Goal: Task Accomplishment & Management: Manage account settings

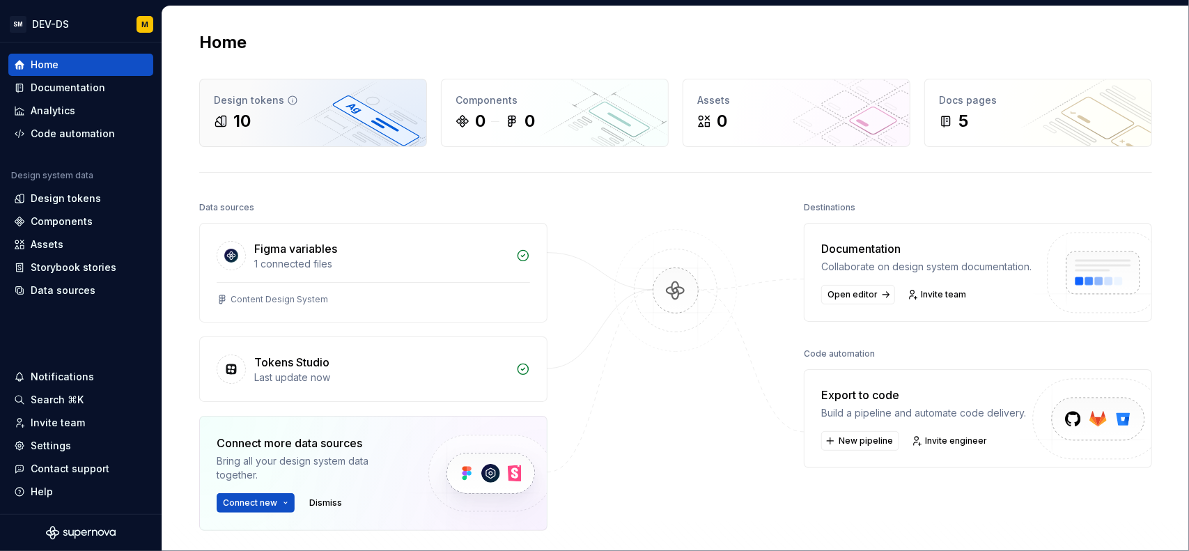
click at [323, 109] on div "Design tokens 10" at bounding box center [313, 112] width 226 height 67
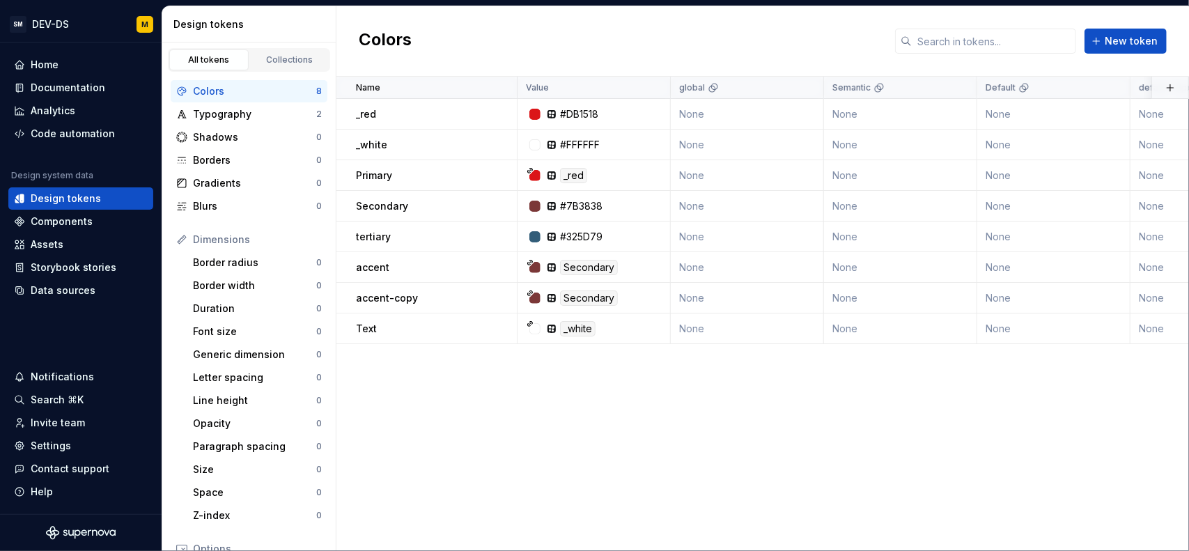
click at [513, 431] on div "Name Value global Semantic Default default-16px big-24 Collection Dark Token se…" at bounding box center [762, 314] width 853 height 474
click at [244, 113] on div "Typography" at bounding box center [254, 114] width 123 height 14
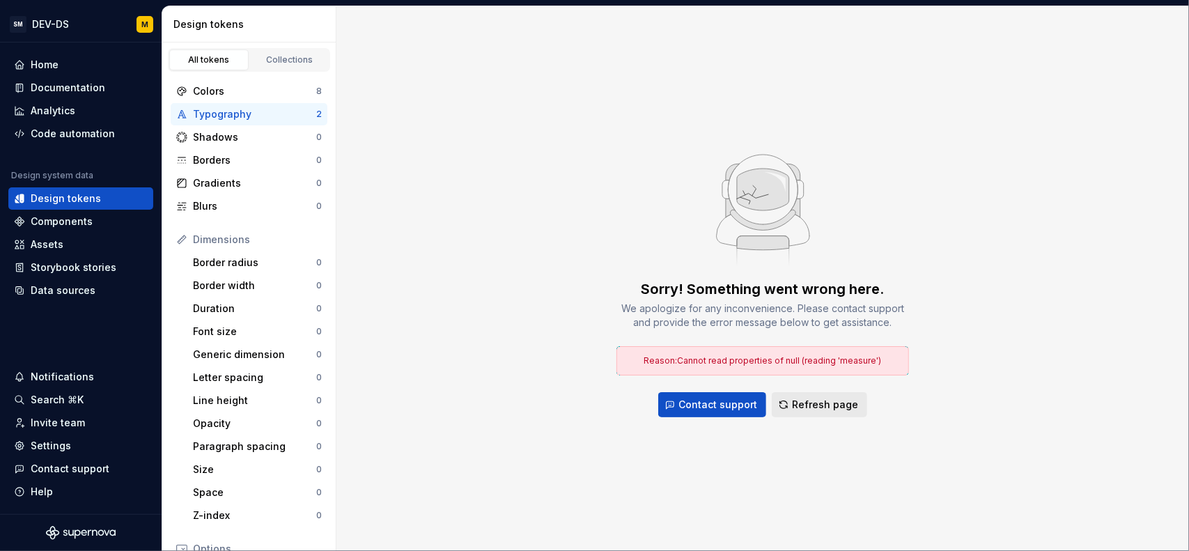
click at [804, 412] on button "Refresh page" at bounding box center [819, 404] width 95 height 25
click at [801, 404] on span "Refresh page" at bounding box center [825, 405] width 66 height 14
click at [231, 111] on div "Typography" at bounding box center [254, 114] width 123 height 14
click at [234, 86] on div "Colors" at bounding box center [254, 91] width 123 height 14
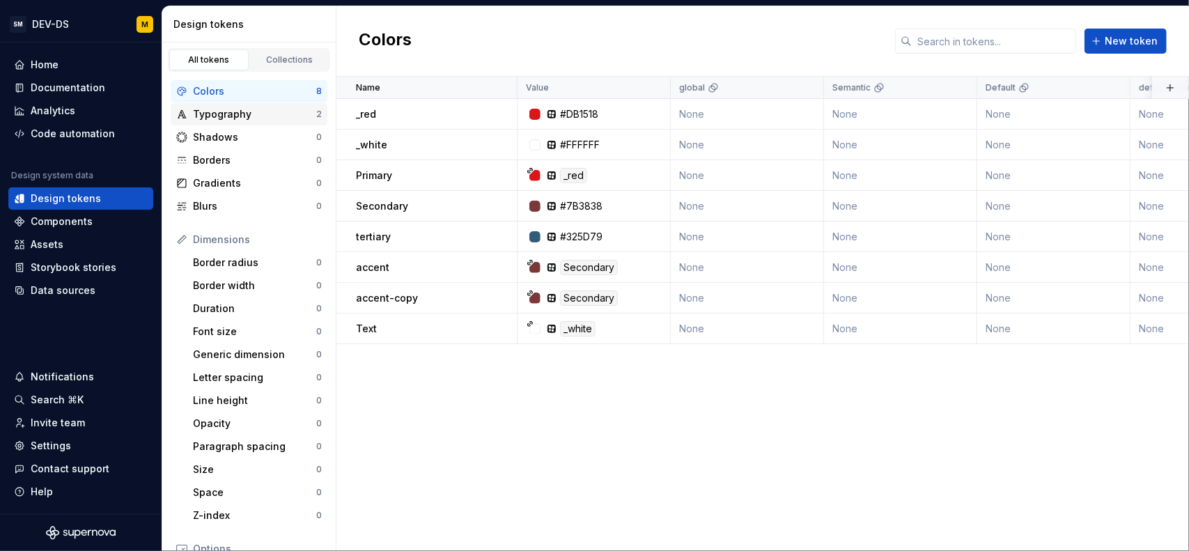
click at [222, 108] on div "Typography" at bounding box center [254, 114] width 123 height 14
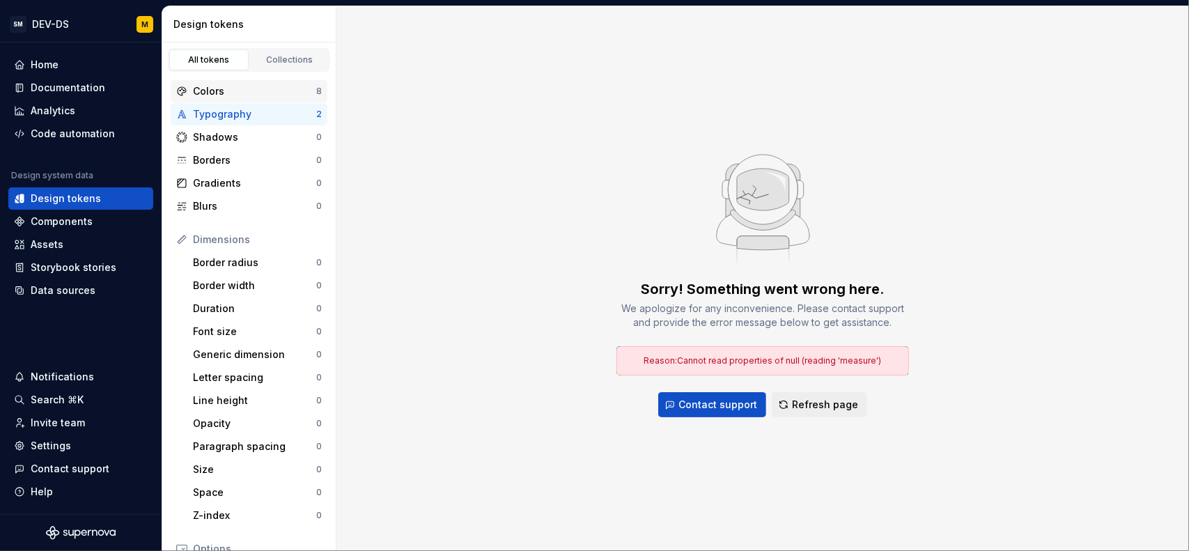
click at [276, 94] on div "Colors" at bounding box center [254, 91] width 123 height 14
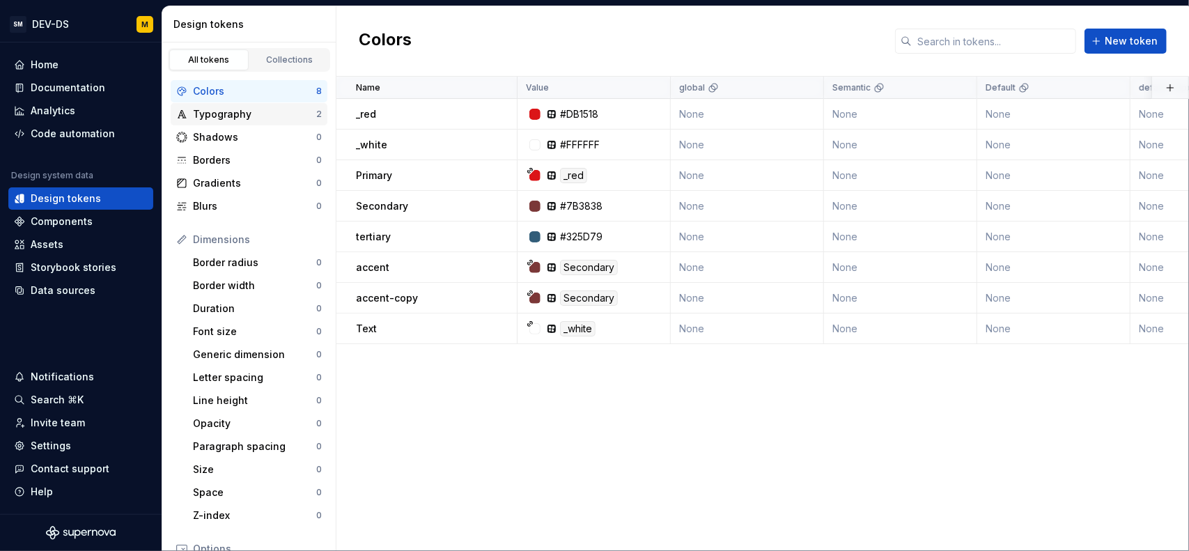
click at [265, 108] on div "Typography" at bounding box center [254, 114] width 123 height 14
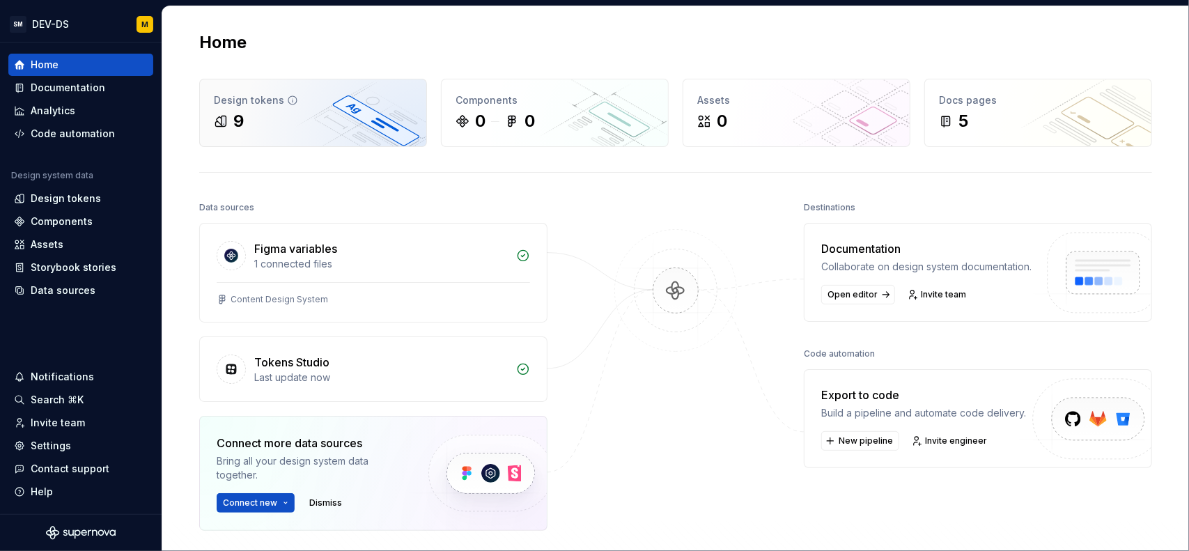
click at [354, 107] on div "Design tokens 9" at bounding box center [313, 112] width 226 height 67
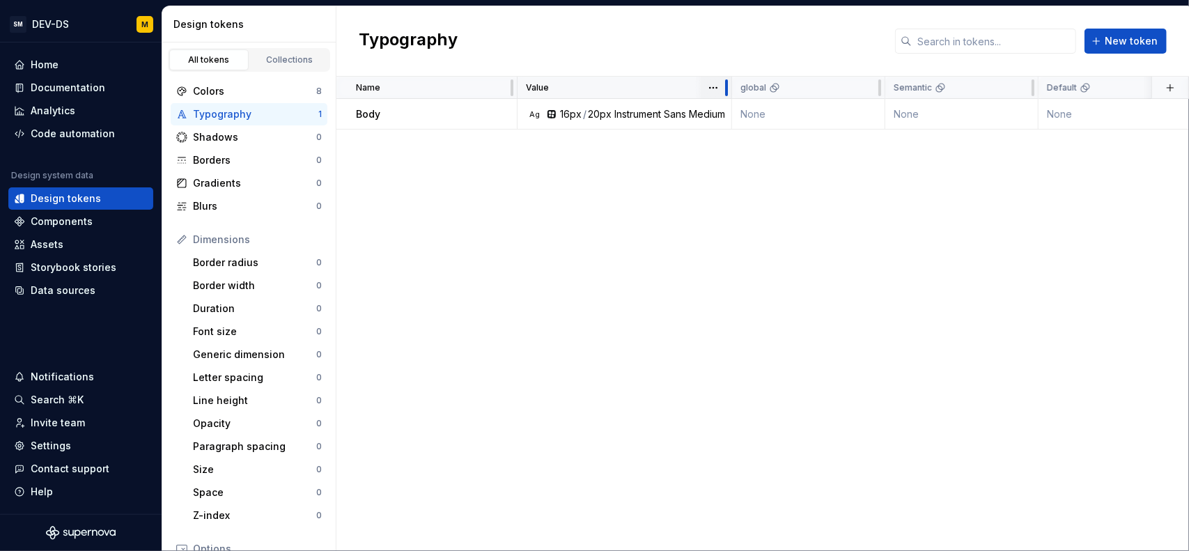
drag, startPoint x: 669, startPoint y: 84, endPoint x: 713, endPoint y: 96, distance: 46.1
click at [713, 91] on div "Value" at bounding box center [625, 88] width 215 height 22
click at [631, 410] on div "Name Value global Semantic Default default-16px big-24 Collection Dark Token se…" at bounding box center [762, 314] width 853 height 474
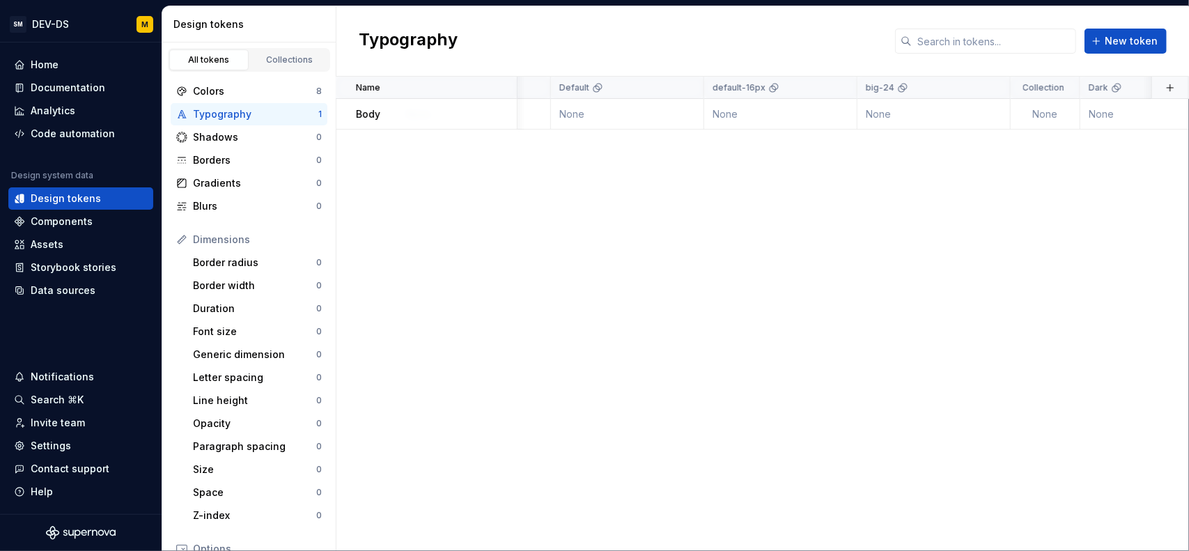
scroll to position [0, 470]
click at [842, 87] on html "SM DEV-DS M Home Documentation Analytics Code automation Design system data Des…" at bounding box center [594, 275] width 1189 height 551
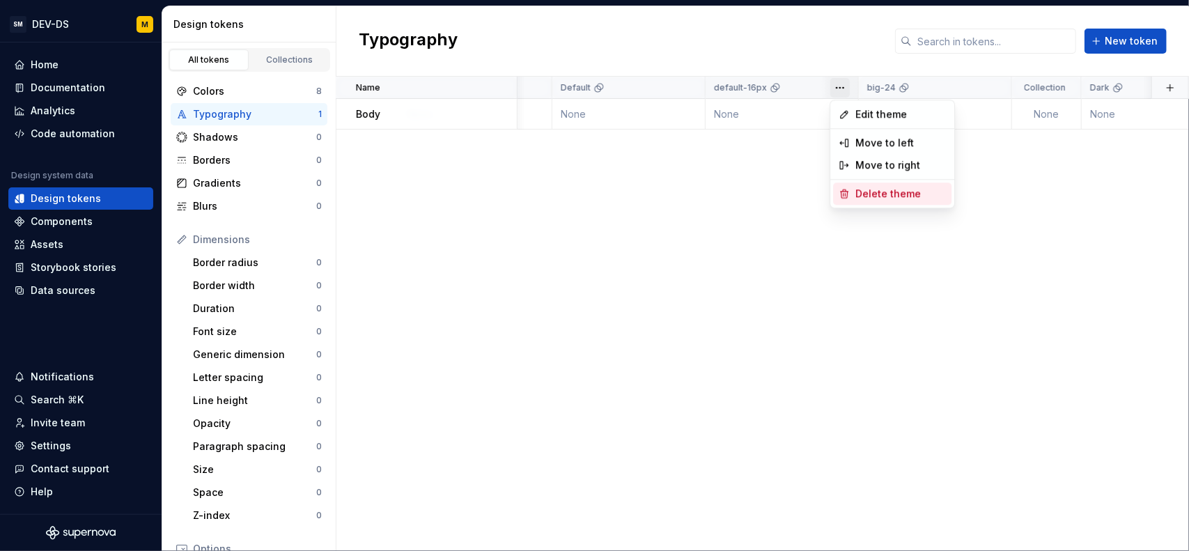
click at [882, 193] on span "Delete theme" at bounding box center [900, 194] width 91 height 14
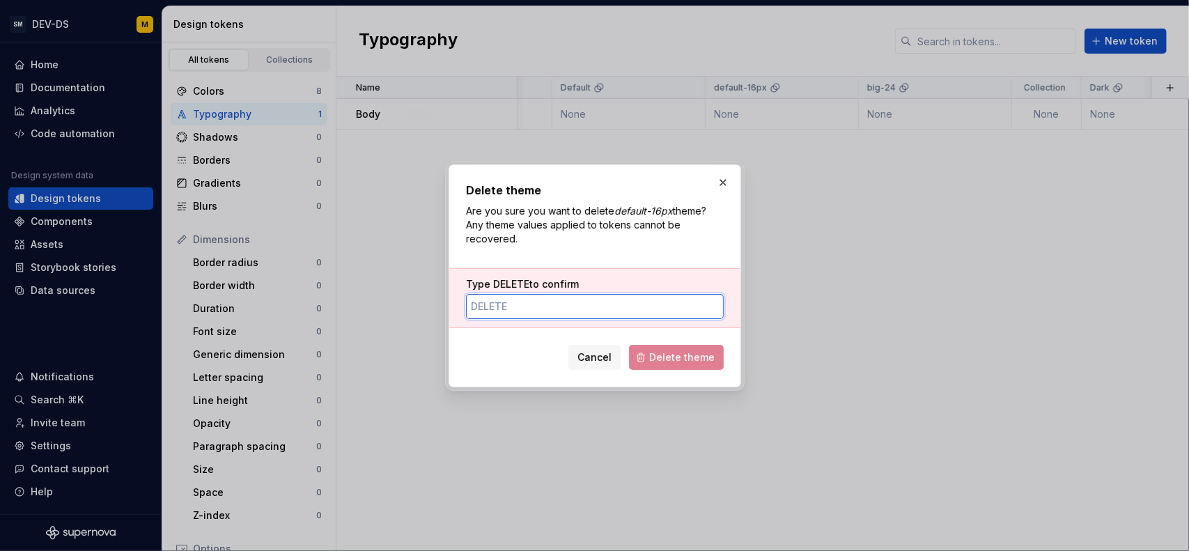
click at [576, 307] on input "Type DELETE to confirm" at bounding box center [595, 306] width 258 height 25
type input "DELETE"
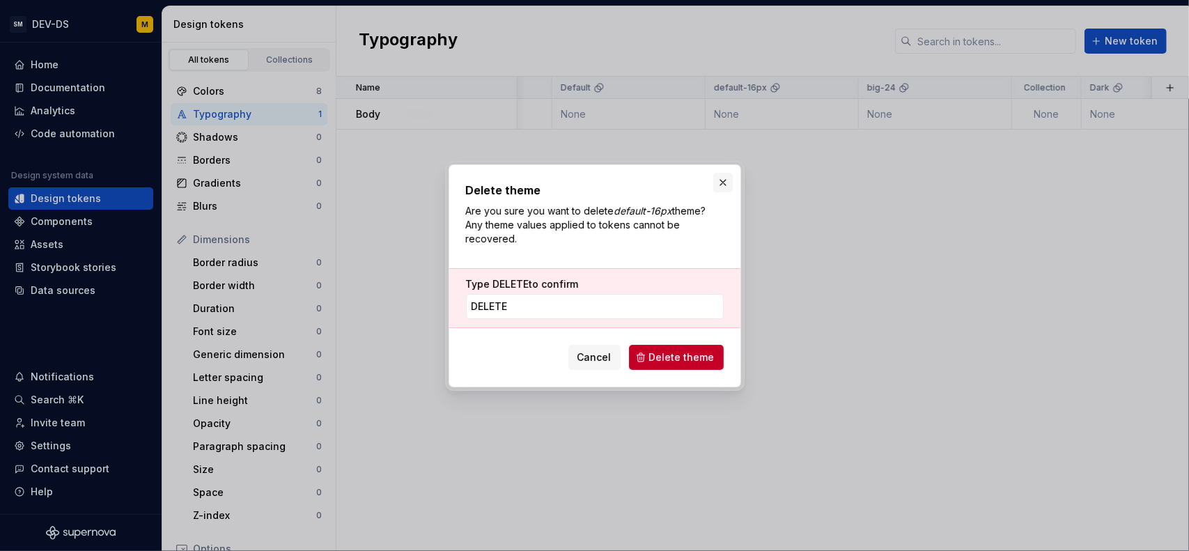
click at [728, 181] on button "button" at bounding box center [723, 183] width 20 height 20
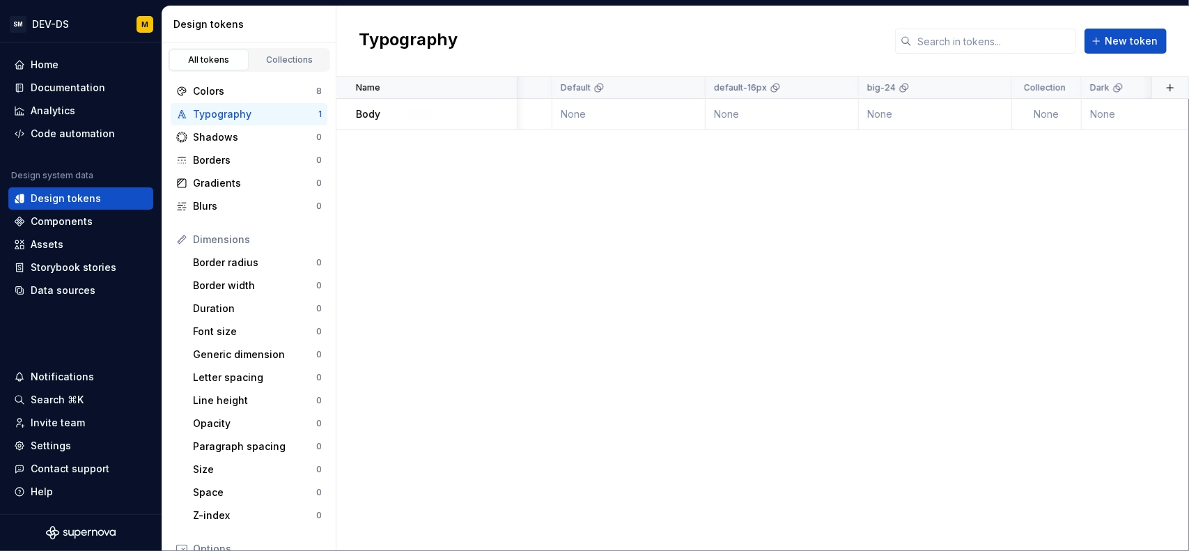
click at [558, 219] on div "Name Value global Semantic Default default-16px big-24 Collection Dark Token se…" at bounding box center [762, 314] width 853 height 474
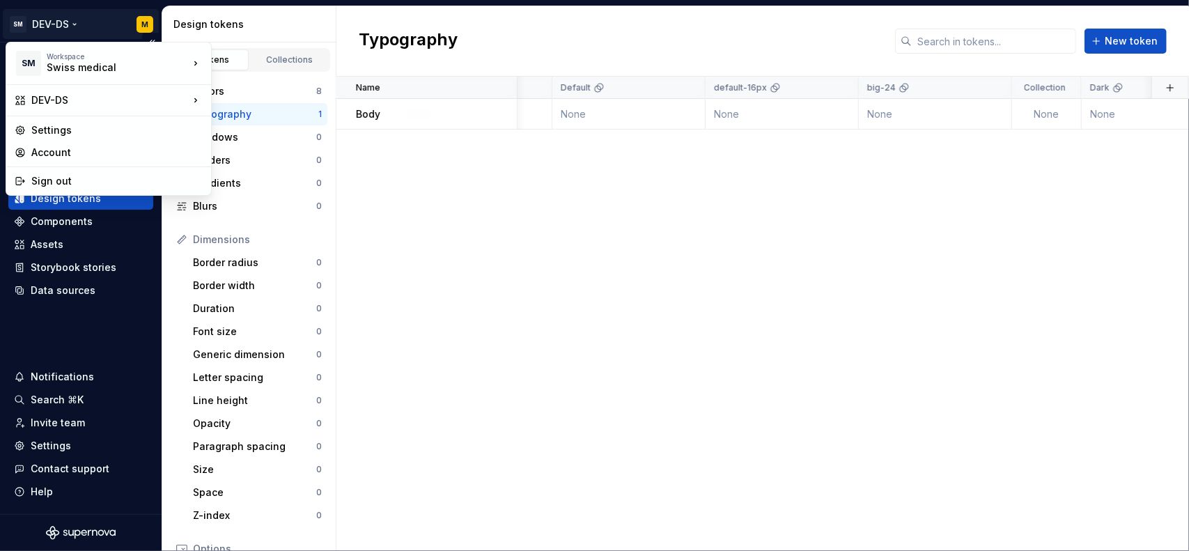
click at [65, 22] on html "SM DEV-DS M Home Documentation Analytics Code automation Design system data Des…" at bounding box center [594, 275] width 1189 height 551
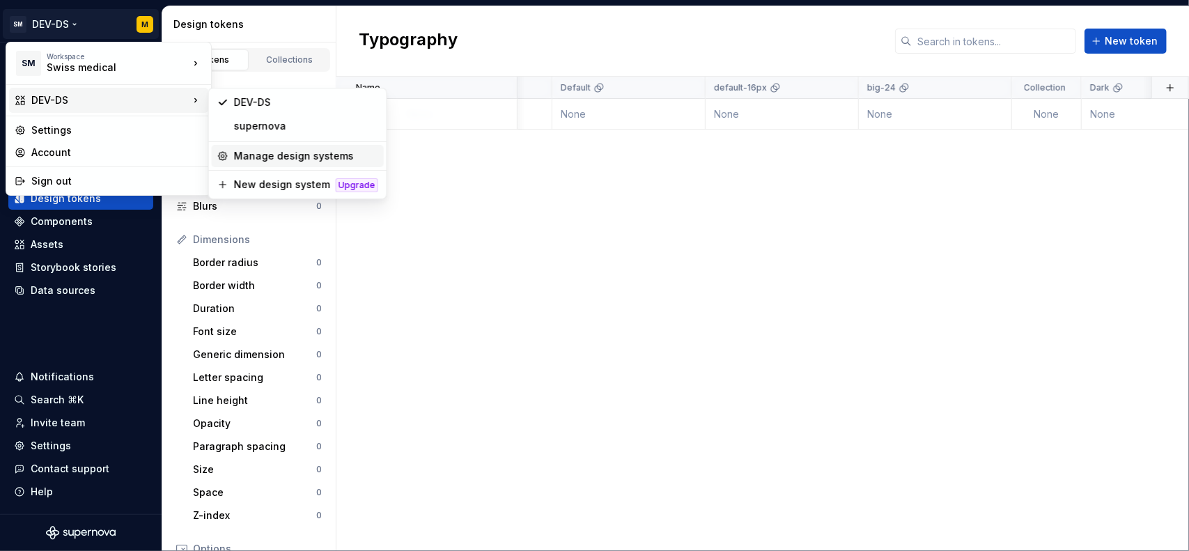
click at [235, 154] on div "Manage design systems" at bounding box center [306, 156] width 144 height 14
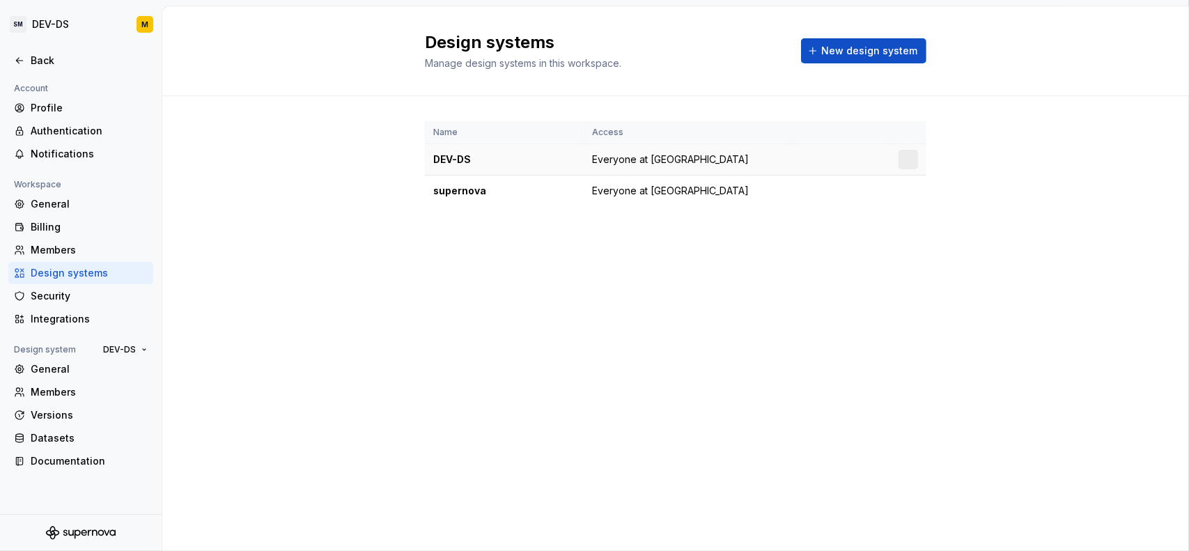
click at [581, 153] on td "DEV-DS" at bounding box center [504, 159] width 159 height 31
drag, startPoint x: 490, startPoint y: 162, endPoint x: 450, endPoint y: 157, distance: 40.6
click at [490, 162] on div "DEV-DS" at bounding box center [504, 160] width 142 height 14
click at [446, 157] on div "DEV-DS" at bounding box center [504, 160] width 142 height 14
click at [612, 157] on span "Everyone at [GEOGRAPHIC_DATA]" at bounding box center [670, 160] width 157 height 14
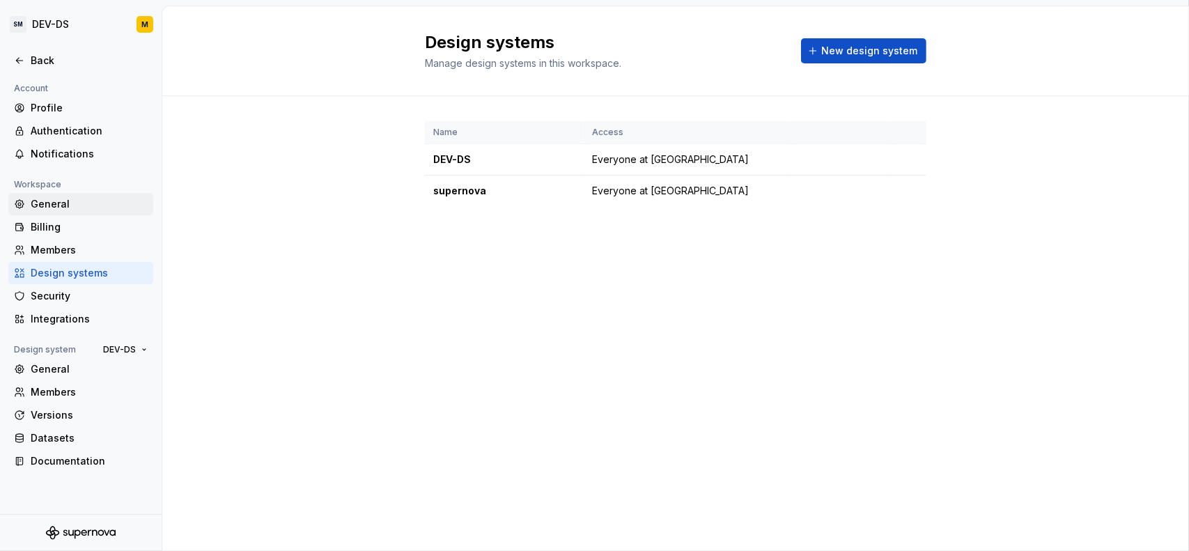
click at [88, 202] on div "General" at bounding box center [89, 204] width 117 height 14
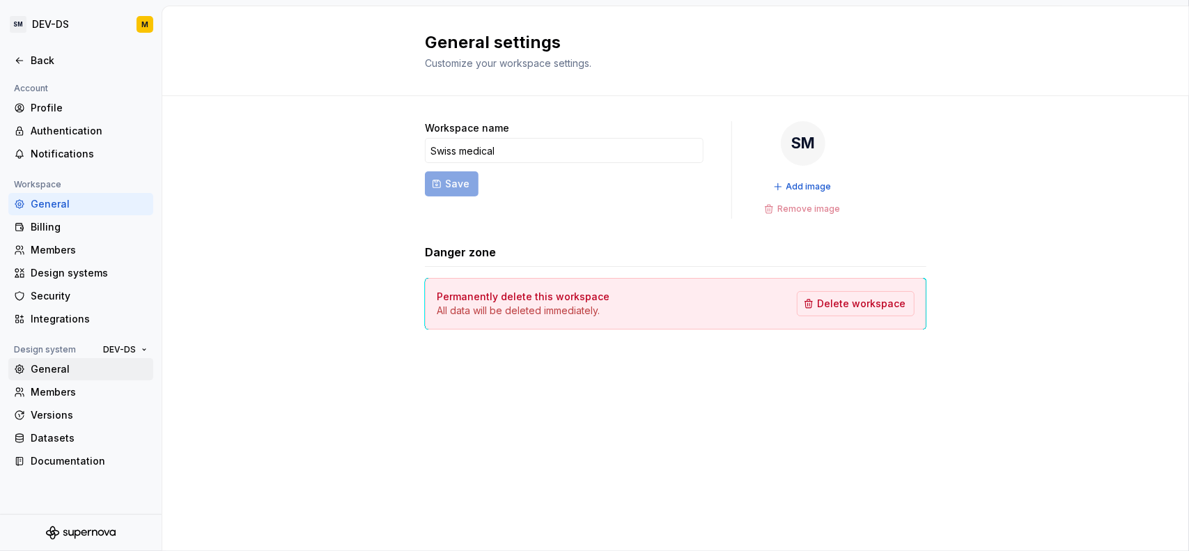
click at [91, 371] on div "General" at bounding box center [89, 369] width 117 height 14
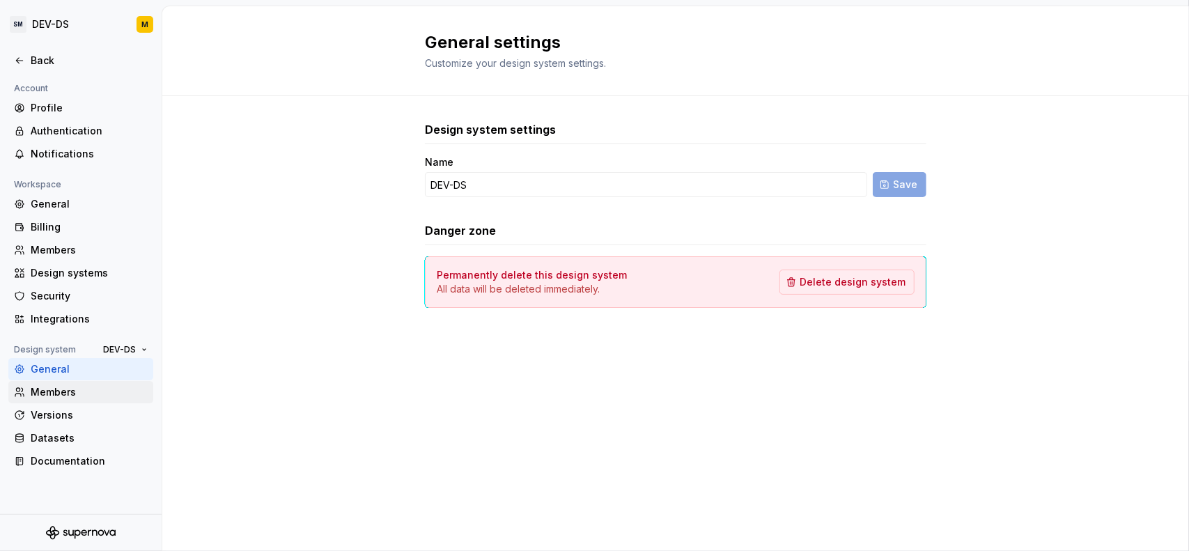
click at [84, 396] on div "Members" at bounding box center [89, 392] width 117 height 14
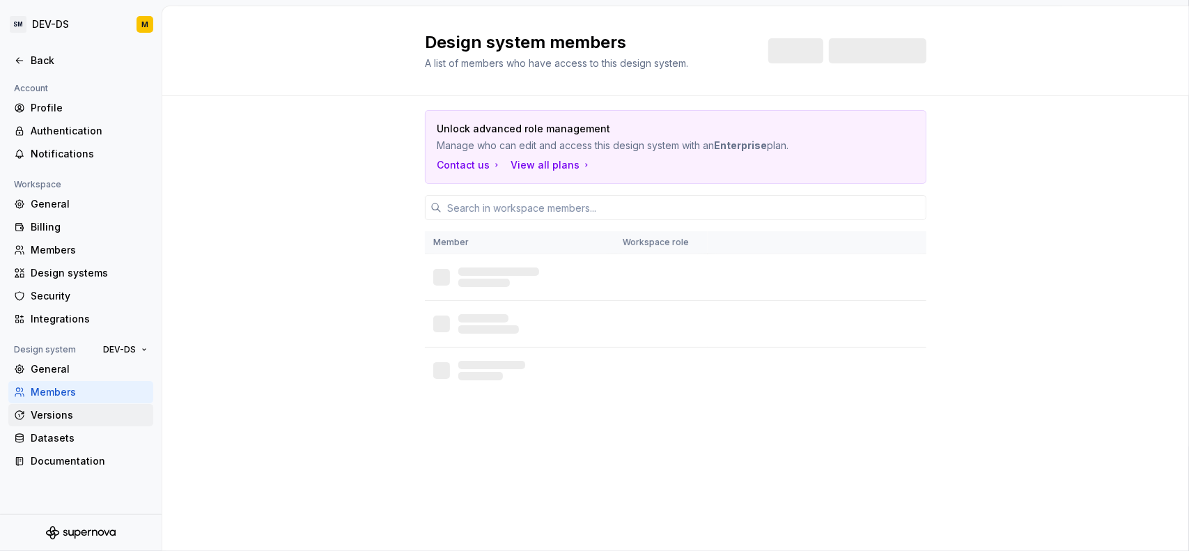
click at [82, 415] on div "Versions" at bounding box center [89, 415] width 117 height 14
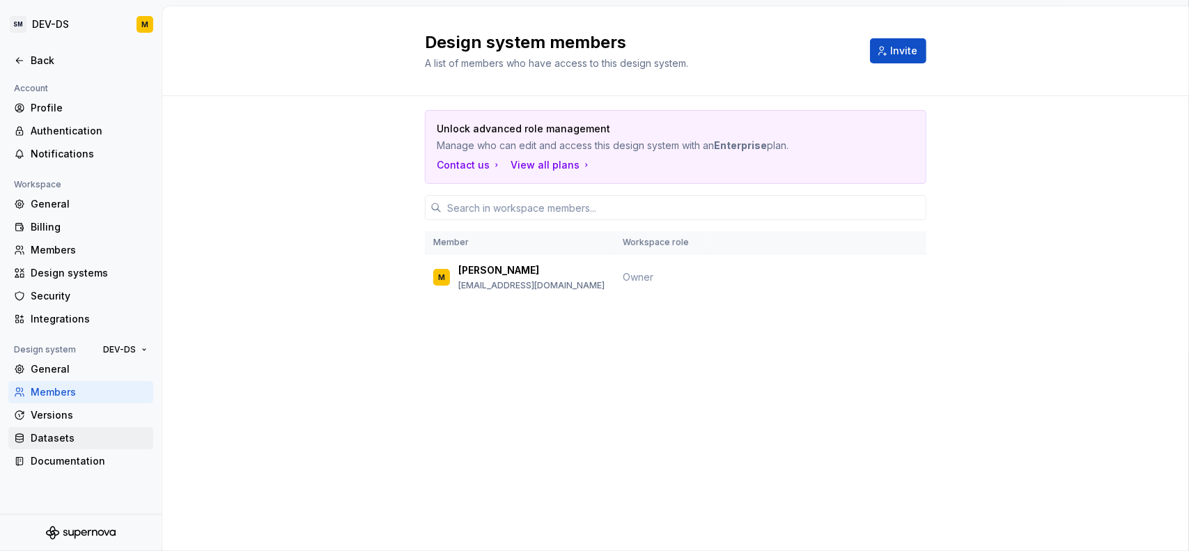
click at [75, 440] on div "Datasets" at bounding box center [89, 438] width 117 height 14
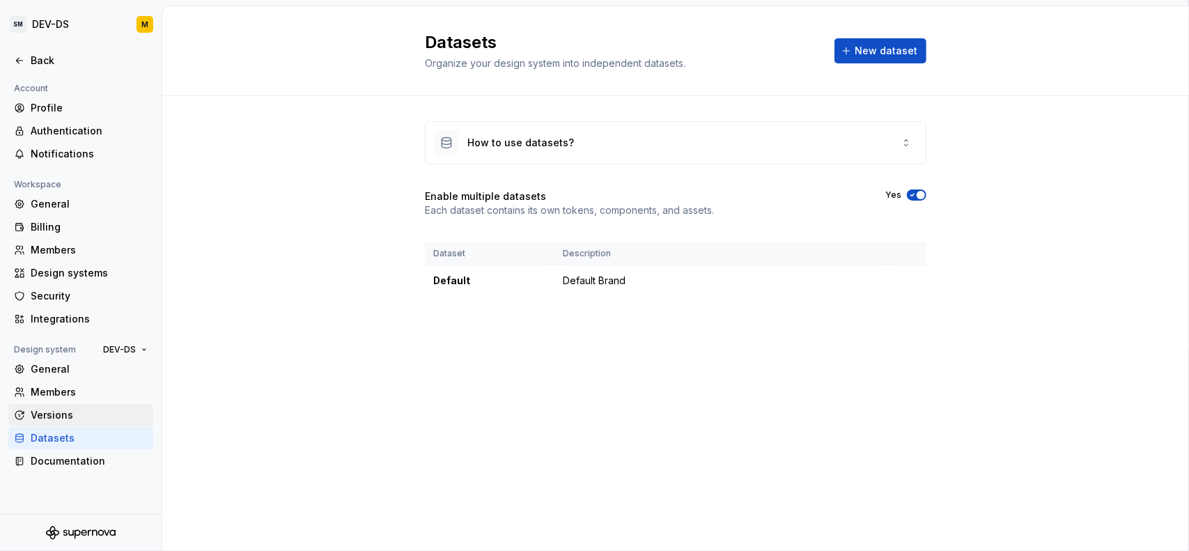
click at [78, 415] on div "Versions" at bounding box center [89, 415] width 117 height 14
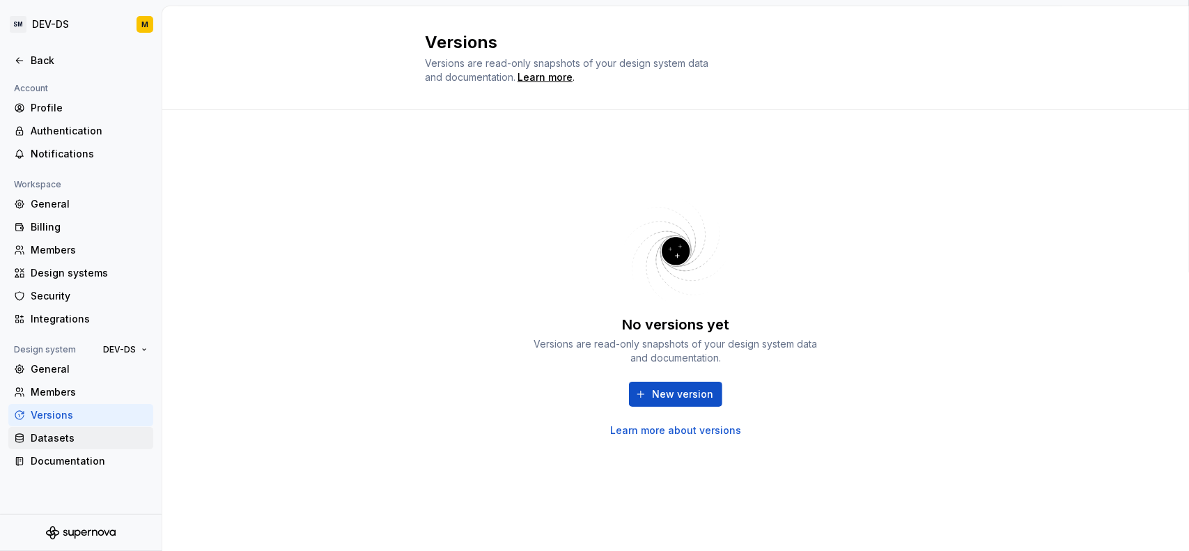
click at [68, 448] on div "Datasets" at bounding box center [80, 438] width 145 height 22
click at [67, 452] on div "Documentation" at bounding box center [80, 461] width 145 height 22
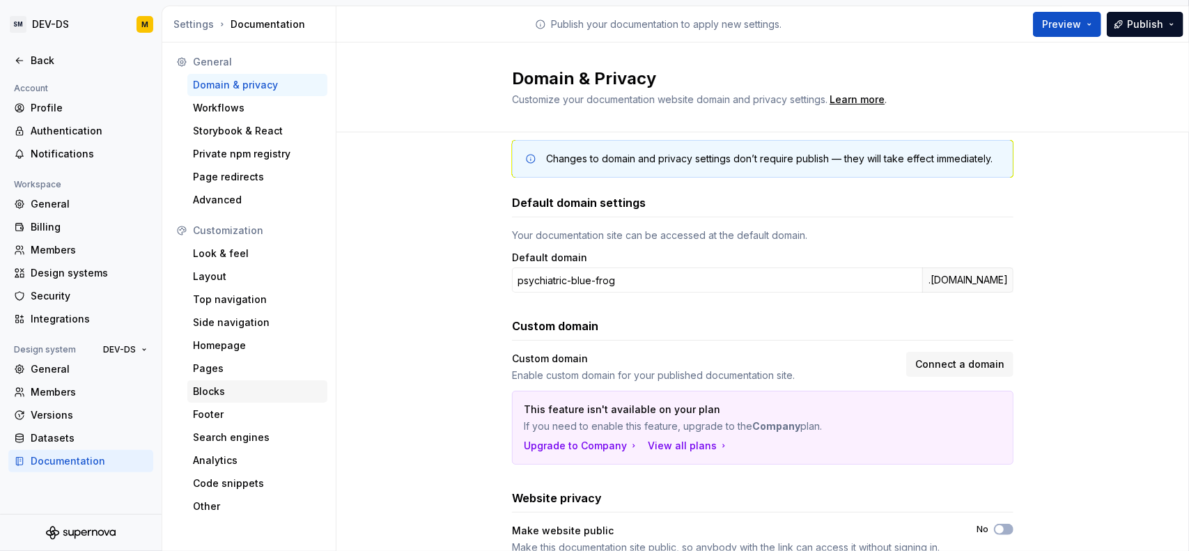
scroll to position [70, 0]
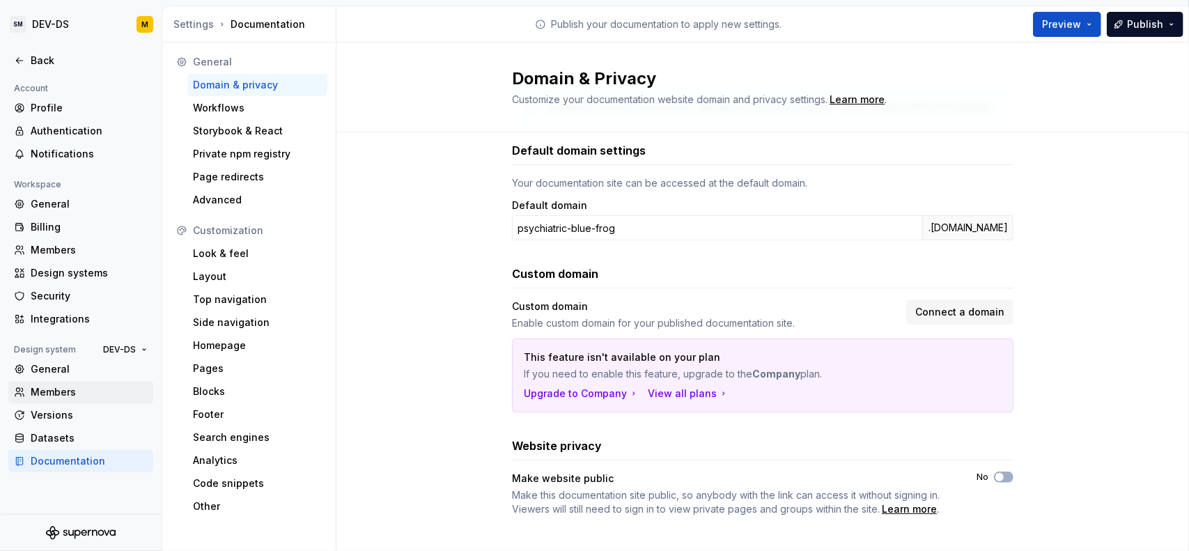
click at [59, 391] on div "Members" at bounding box center [89, 392] width 117 height 14
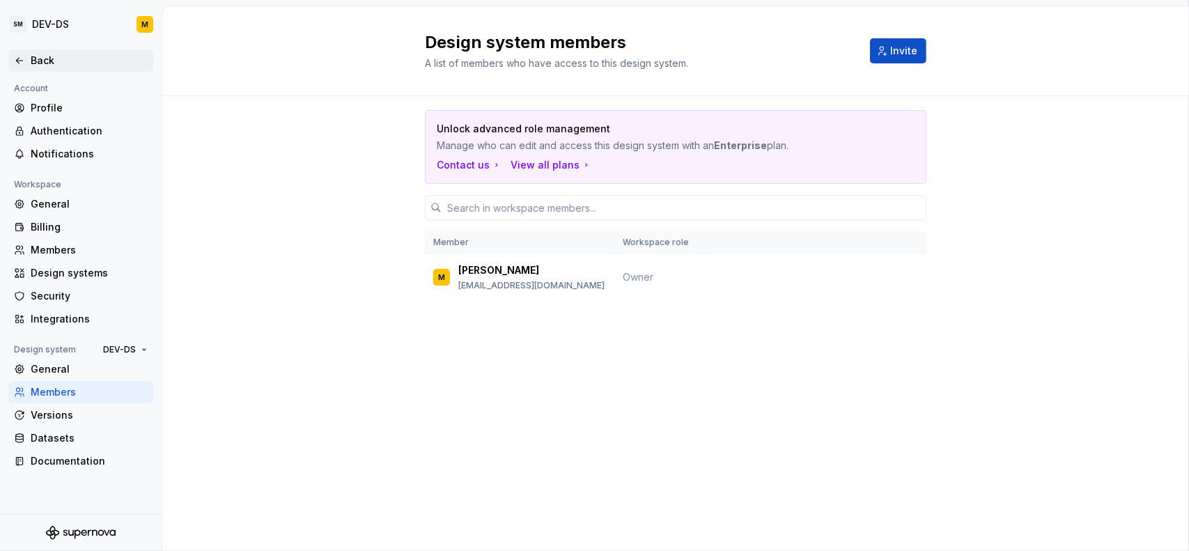
click at [23, 65] on div "Back" at bounding box center [81, 61] width 134 height 14
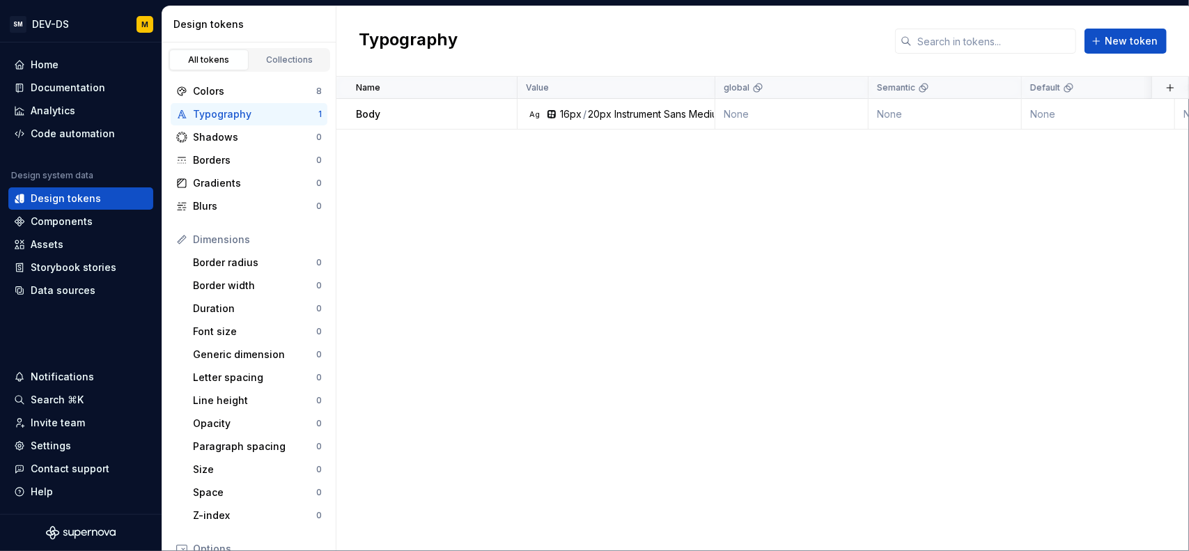
click at [298, 47] on div "All tokens Collections" at bounding box center [248, 56] width 173 height 29
click at [290, 68] on link "Collections" at bounding box center [289, 59] width 79 height 21
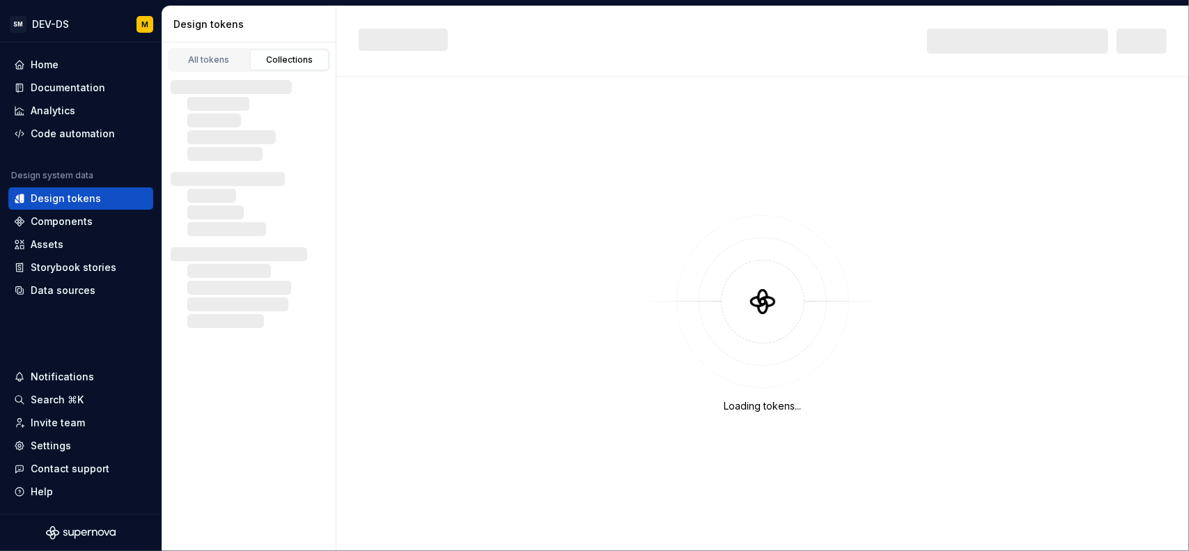
click at [286, 62] on div "Collections" at bounding box center [290, 59] width 70 height 11
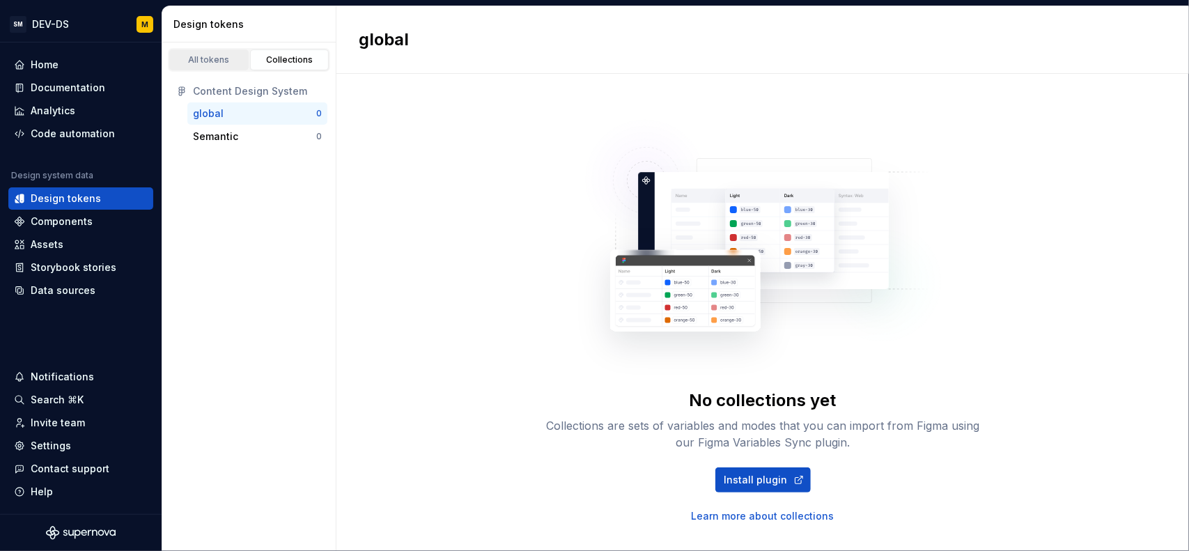
click at [212, 63] on div "All tokens" at bounding box center [209, 59] width 70 height 11
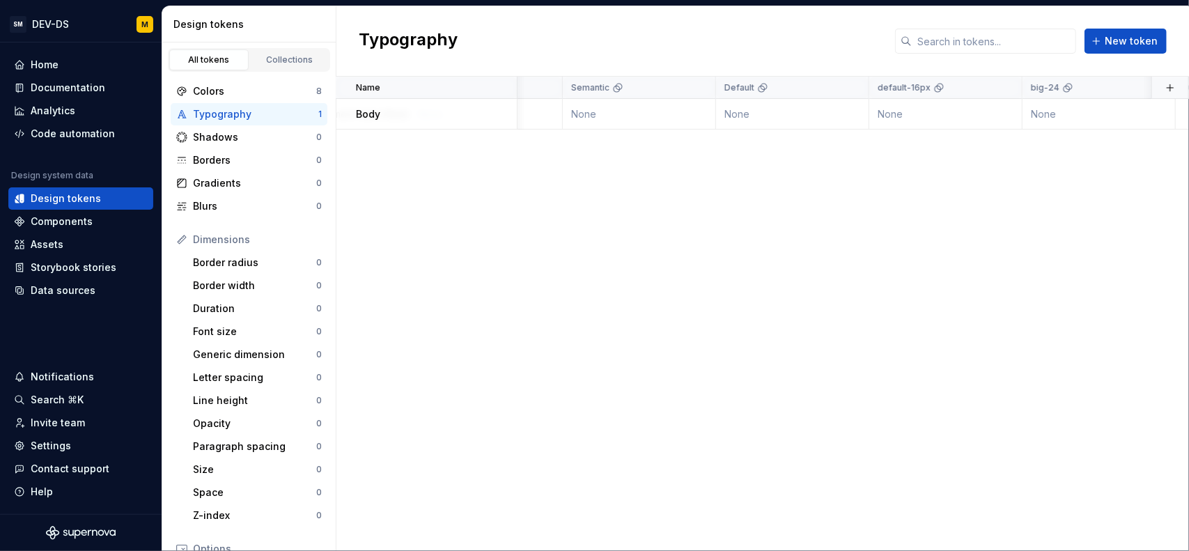
scroll to position [0, 435]
click at [810, 88] on icon at bounding box center [809, 87] width 11 height 11
click at [779, 91] on p "default-16px" at bounding box center [774, 87] width 53 height 11
click at [755, 91] on p "default-16px" at bounding box center [774, 87] width 53 height 11
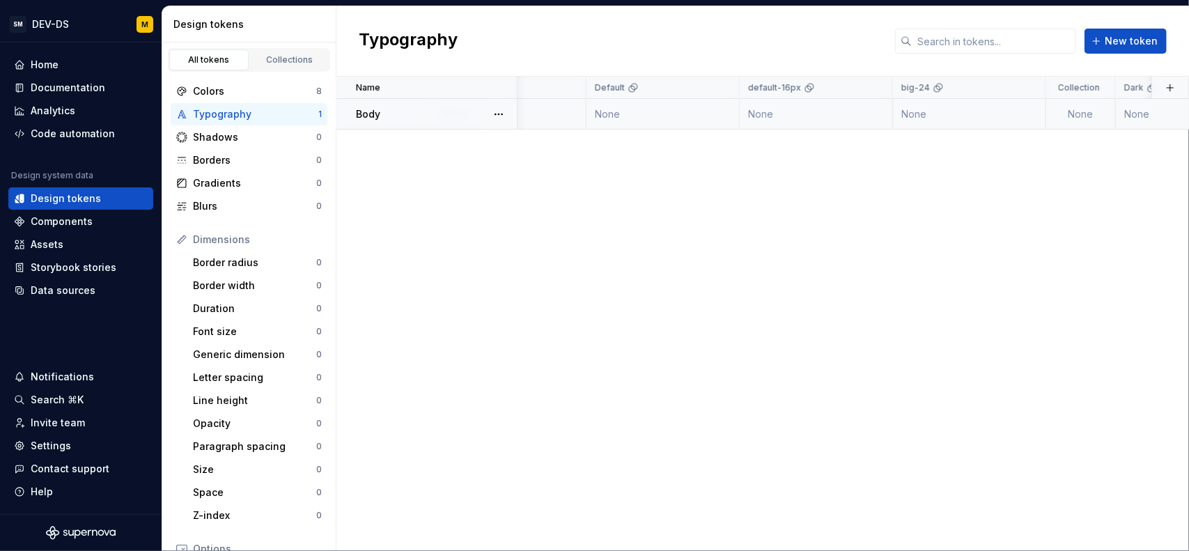
click at [769, 116] on td "None" at bounding box center [816, 114] width 153 height 31
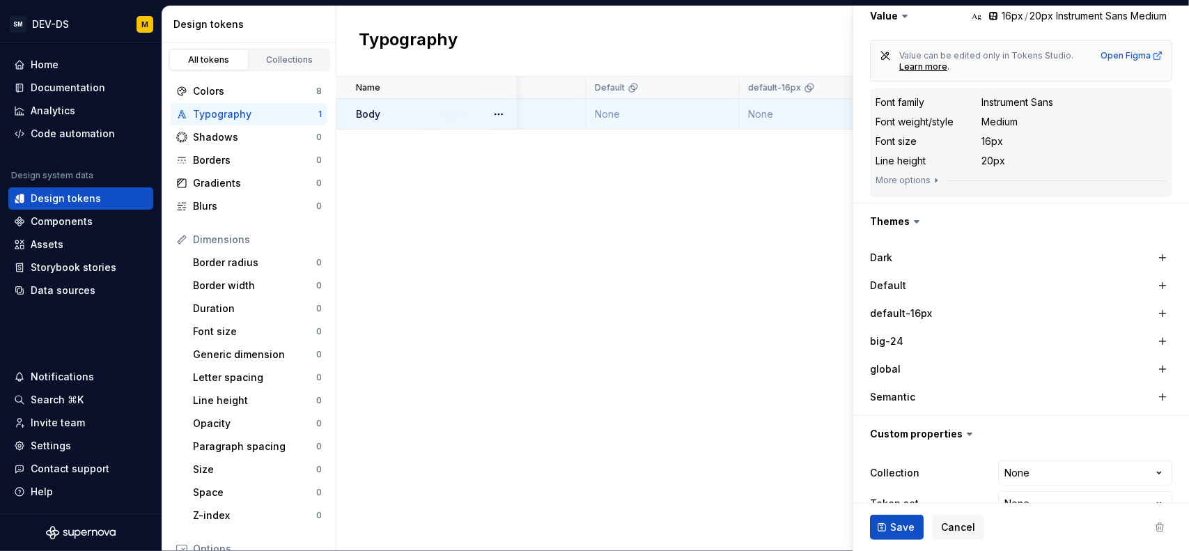
scroll to position [270, 0]
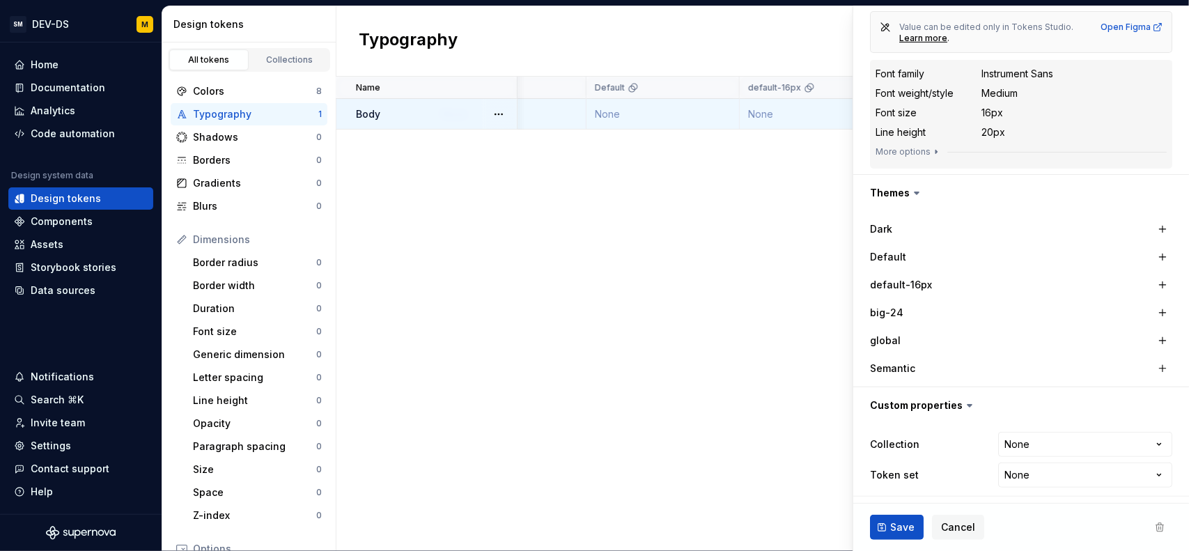
drag, startPoint x: 886, startPoint y: 304, endPoint x: 881, endPoint y: 310, distance: 7.9
click at [881, 310] on label "big-24" at bounding box center [886, 313] width 33 height 14
click at [917, 192] on icon at bounding box center [917, 193] width 4 height 2
click at [912, 190] on icon at bounding box center [917, 193] width 14 height 14
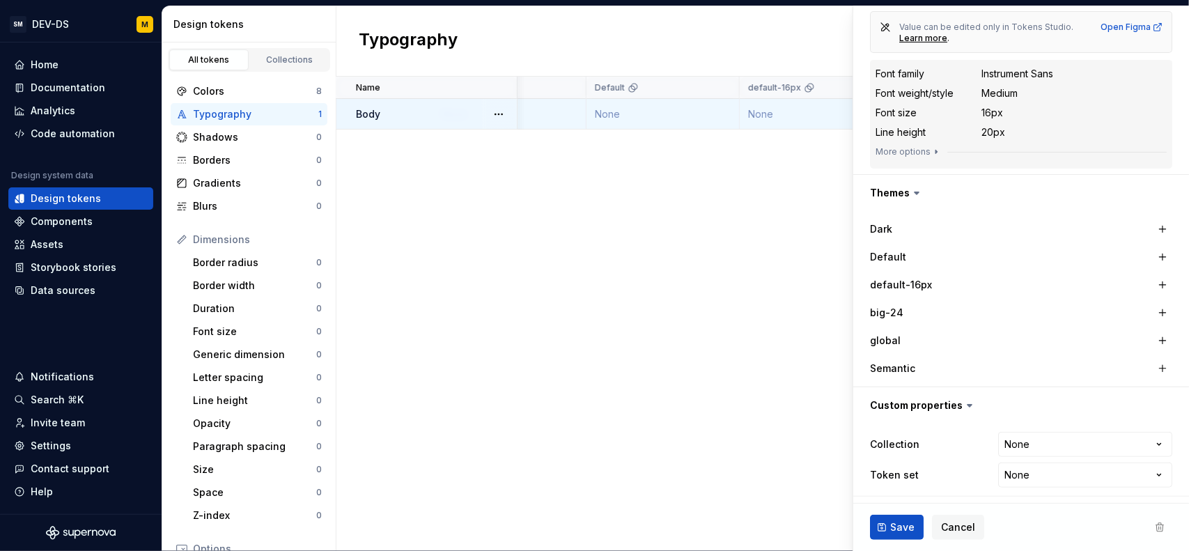
click at [915, 192] on icon at bounding box center [917, 193] width 4 height 2
click at [902, 190] on button "button" at bounding box center [1021, 193] width 336 height 36
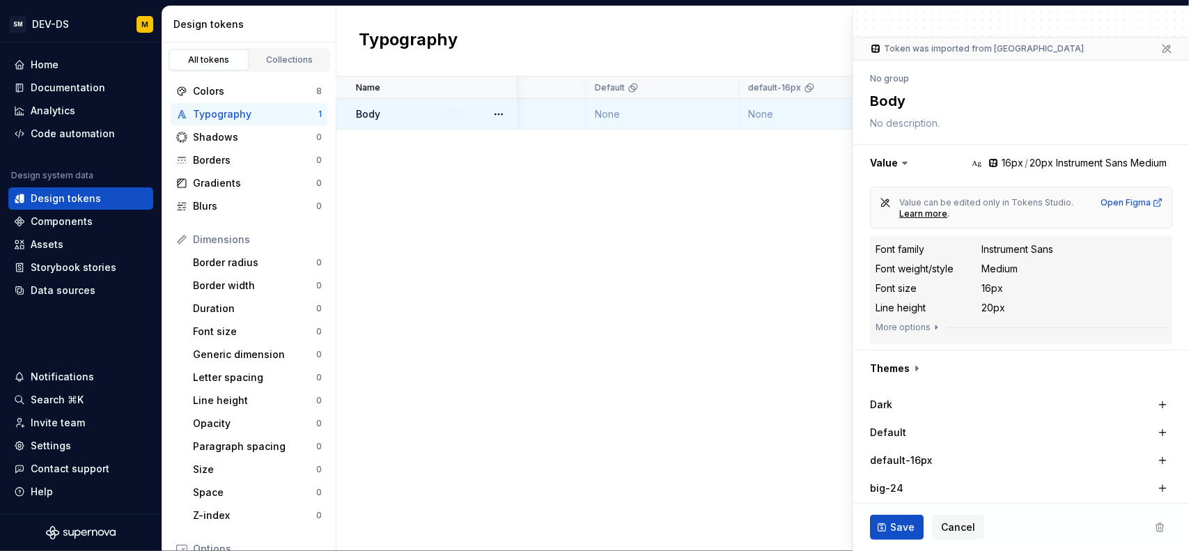
click at [911, 192] on div "Value can be edited only in Tokens Studio. Learn more . Open Figma" at bounding box center [1021, 208] width 302 height 42
click at [919, 369] on button "button" at bounding box center [1021, 368] width 336 height 36
click at [901, 366] on button "button" at bounding box center [1021, 368] width 336 height 36
click at [903, 371] on button "button" at bounding box center [1021, 368] width 336 height 36
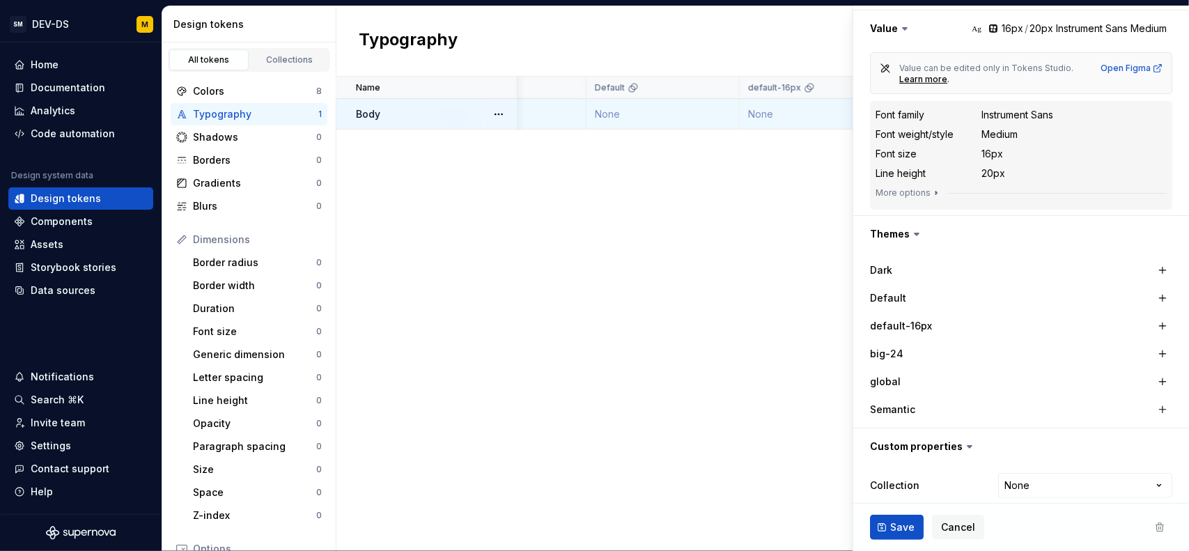
scroll to position [233, 0]
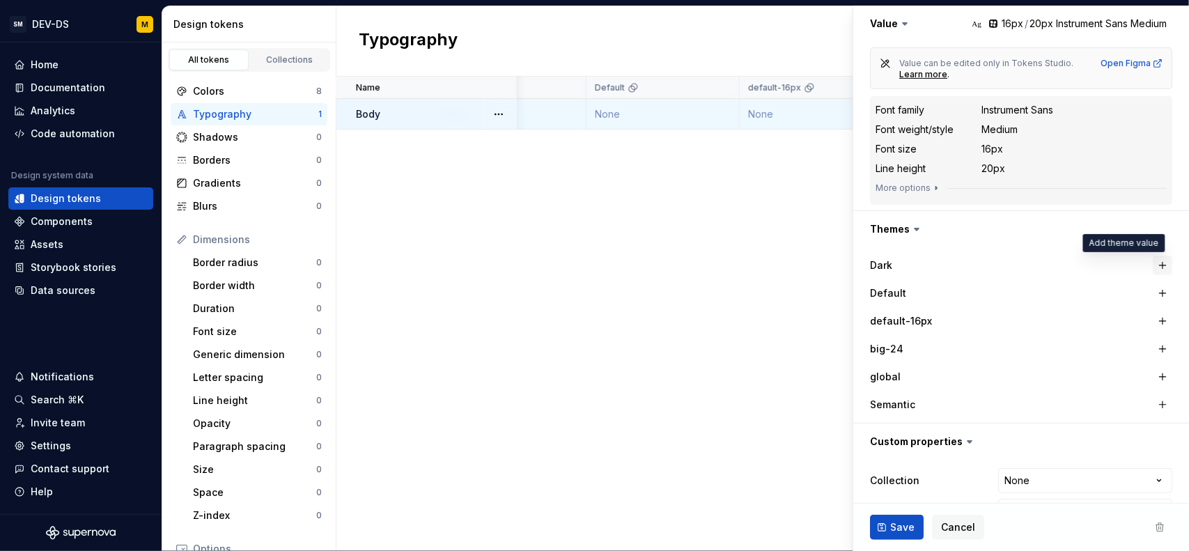
click at [1153, 268] on button "button" at bounding box center [1163, 266] width 20 height 20
click at [881, 270] on div "Dark Ag 16px / 20px Instrument Sans Medium" at bounding box center [1021, 265] width 302 height 25
drag, startPoint x: 889, startPoint y: 268, endPoint x: 881, endPoint y: 268, distance: 7.7
click at [881, 268] on label "Dark" at bounding box center [881, 265] width 22 height 14
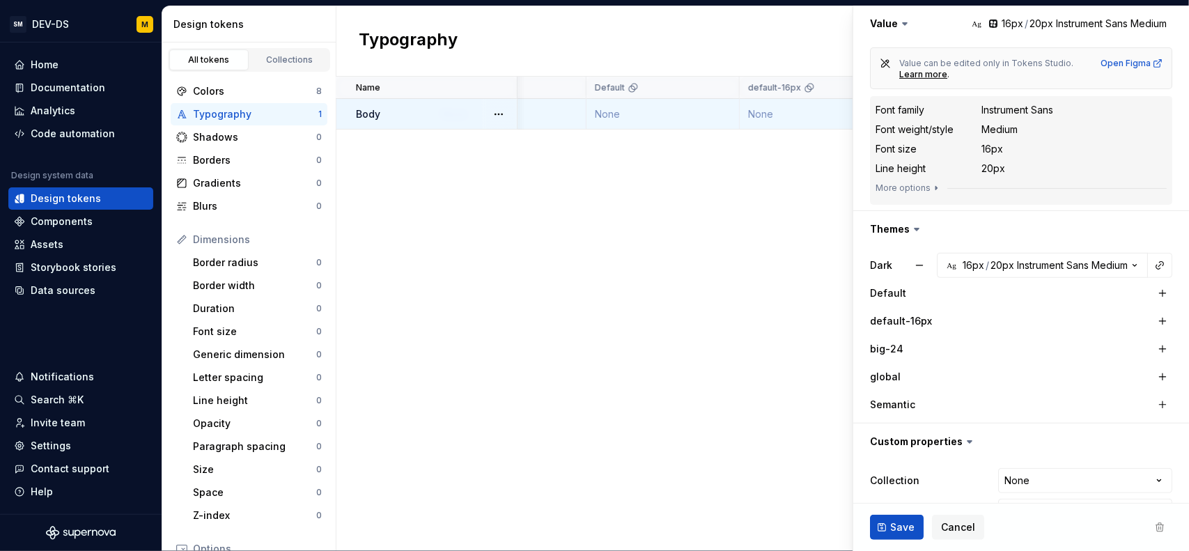
click at [892, 293] on label "Default" at bounding box center [888, 293] width 36 height 14
drag, startPoint x: 892, startPoint y: 293, endPoint x: 896, endPoint y: 318, distance: 24.6
click at [892, 293] on label "Default" at bounding box center [888, 293] width 36 height 14
click at [896, 319] on label "default-16px" at bounding box center [901, 321] width 62 height 14
click at [957, 533] on span "Cancel" at bounding box center [958, 527] width 34 height 14
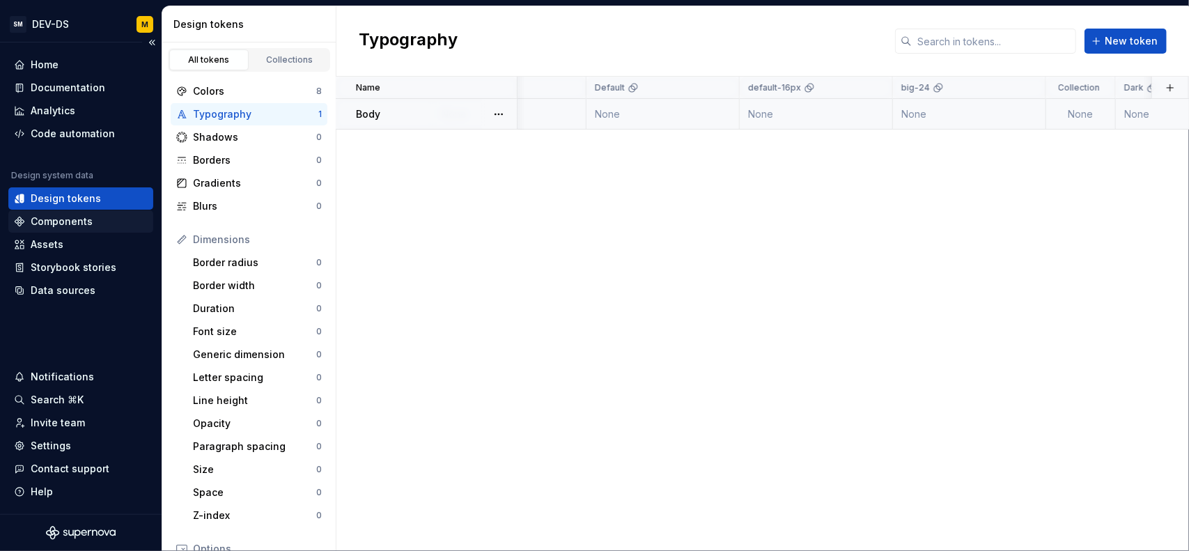
click at [72, 224] on div "Components" at bounding box center [62, 222] width 62 height 14
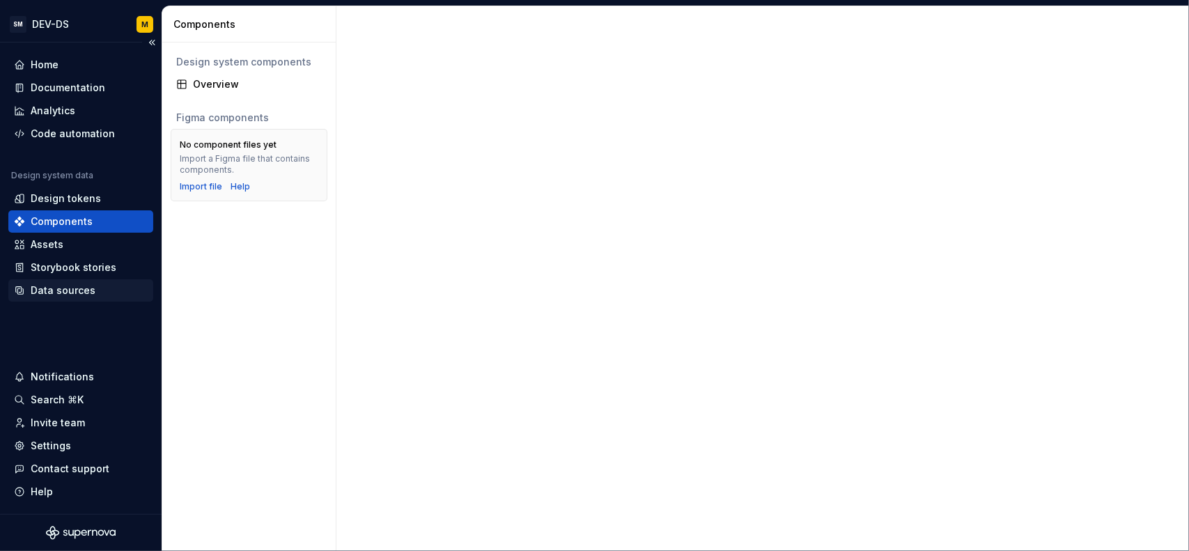
click at [61, 288] on div "Data sources" at bounding box center [63, 291] width 65 height 14
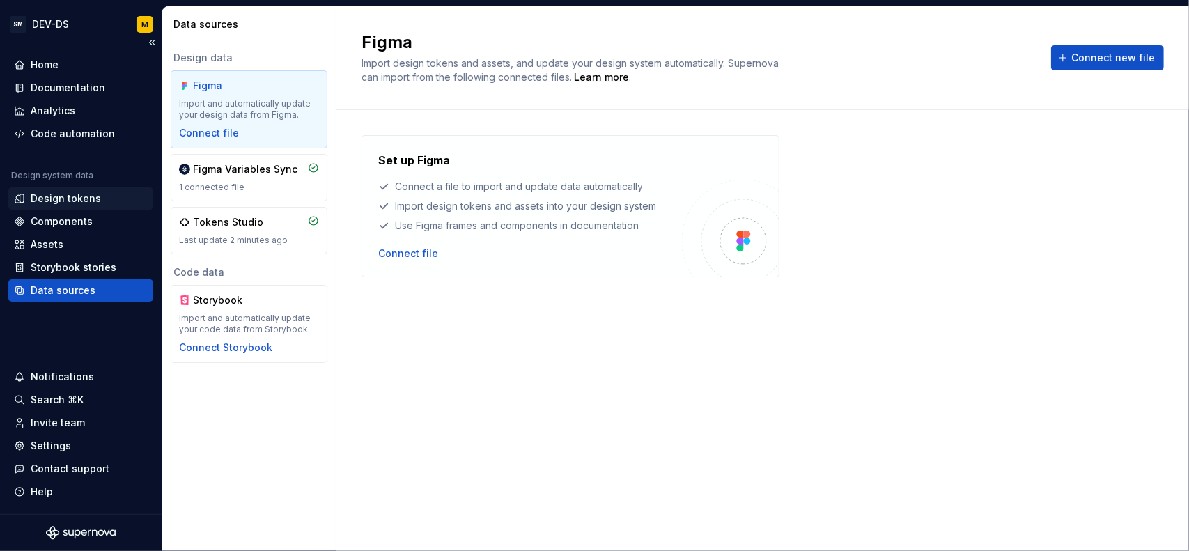
click at [83, 197] on div "Design tokens" at bounding box center [66, 199] width 70 height 14
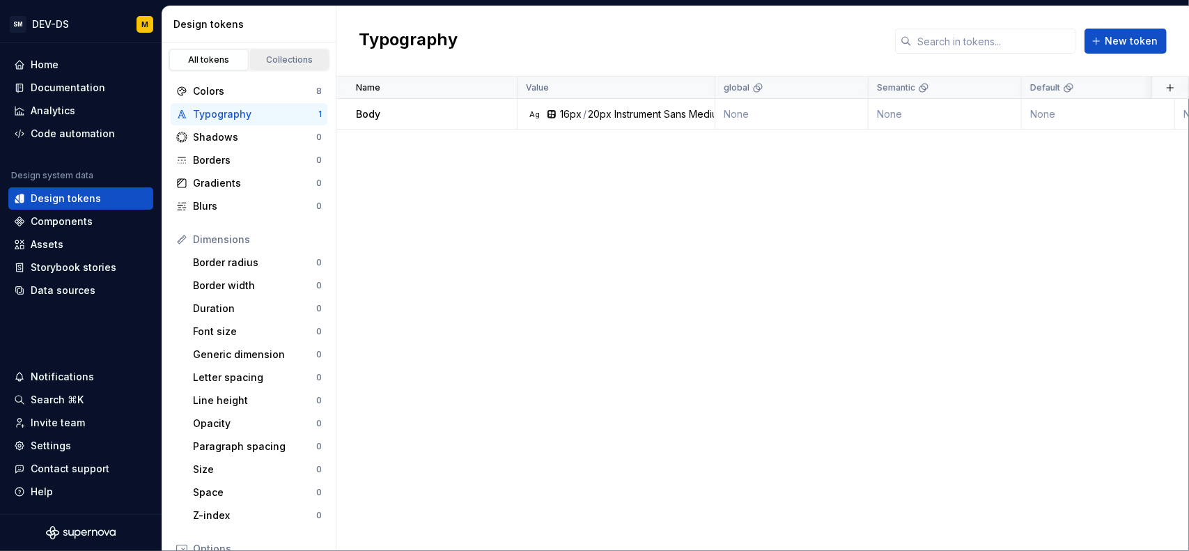
click at [287, 62] on div "Collections" at bounding box center [290, 59] width 70 height 11
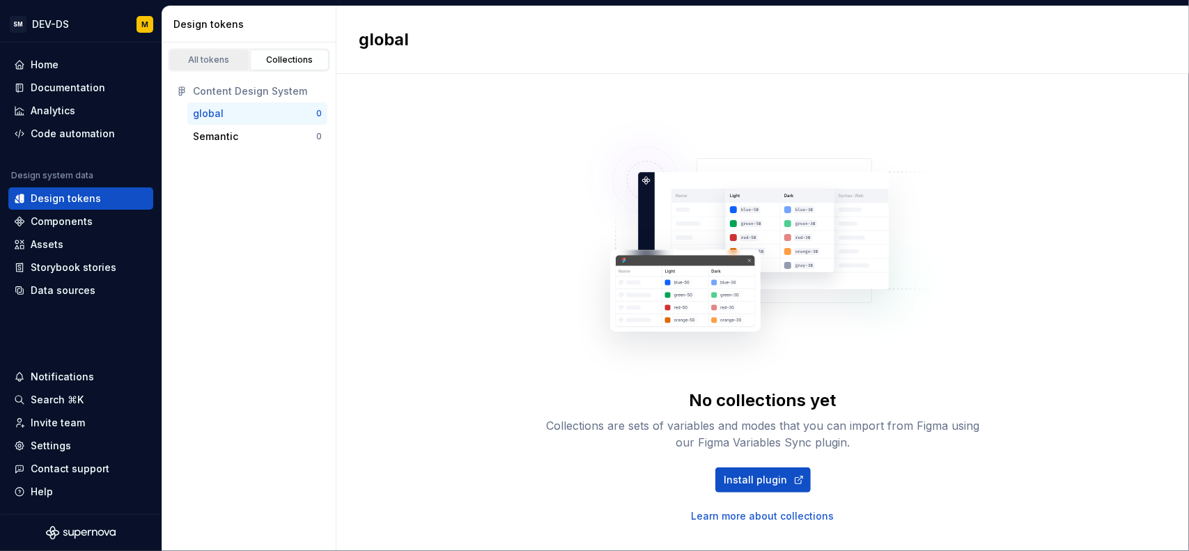
click at [216, 54] on div "All tokens" at bounding box center [209, 59] width 70 height 11
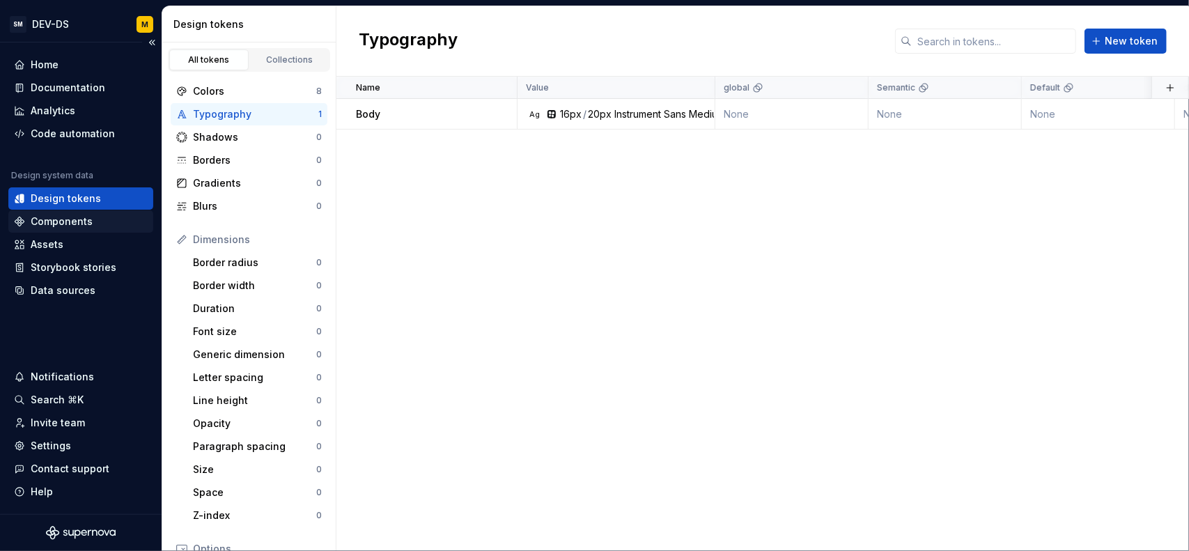
click at [42, 232] on div "Components" at bounding box center [80, 221] width 145 height 22
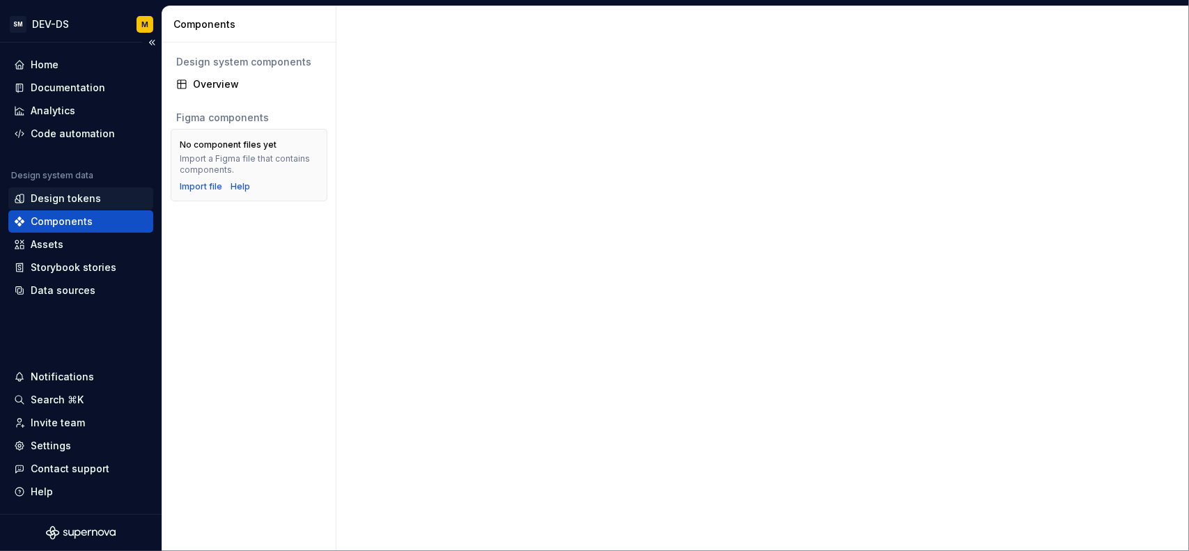
click at [78, 204] on div "Design tokens" at bounding box center [66, 199] width 70 height 14
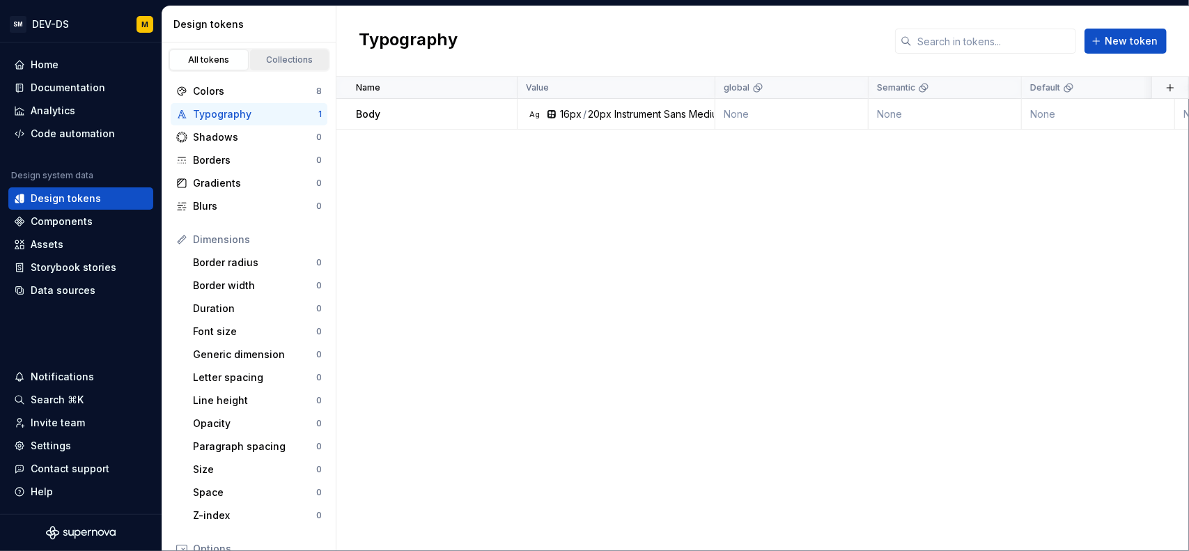
click at [278, 61] on div "Collections" at bounding box center [290, 59] width 70 height 11
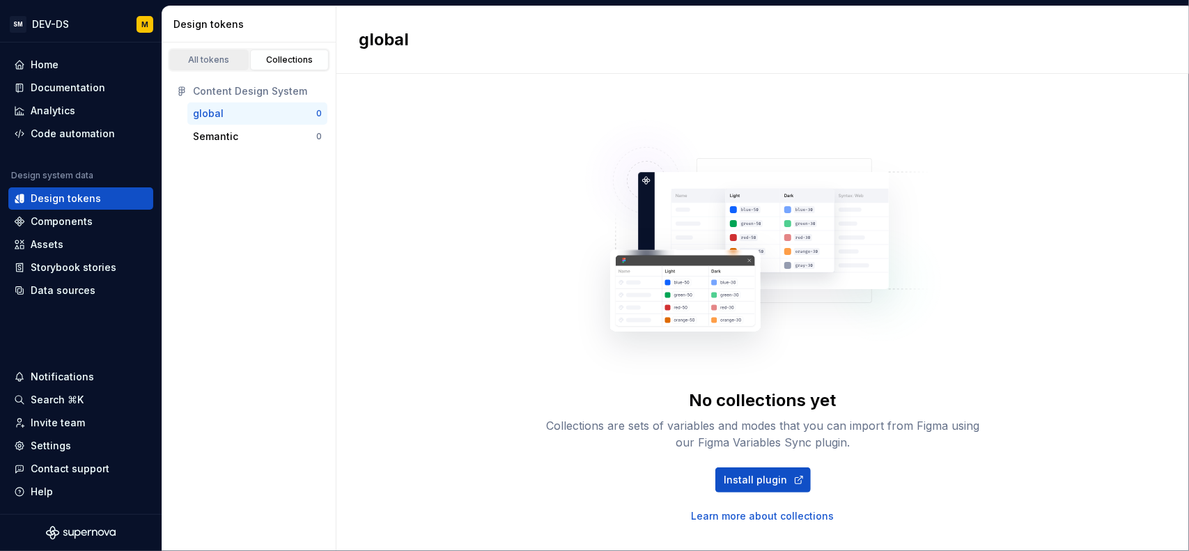
click at [219, 63] on div "All tokens" at bounding box center [209, 59] width 70 height 11
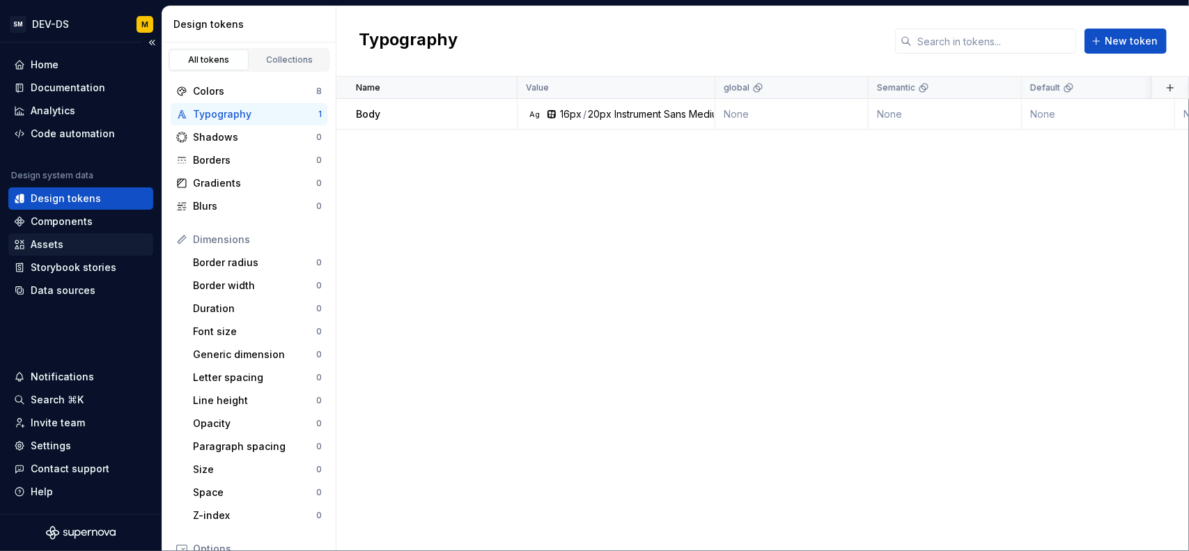
click at [75, 244] on div "Assets" at bounding box center [81, 245] width 134 height 14
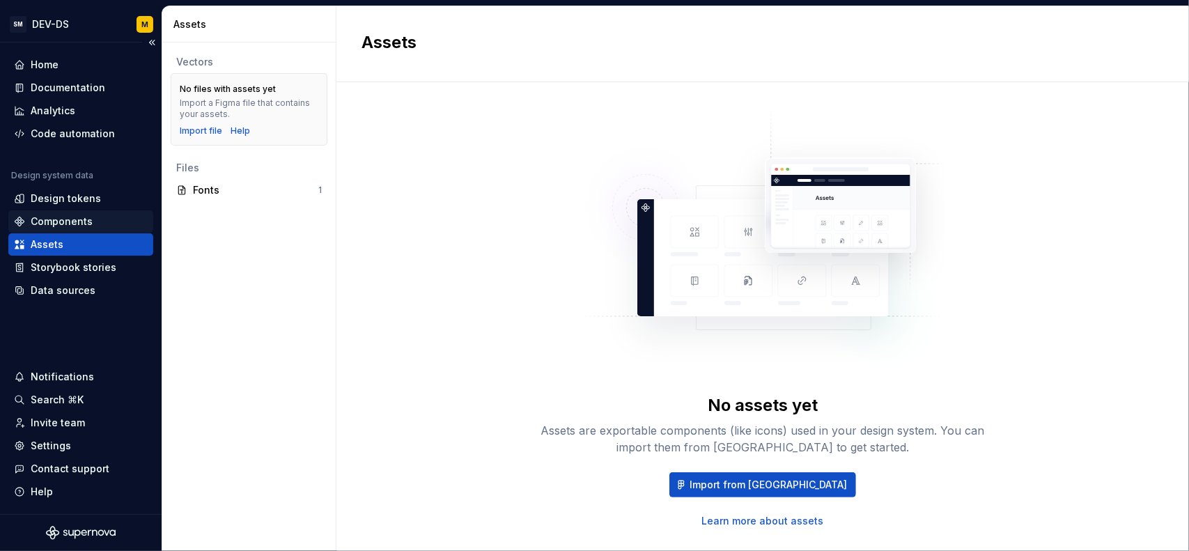
click at [85, 224] on div "Components" at bounding box center [62, 222] width 62 height 14
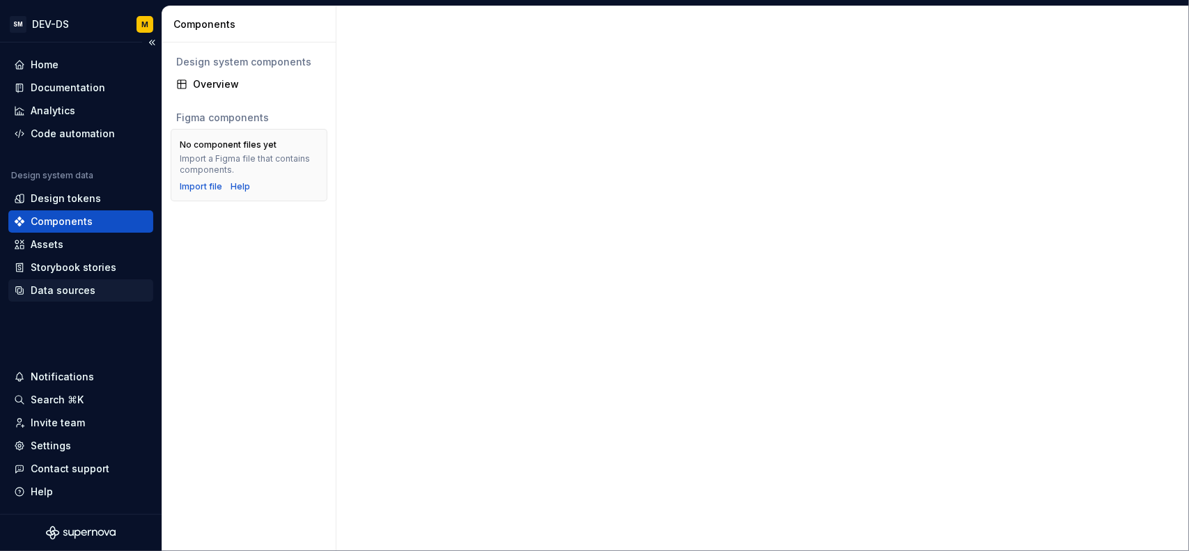
click at [55, 293] on div "Data sources" at bounding box center [63, 291] width 65 height 14
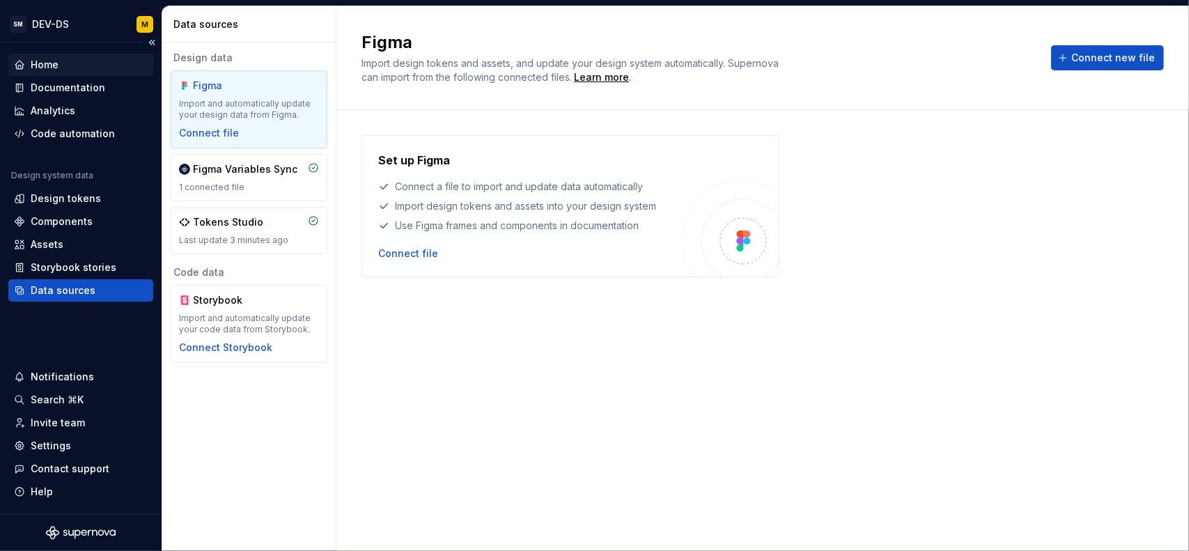
click at [70, 61] on div "Home" at bounding box center [81, 65] width 134 height 14
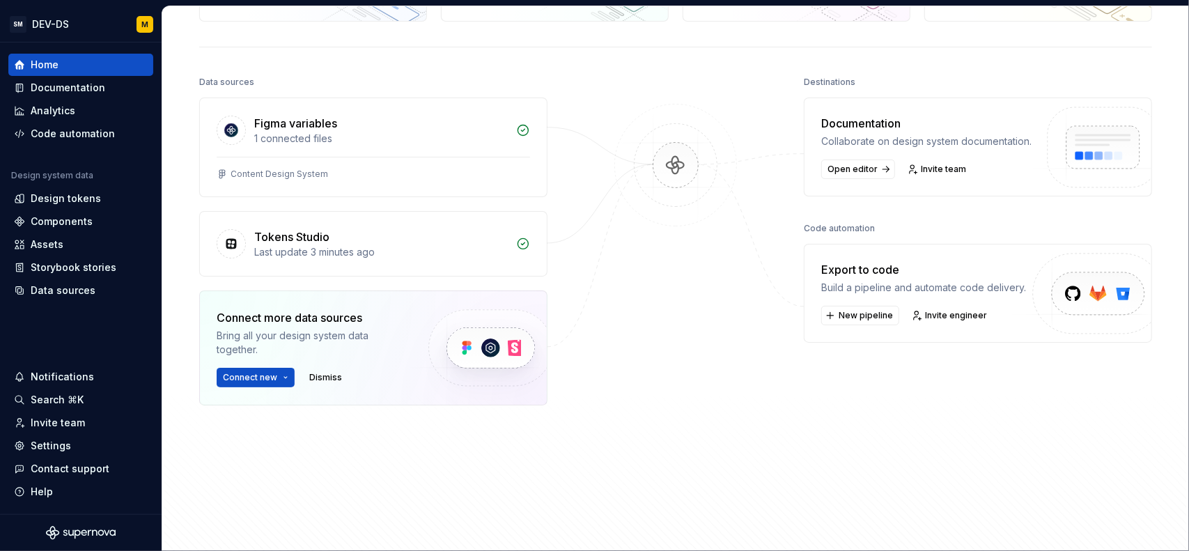
scroll to position [139, 0]
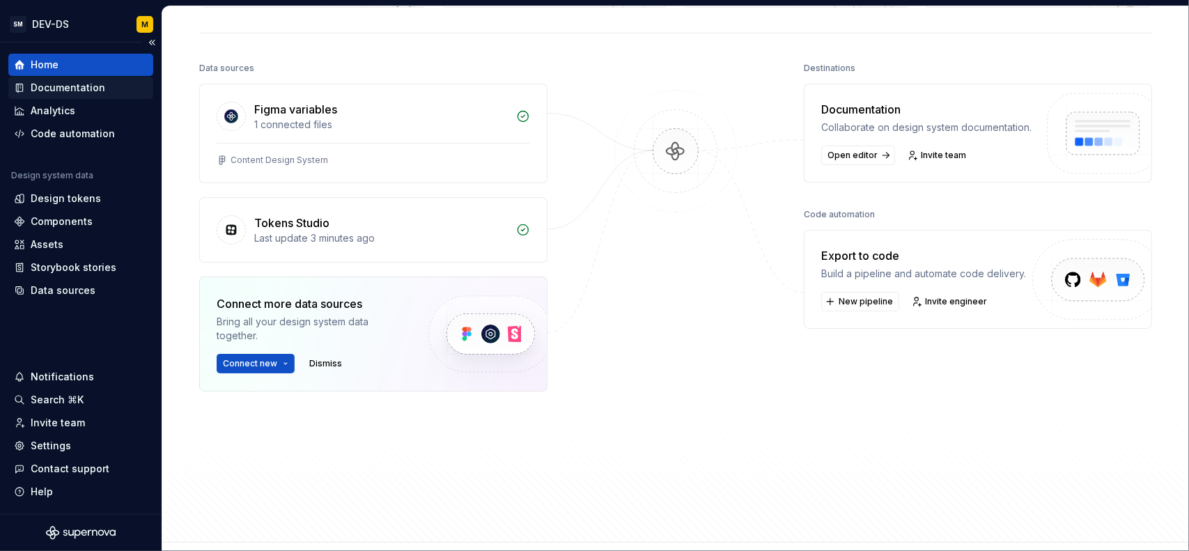
click at [88, 86] on div "Documentation" at bounding box center [68, 88] width 75 height 14
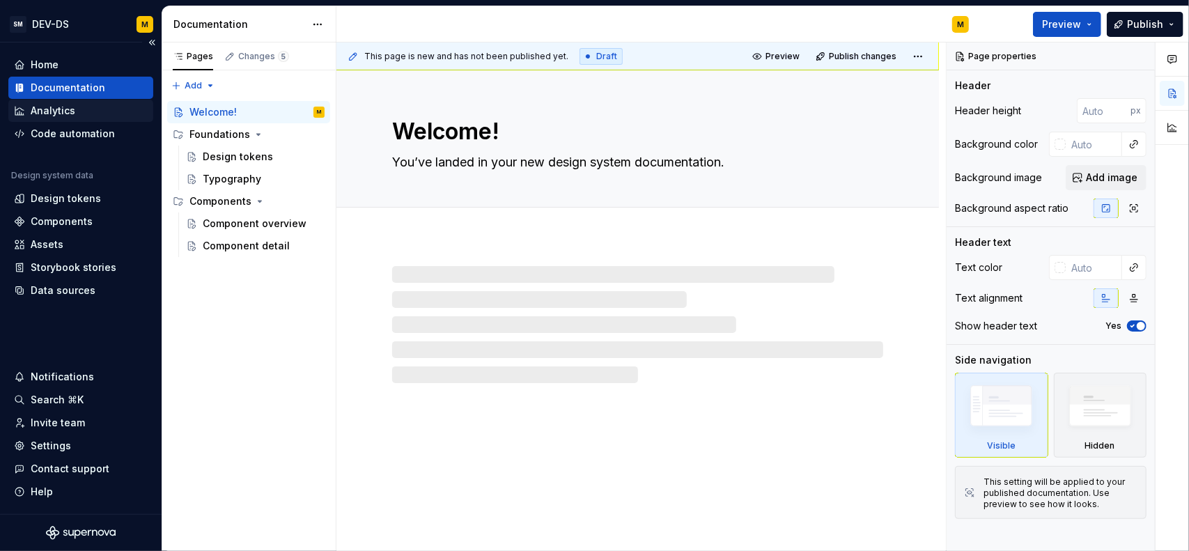
type textarea "*"
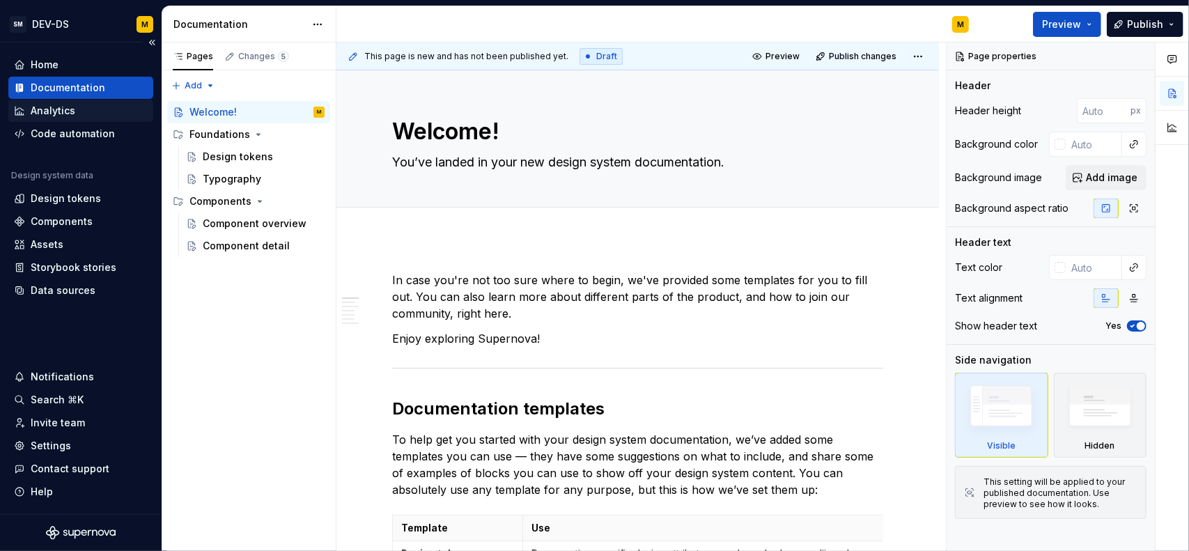
click at [80, 112] on div "Analytics" at bounding box center [81, 111] width 134 height 14
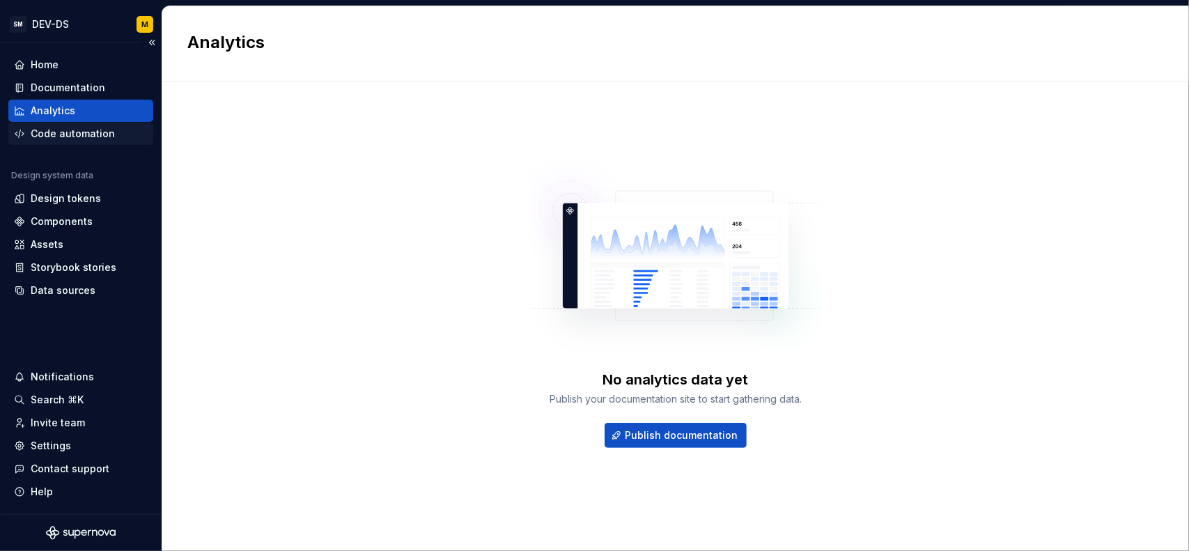
click at [75, 139] on div "Code automation" at bounding box center [73, 134] width 84 height 14
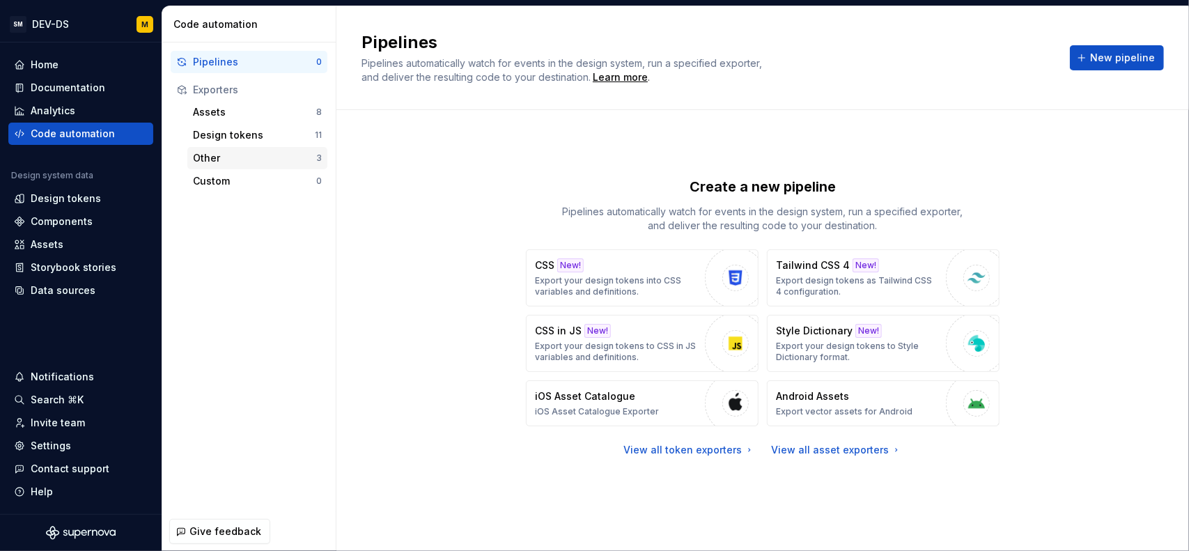
click at [255, 162] on div "Other" at bounding box center [254, 158] width 123 height 14
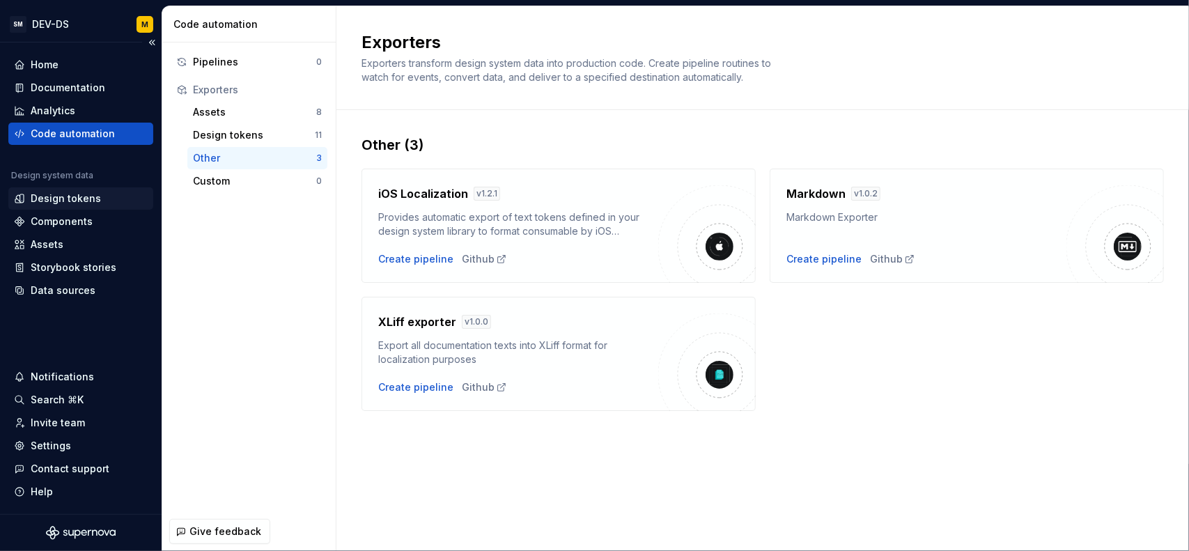
click at [70, 201] on div "Design tokens" at bounding box center [66, 199] width 70 height 14
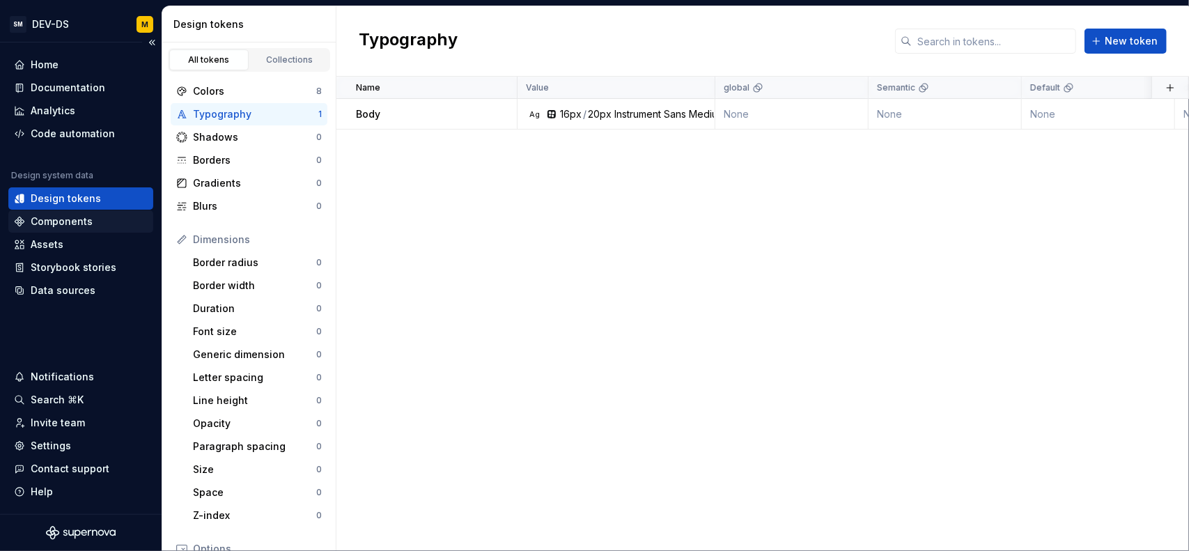
click at [59, 221] on div "Components" at bounding box center [62, 222] width 62 height 14
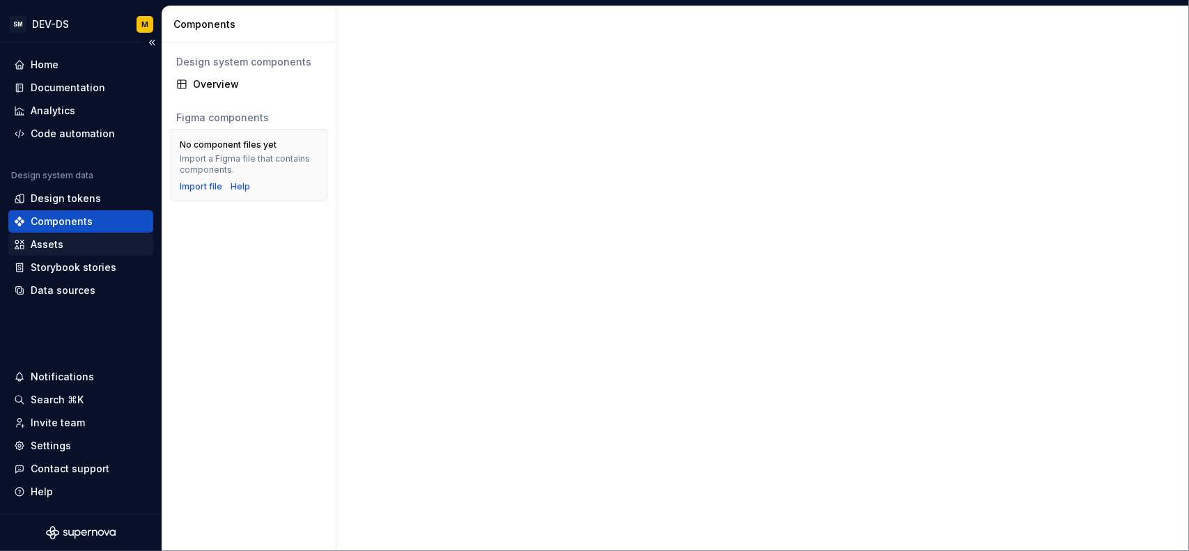
click at [48, 240] on div "Assets" at bounding box center [47, 245] width 33 height 14
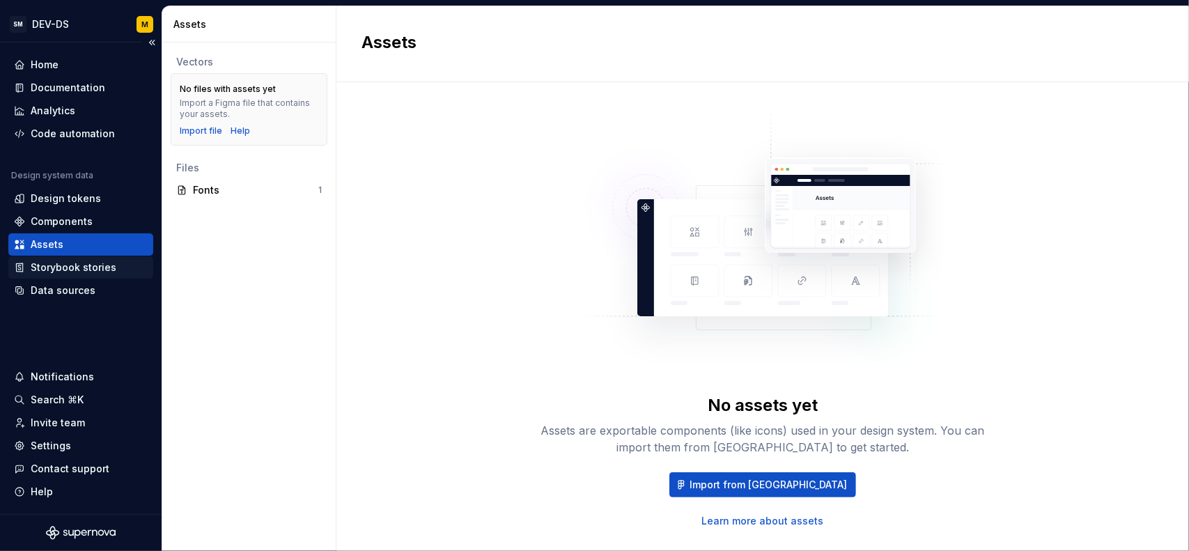
click at [46, 263] on div "Storybook stories" at bounding box center [74, 268] width 86 height 14
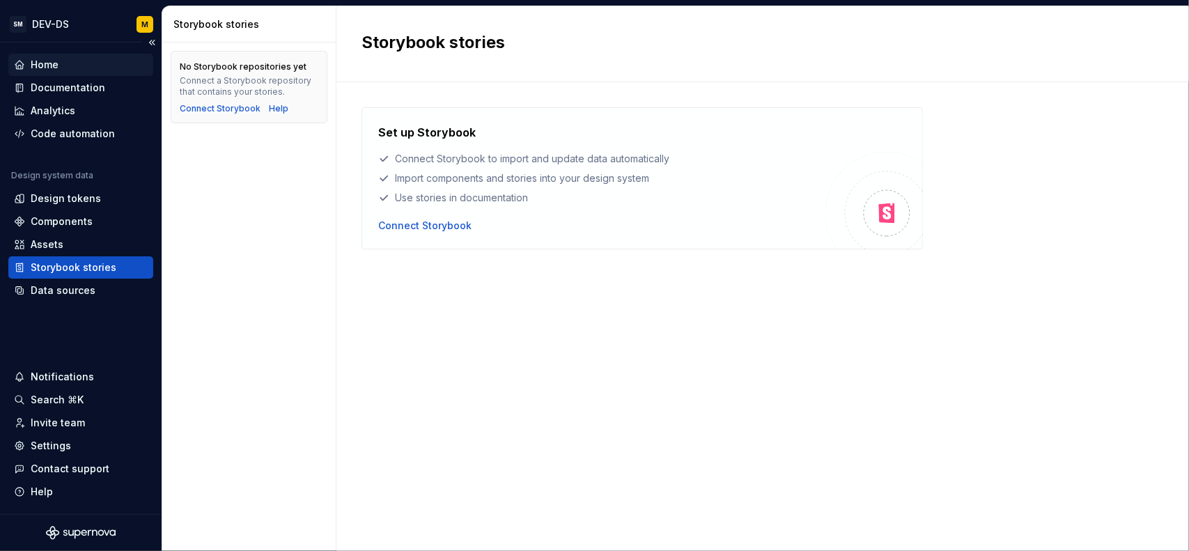
click at [56, 56] on div "Home" at bounding box center [80, 65] width 145 height 22
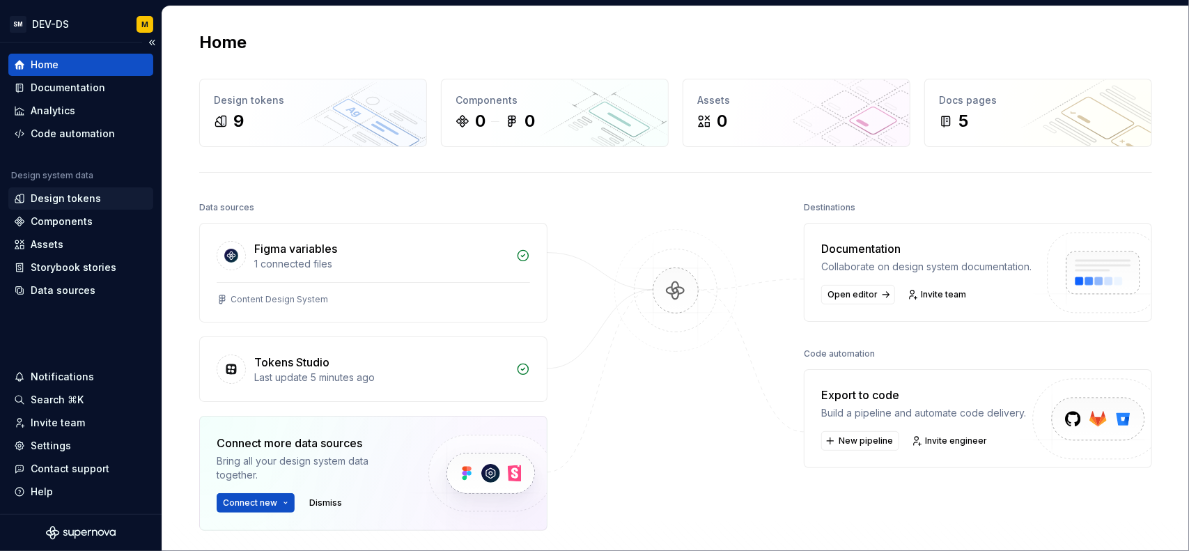
click at [95, 196] on div "Design tokens" at bounding box center [66, 199] width 70 height 14
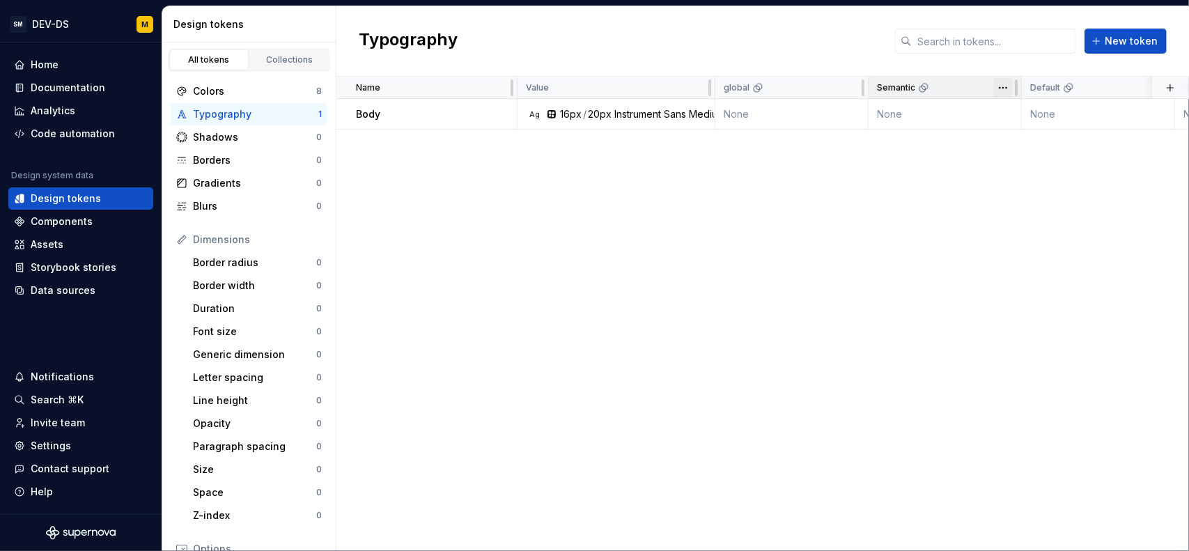
click at [999, 89] on html "SM DEV-DS M Home Documentation Analytics Code automation Design system data Des…" at bounding box center [594, 275] width 1189 height 551
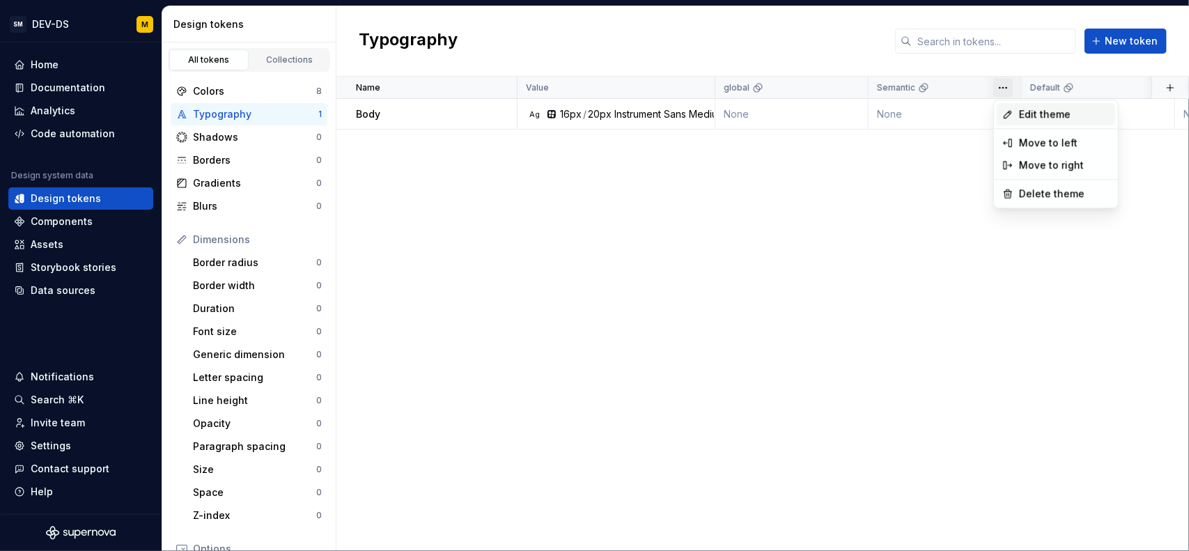
click at [1032, 116] on span "Edit theme" at bounding box center [1064, 114] width 91 height 14
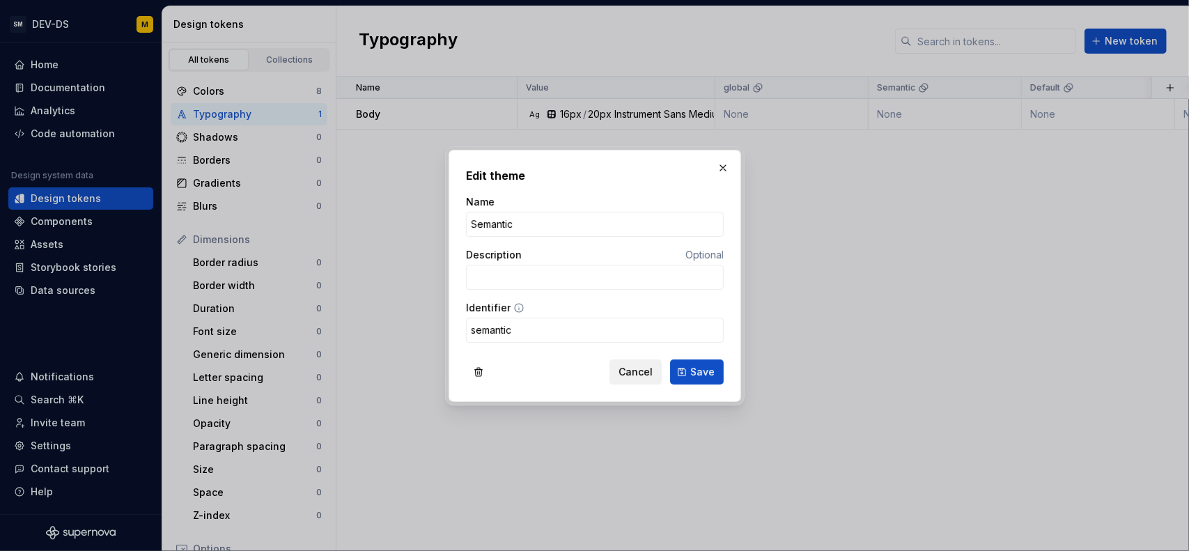
click at [653, 374] on span "Cancel" at bounding box center [636, 372] width 34 height 14
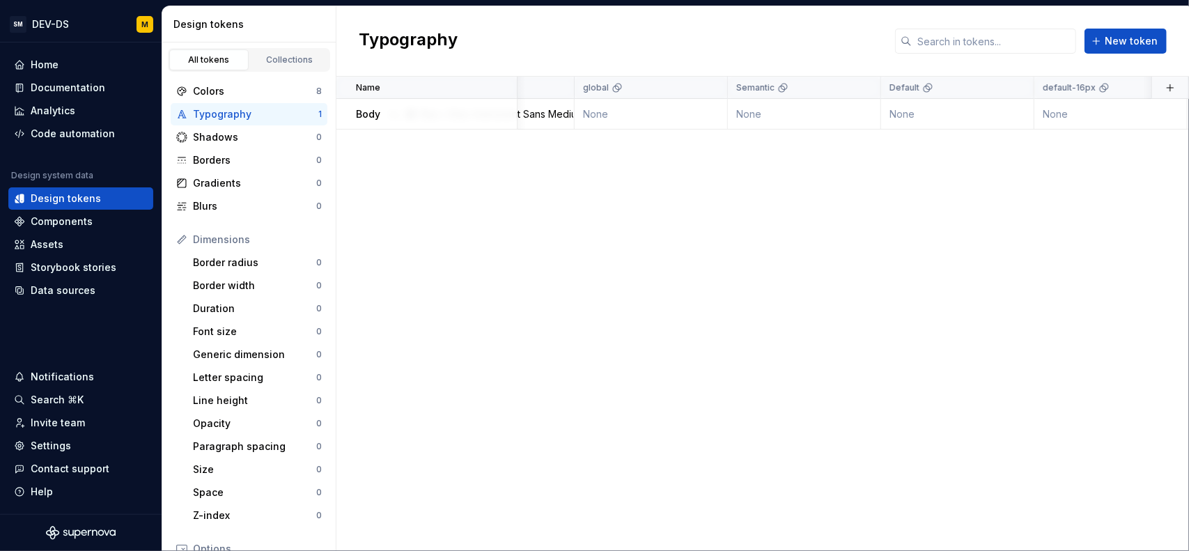
scroll to position [0, 157]
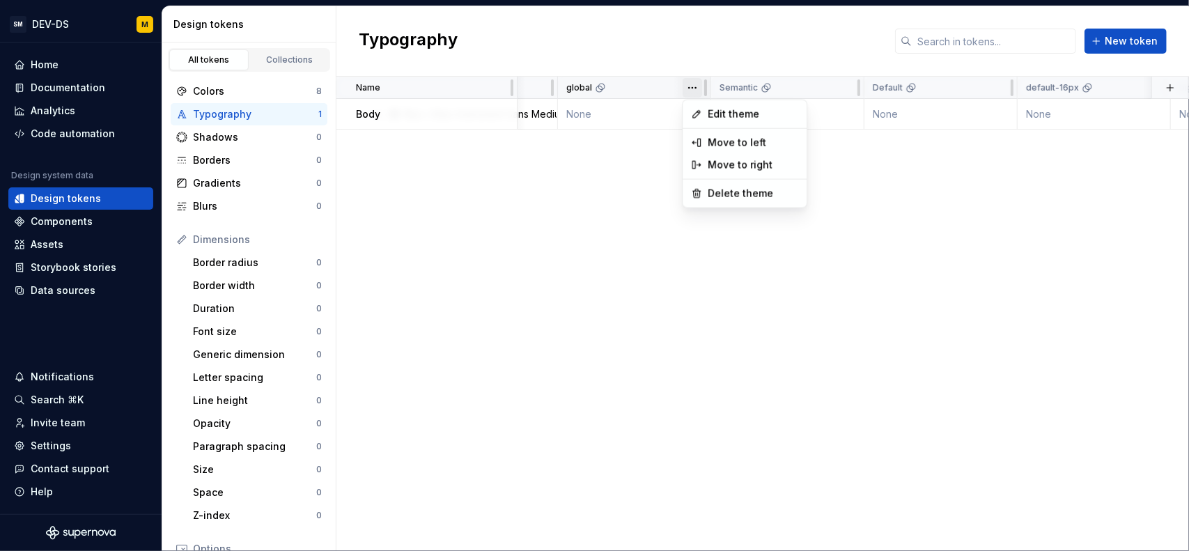
click at [697, 87] on html "SM DEV-DS M Home Documentation Analytics Code automation Design system data Des…" at bounding box center [594, 275] width 1189 height 551
click at [729, 188] on span "Delete theme" at bounding box center [753, 194] width 91 height 14
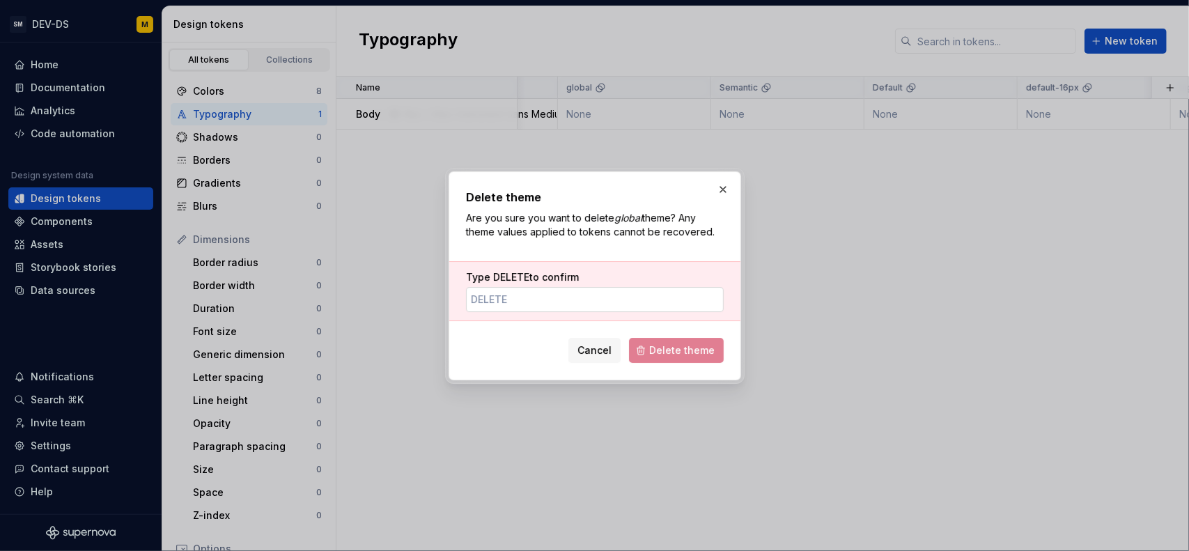
click at [629, 298] on input "Type DELETE to confirm" at bounding box center [595, 299] width 258 height 25
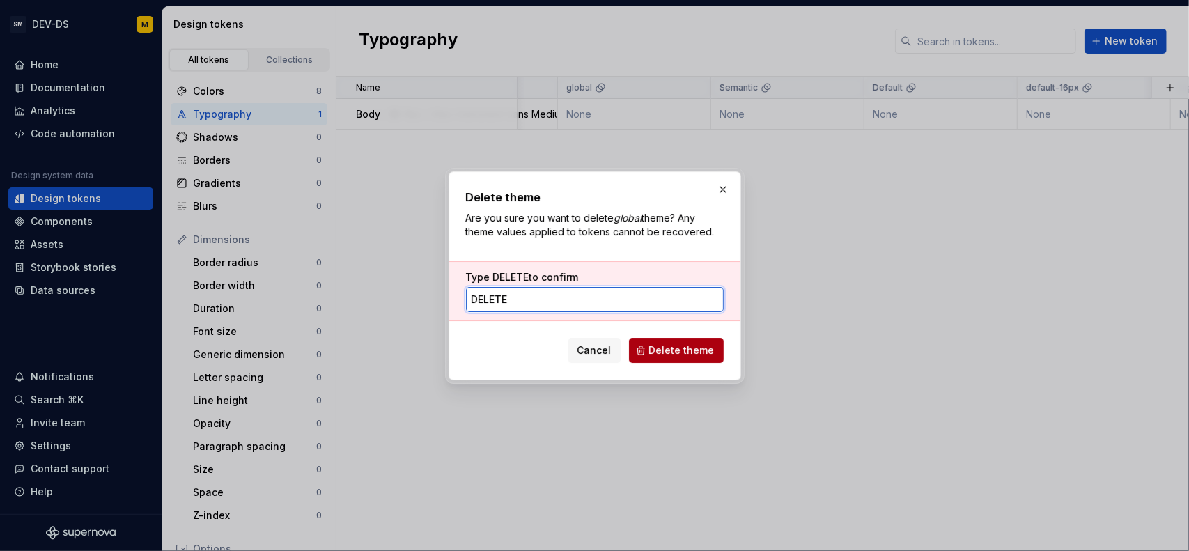
type input "DELETE"
click at [684, 351] on span "Delete theme" at bounding box center [681, 350] width 65 height 14
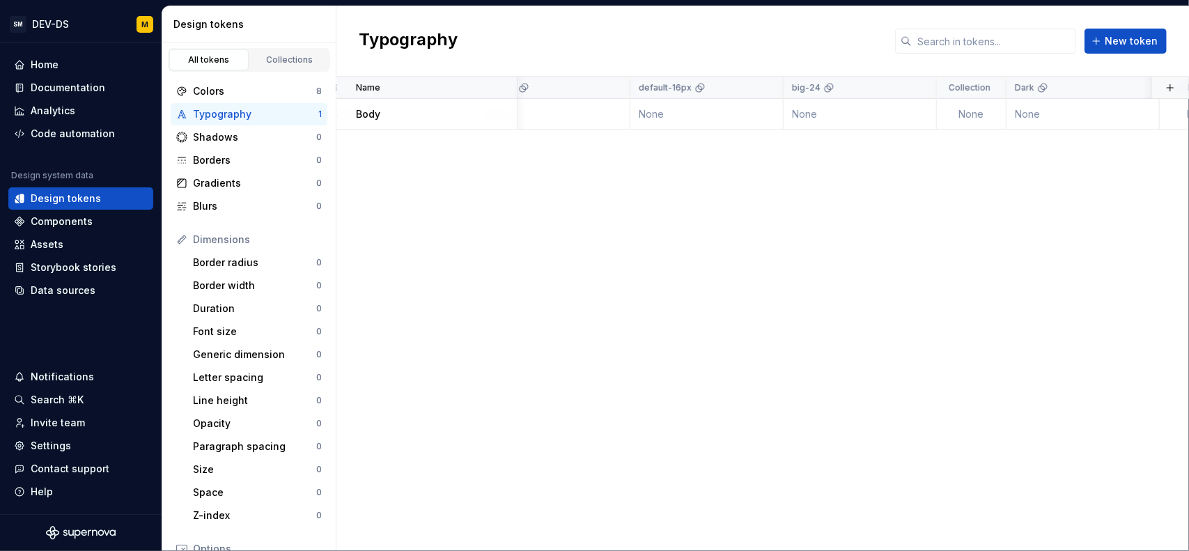
scroll to position [0, 392]
click at [826, 91] on icon at bounding box center [828, 87] width 11 height 11
click at [915, 88] on html "SM DEV-DS M Home Documentation Analytics Code automation Design system data Des…" at bounding box center [594, 275] width 1189 height 551
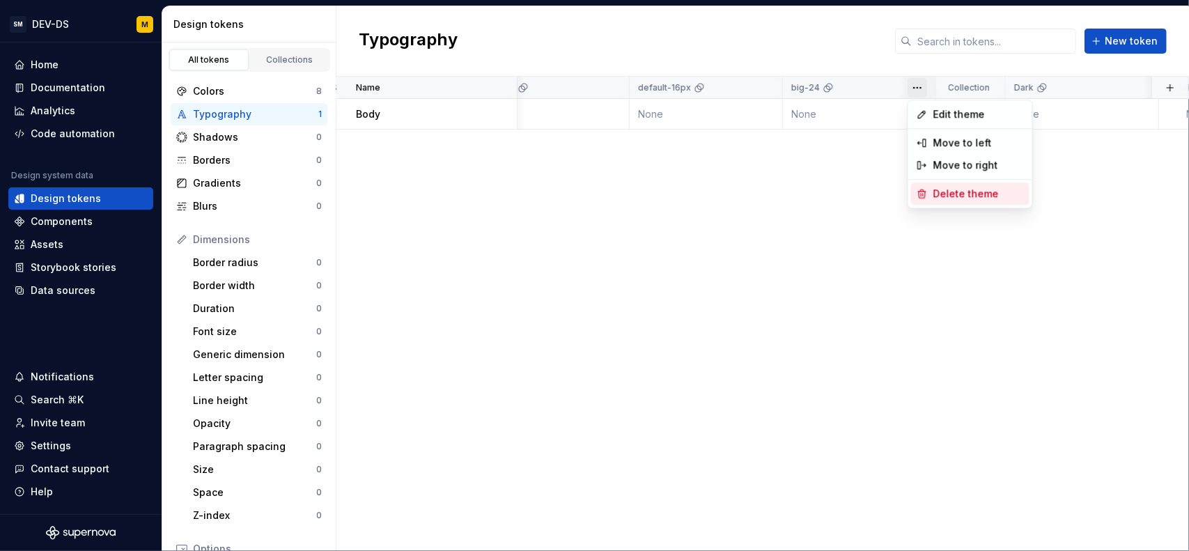
click at [947, 189] on span "Delete theme" at bounding box center [979, 194] width 91 height 14
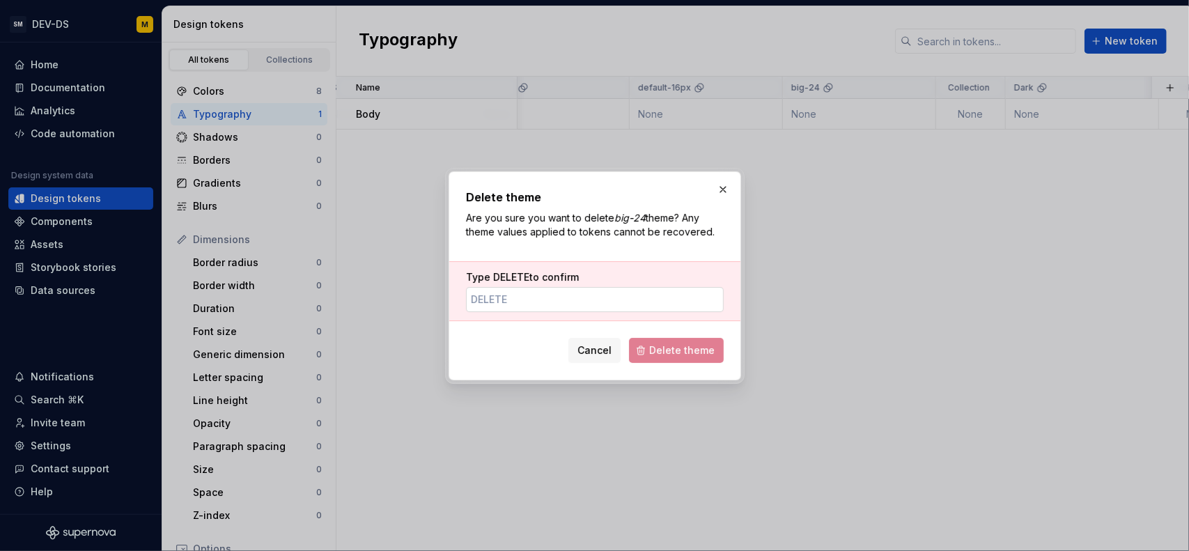
click at [612, 311] on input "Type DELETE to confirm" at bounding box center [595, 299] width 258 height 25
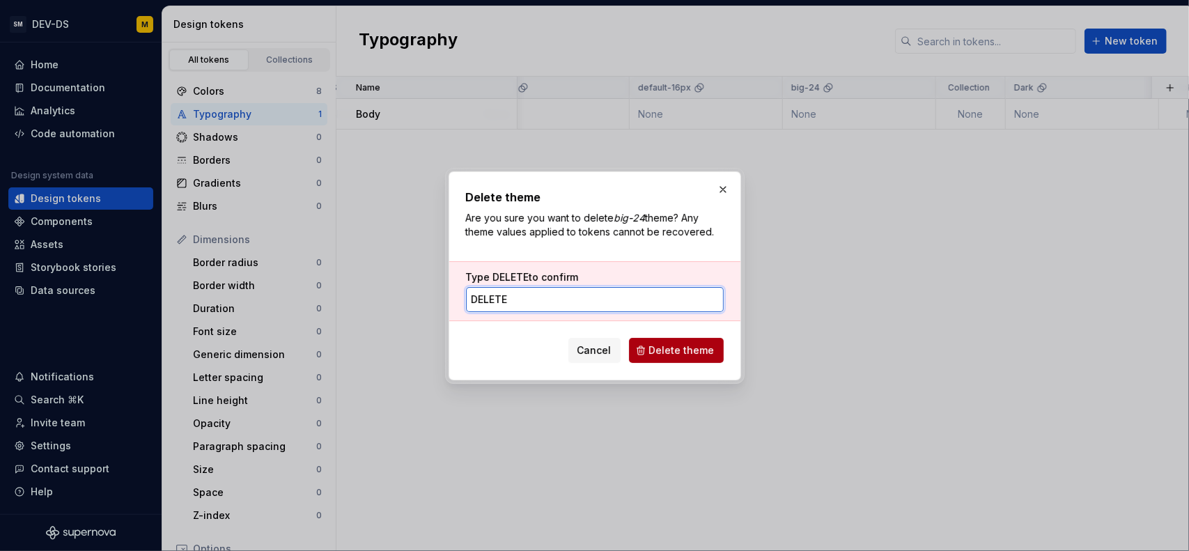
type input "DELETE"
click at [711, 352] on span "Delete theme" at bounding box center [681, 350] width 65 height 14
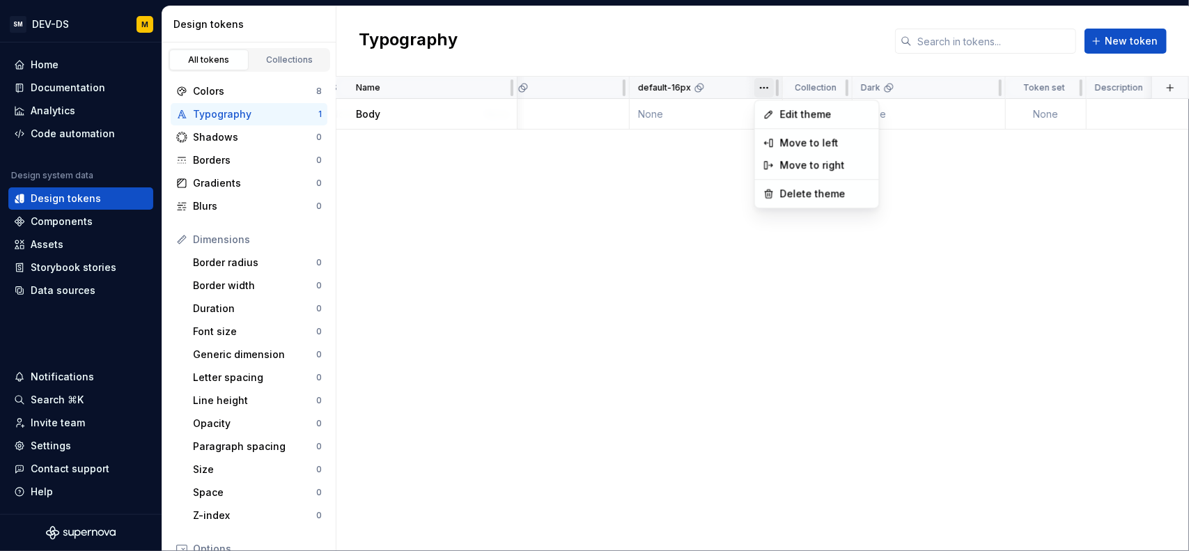
click at [766, 92] on html "SM DEV-DS M Home Documentation Analytics Code automation Design system data Des…" at bounding box center [594, 275] width 1189 height 551
click at [798, 192] on span "Delete theme" at bounding box center [825, 194] width 91 height 14
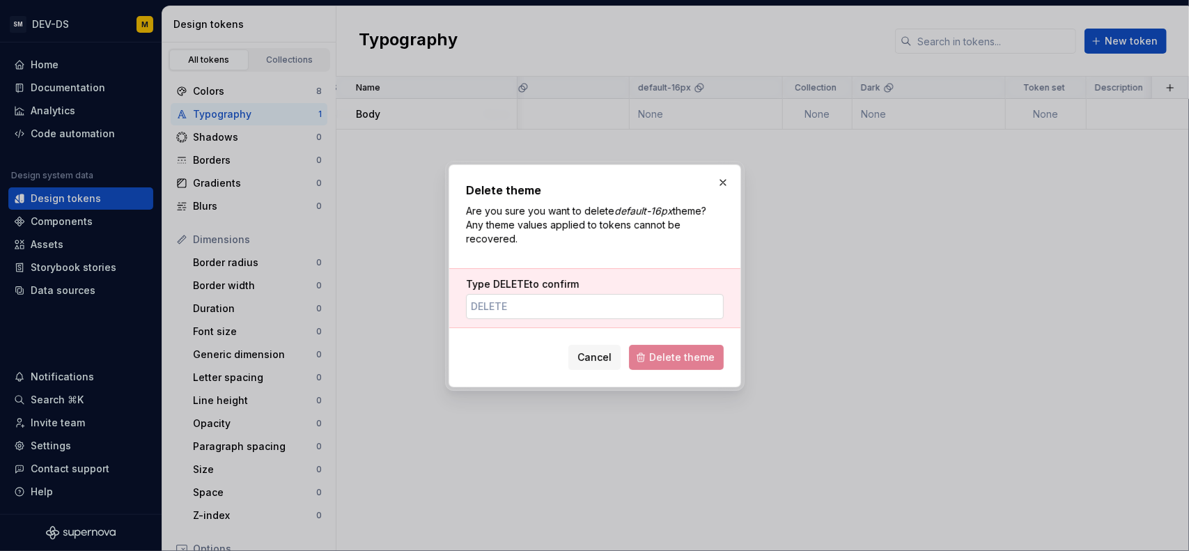
click at [615, 300] on input "Type DELETE to confirm" at bounding box center [595, 306] width 258 height 25
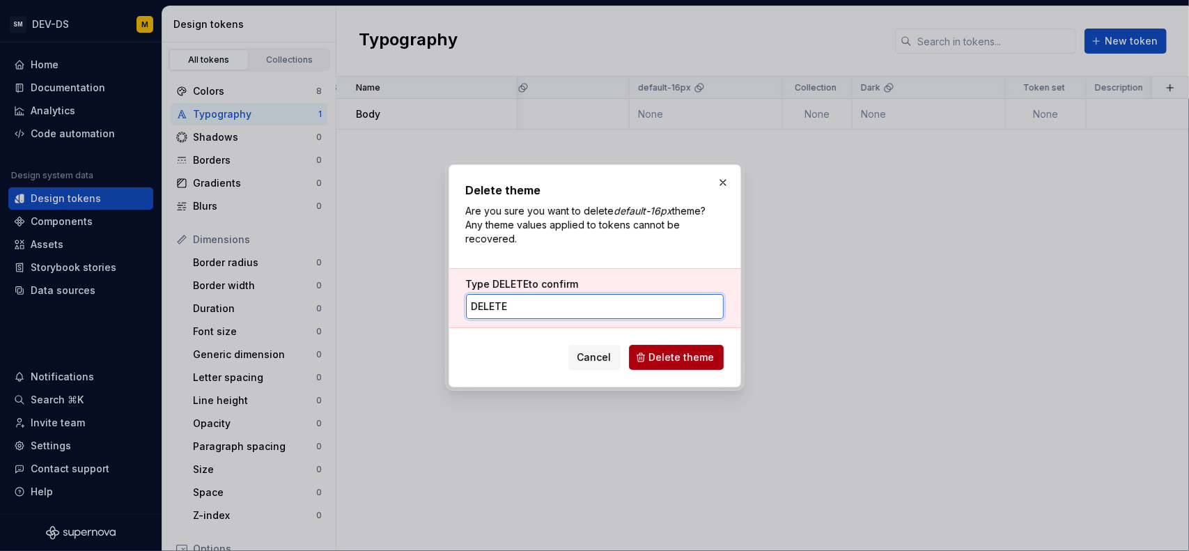
type input "DELETE"
click at [672, 368] on button "Delete theme" at bounding box center [676, 357] width 95 height 25
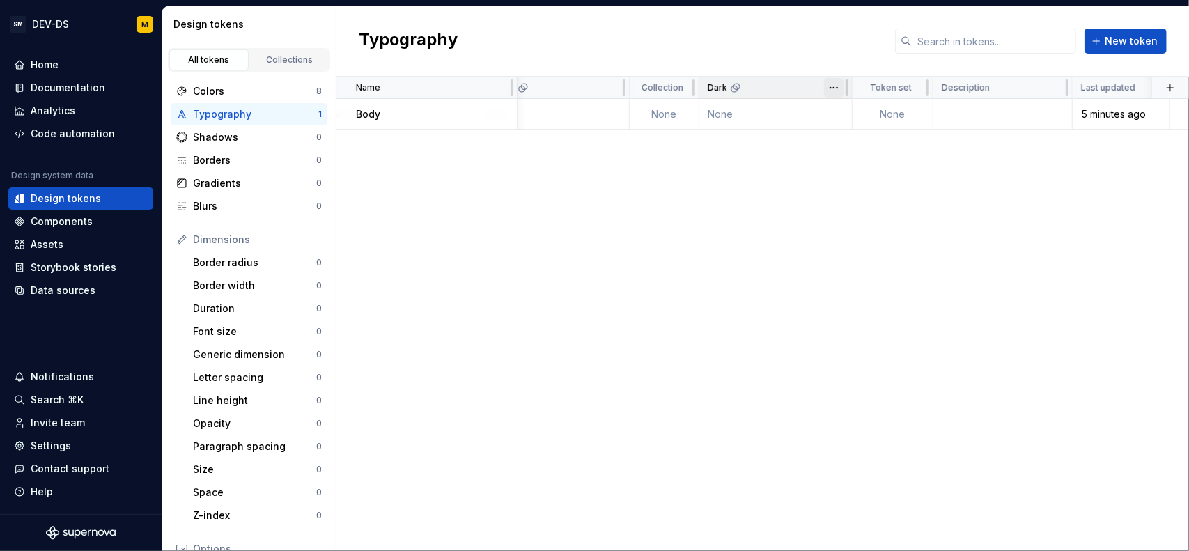
click at [835, 90] on html "SM DEV-DS M Home Documentation Analytics Code automation Design system data Des…" at bounding box center [594, 275] width 1189 height 551
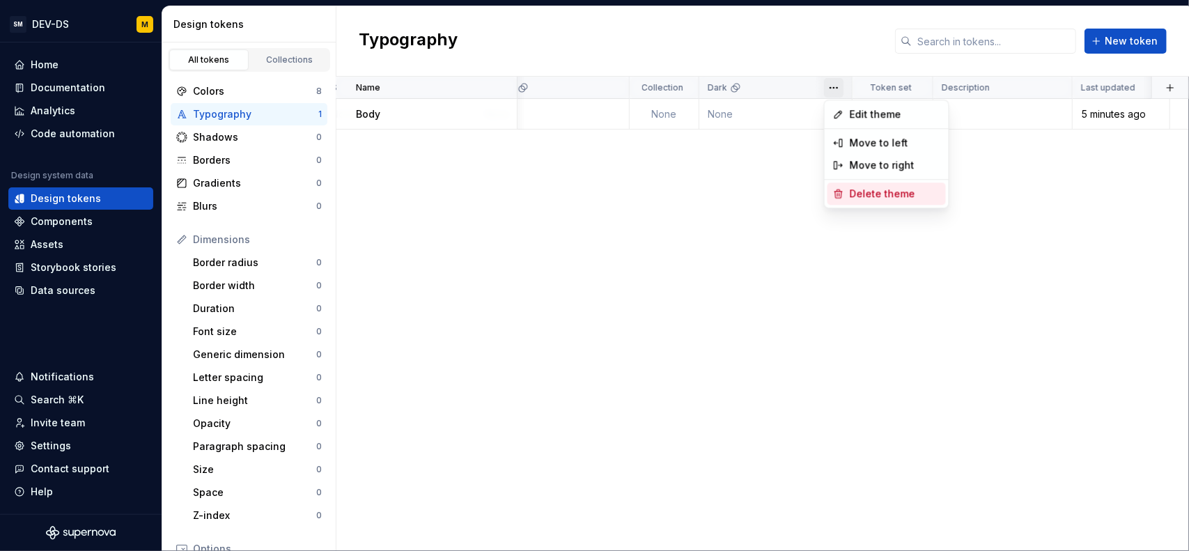
click at [862, 193] on span "Delete theme" at bounding box center [895, 194] width 91 height 14
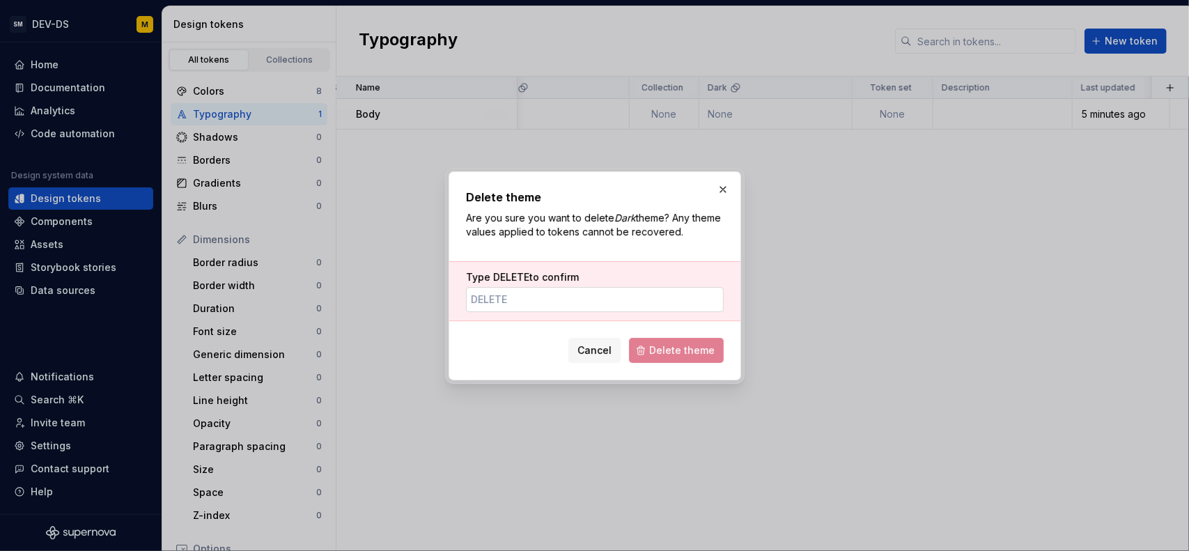
click at [581, 311] on input "Type DELETE to confirm" at bounding box center [595, 299] width 258 height 25
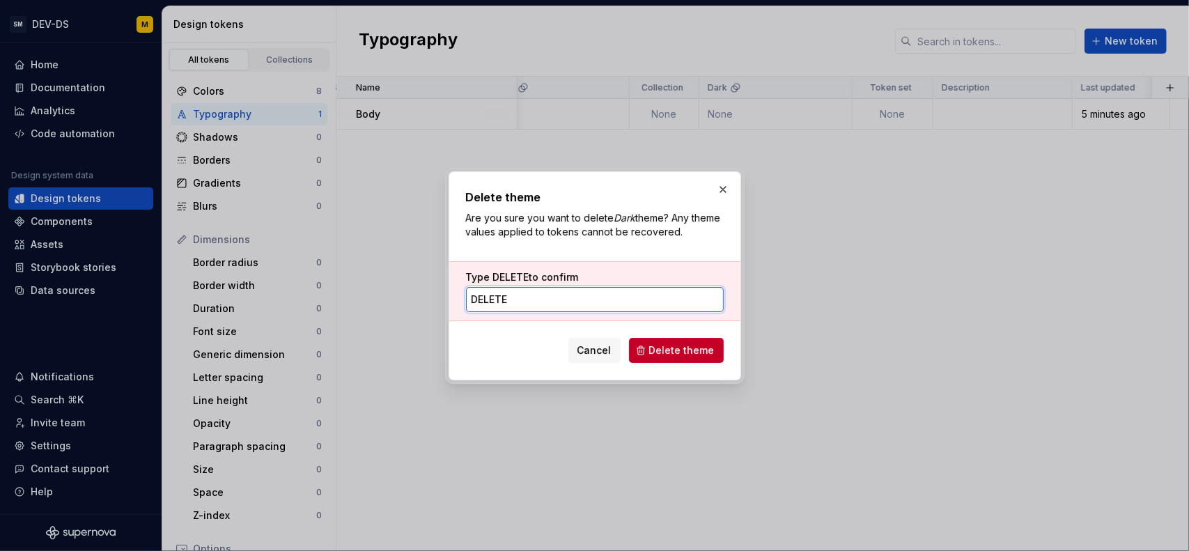
type input "DELETE"
drag, startPoint x: 702, startPoint y: 368, endPoint x: 712, endPoint y: 350, distance: 20.6
click at [702, 368] on div "Delete theme Are you sure you want to delete Dark theme? Any theme values appli…" at bounding box center [595, 275] width 293 height 209
click at [711, 345] on span "Delete theme" at bounding box center [681, 350] width 65 height 14
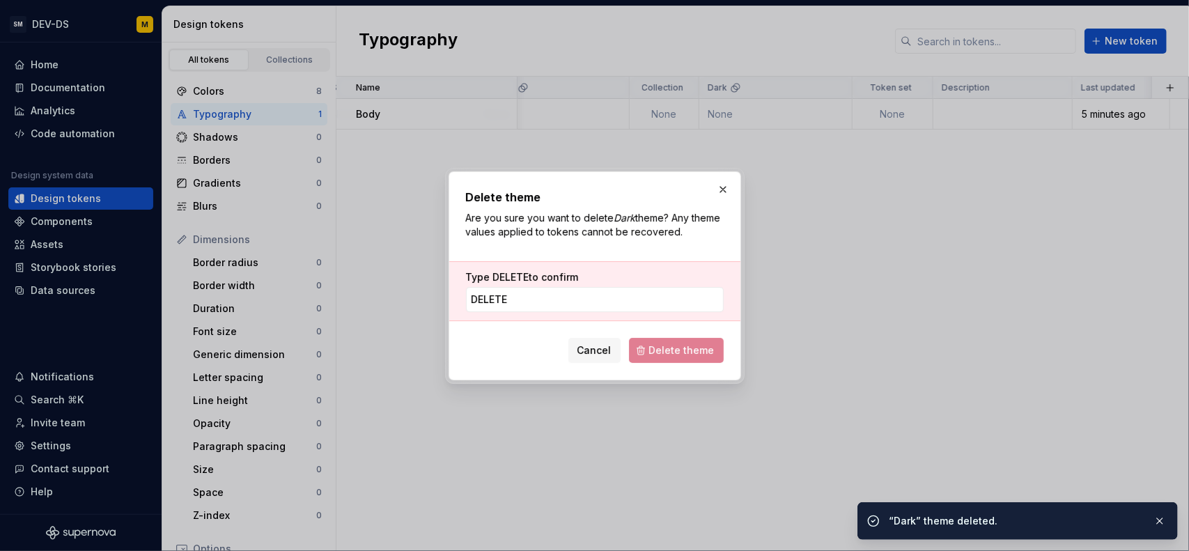
scroll to position [0, 256]
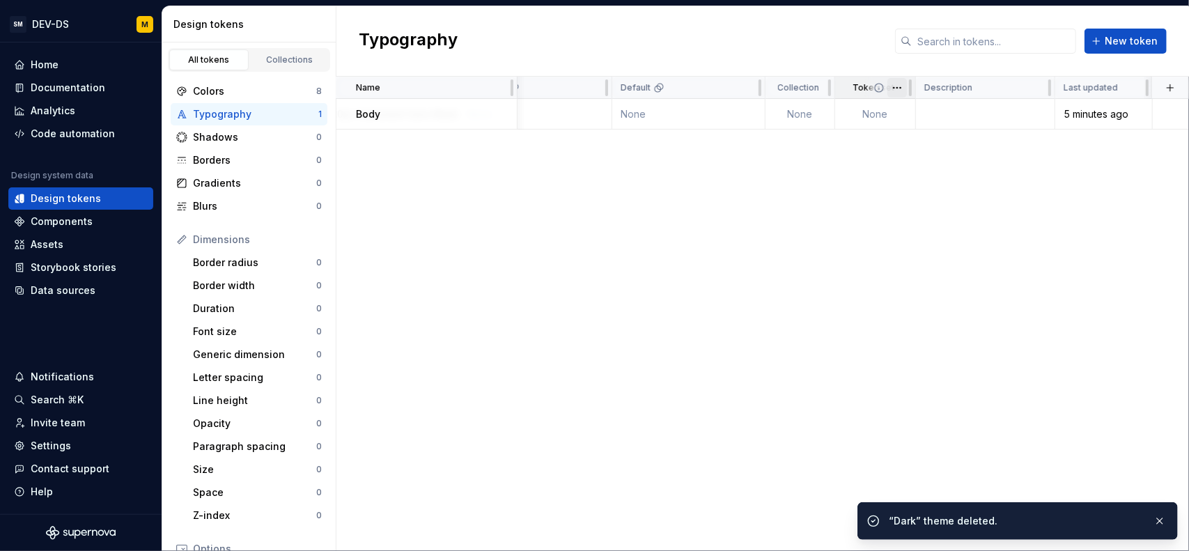
click at [899, 86] on html "SM DEV-DS M Home Documentation Analytics Code automation Design system data Des…" at bounding box center [594, 275] width 1189 height 551
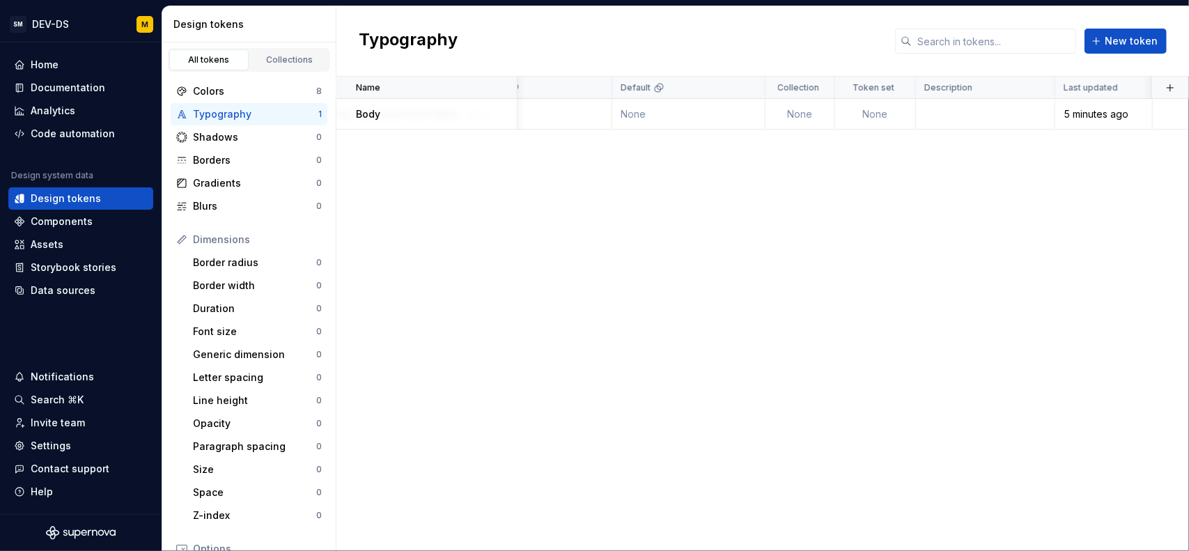
click at [817, 84] on html "SM DEV-DS M Home Documentation Analytics Code automation Design system data Des…" at bounding box center [594, 275] width 1189 height 551
click at [738, 88] on html "SM DEV-DS M Home Documentation Analytics Code automation Design system data Des…" at bounding box center [594, 275] width 1189 height 551
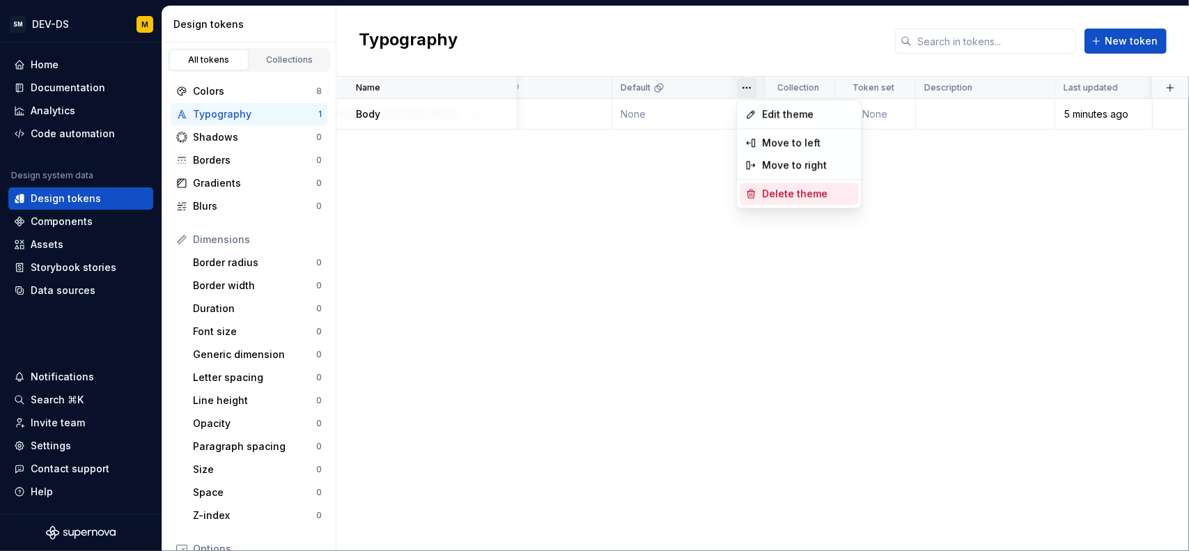
click at [764, 196] on span "Delete theme" at bounding box center [807, 194] width 91 height 14
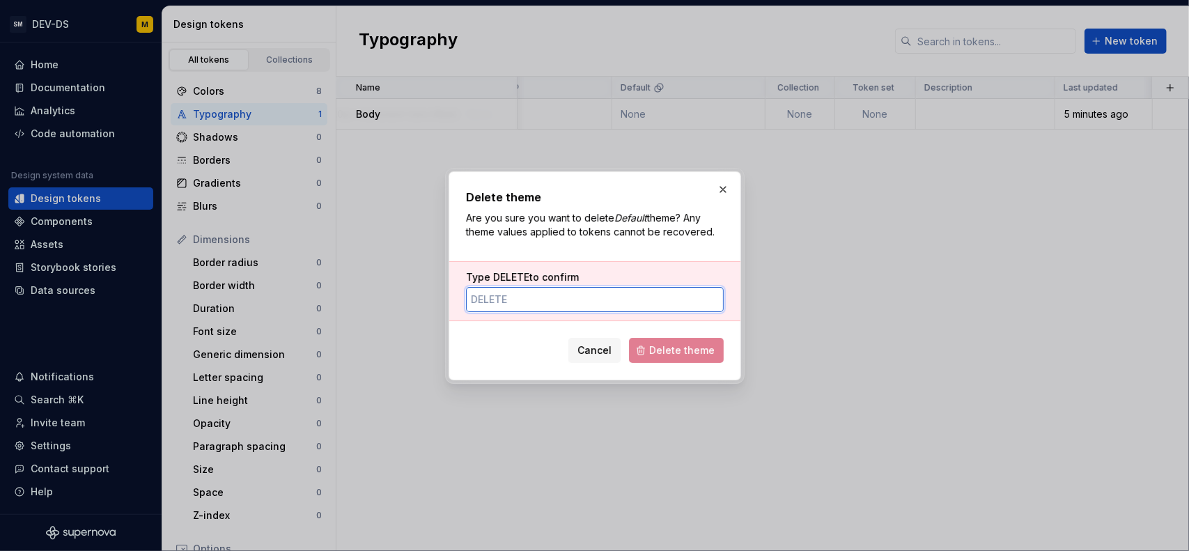
click at [613, 295] on input "Type DELETE to confirm" at bounding box center [595, 299] width 258 height 25
type input "DELETE"
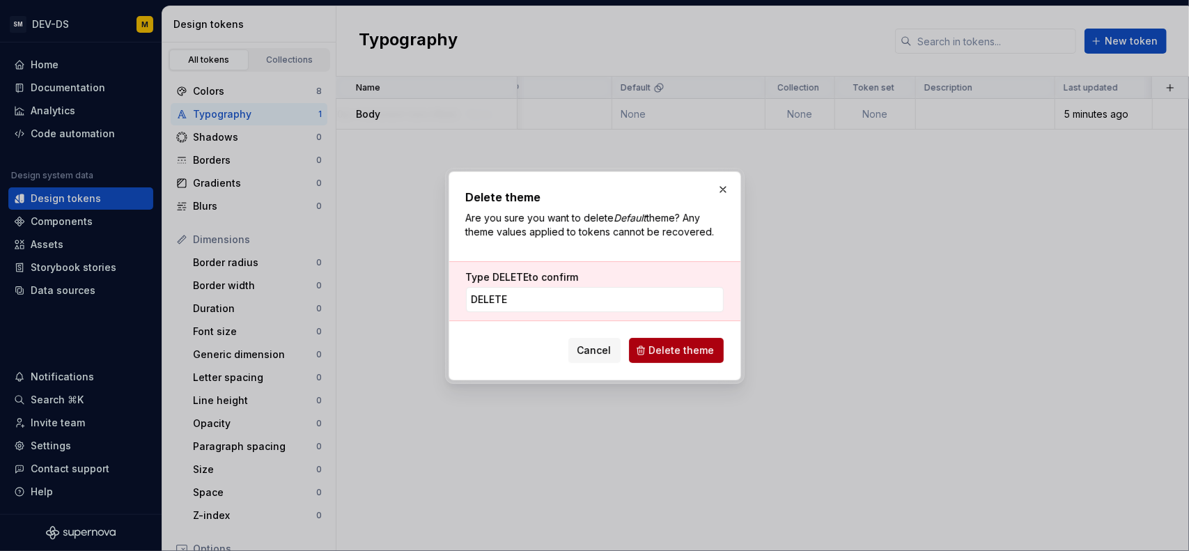
click at [671, 343] on span "Delete theme" at bounding box center [681, 350] width 65 height 14
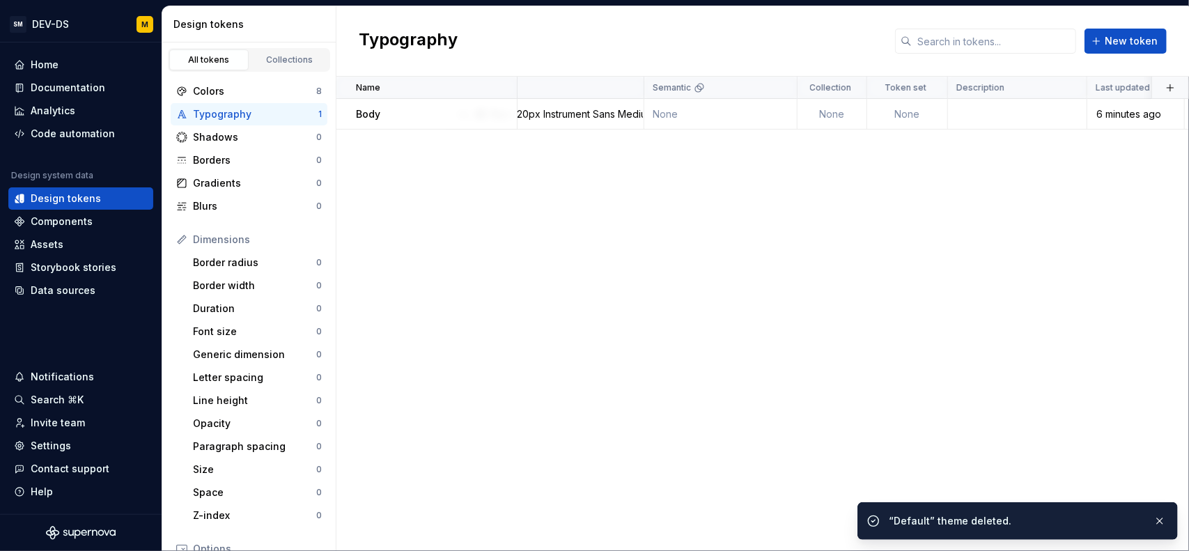
scroll to position [0, 0]
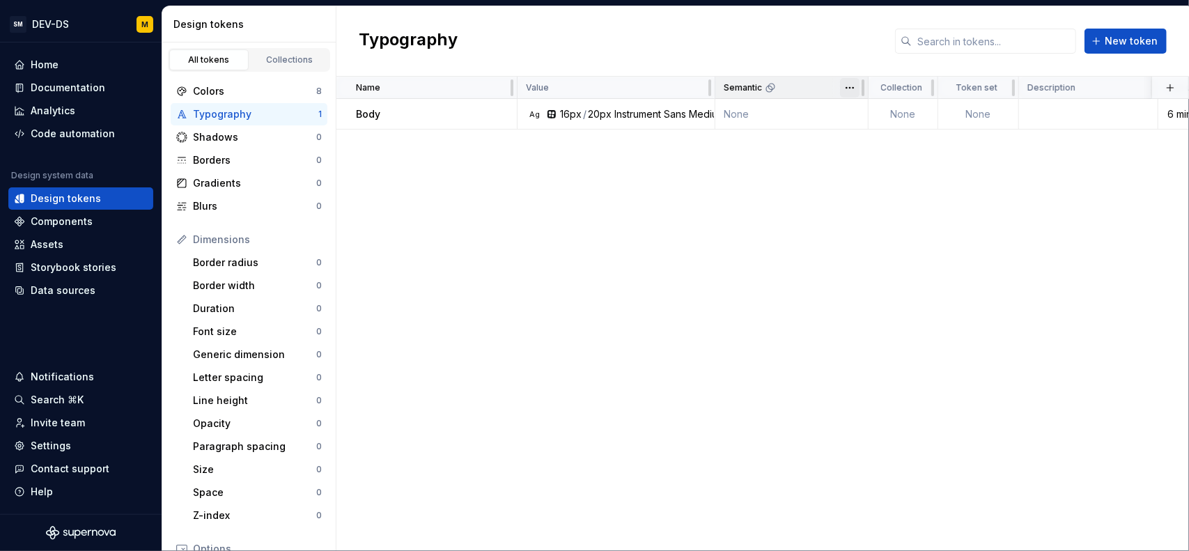
click at [849, 87] on html "SM DEV-DS M Home Documentation Analytics Code automation Design system data Des…" at bounding box center [594, 275] width 1189 height 551
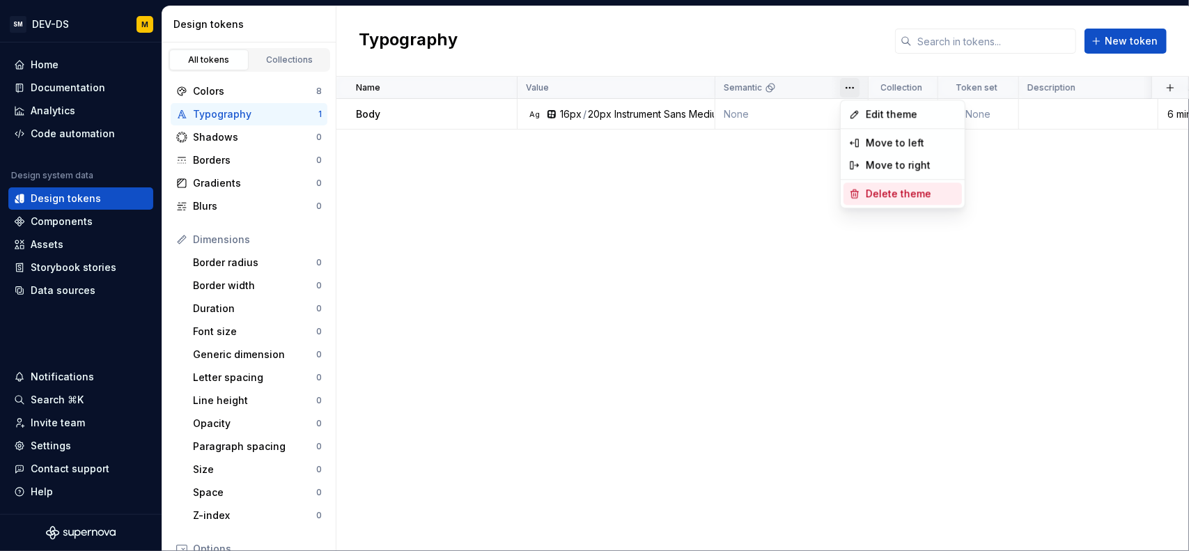
click at [868, 190] on span "Delete theme" at bounding box center [911, 194] width 91 height 14
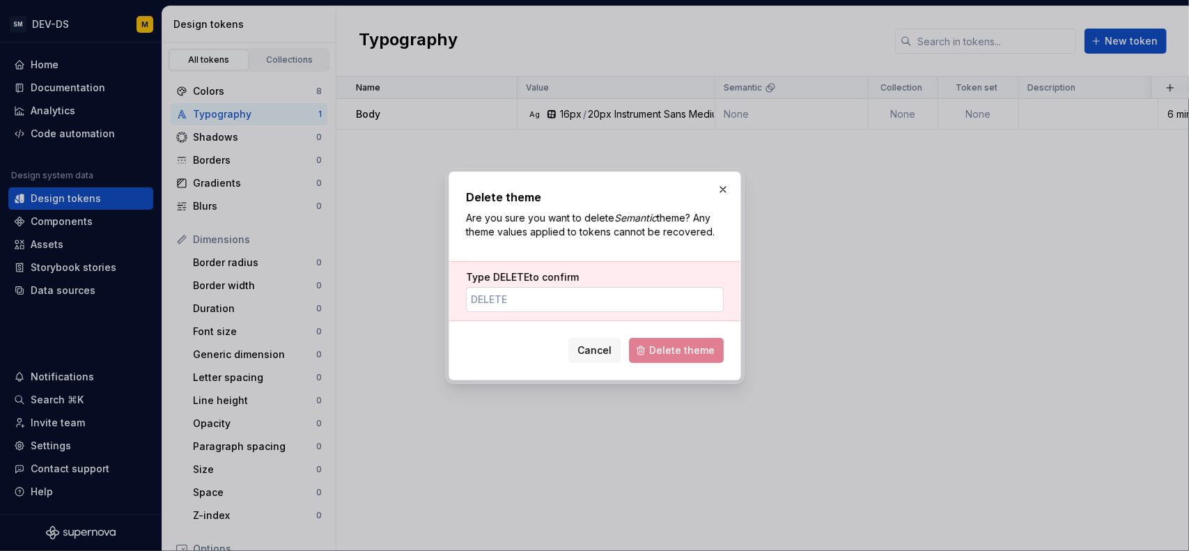
click at [559, 295] on input "Type DELETE to confirm" at bounding box center [595, 299] width 258 height 25
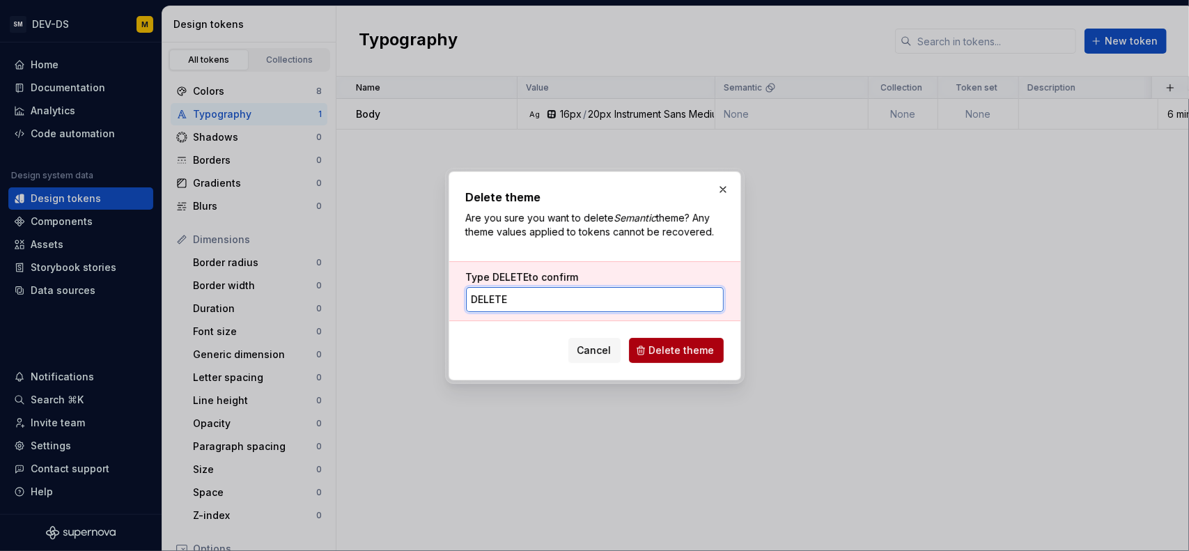
type input "DELETE"
click at [684, 357] on button "Delete theme" at bounding box center [676, 350] width 95 height 25
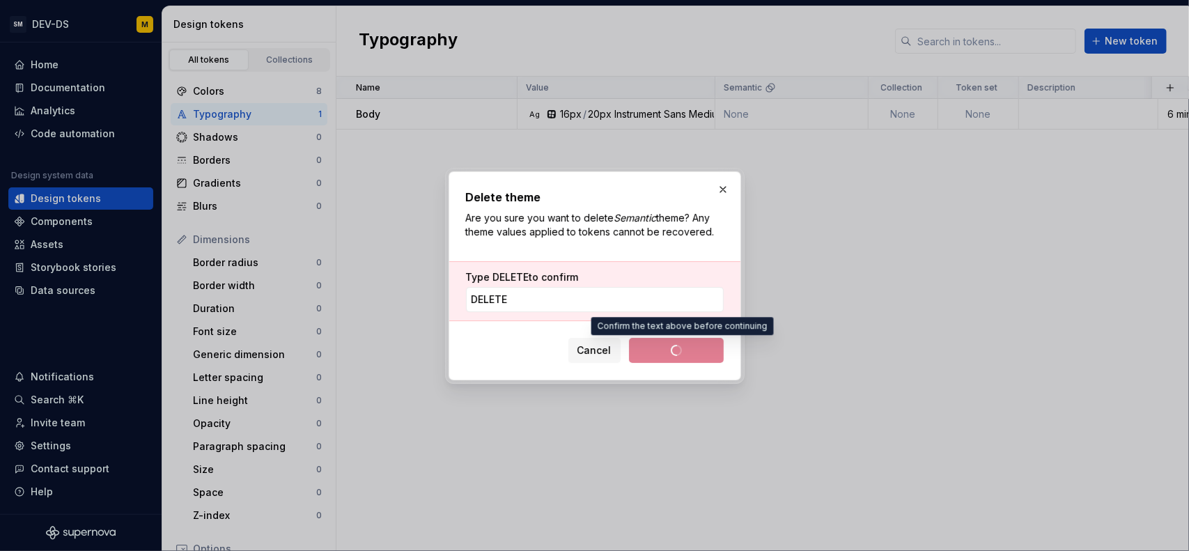
drag, startPoint x: 684, startPoint y: 357, endPoint x: 690, endPoint y: 353, distance: 7.2
click at [688, 353] on span "Delete theme" at bounding box center [676, 350] width 95 height 25
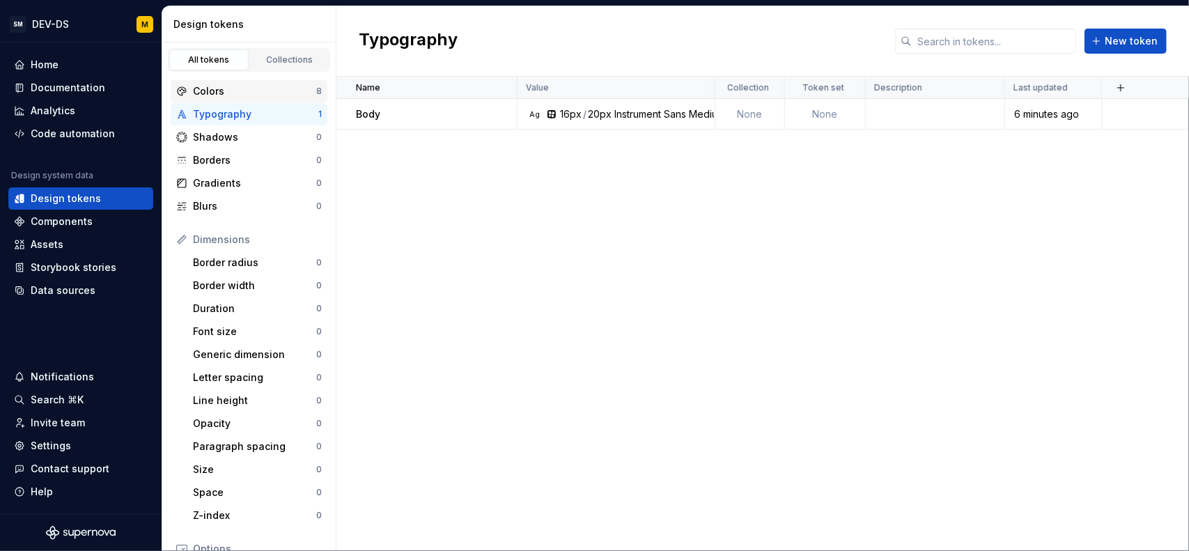
click at [206, 84] on div "Colors" at bounding box center [254, 91] width 123 height 14
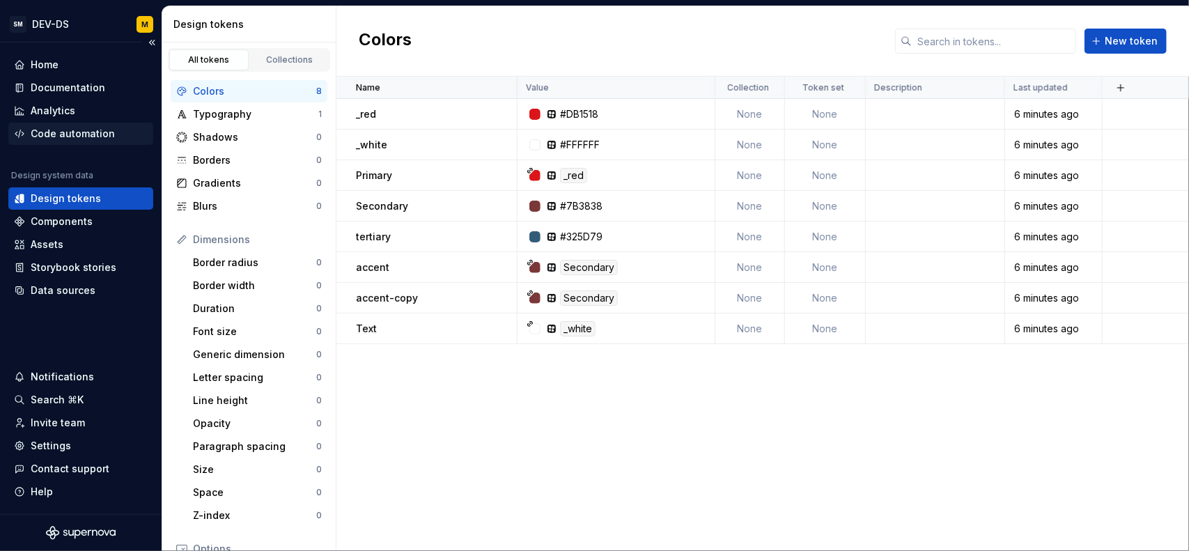
click at [85, 139] on div "Code automation" at bounding box center [73, 134] width 84 height 14
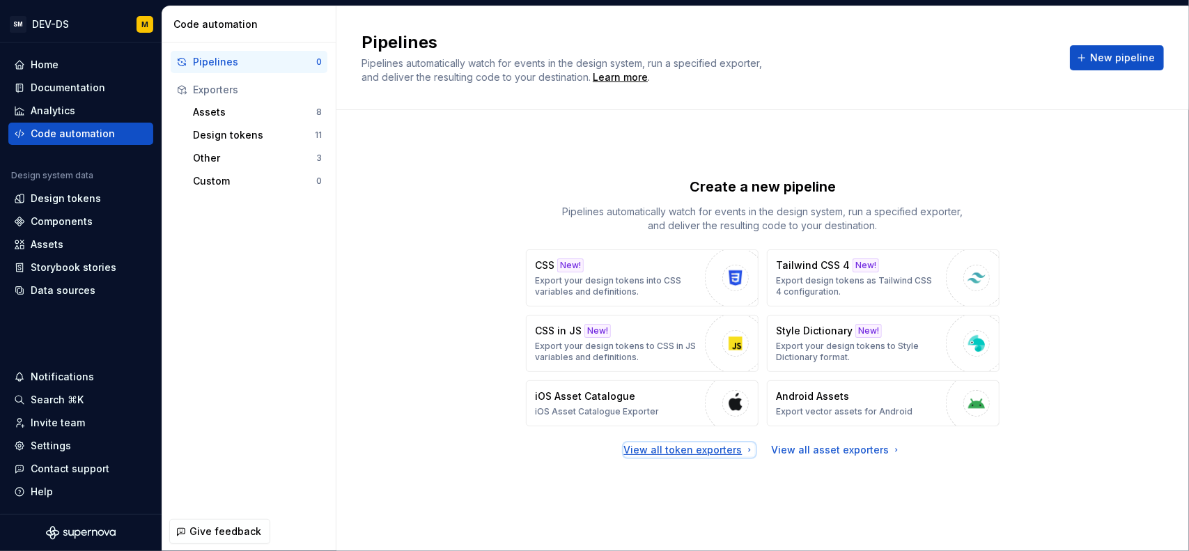
click at [678, 443] on div "View all token exporters" at bounding box center [689, 450] width 131 height 14
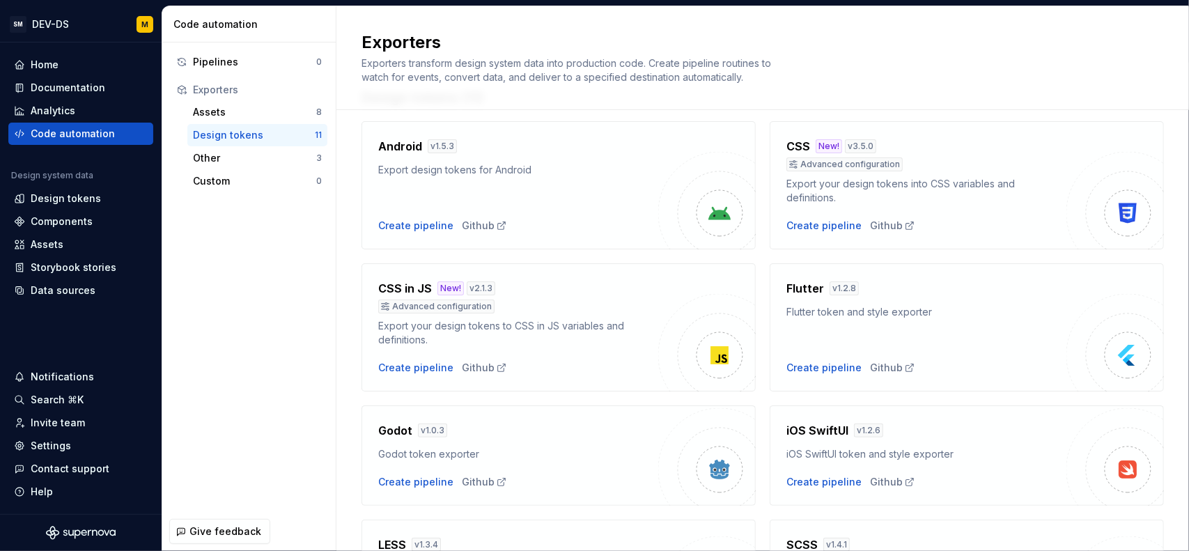
scroll to position [70, 0]
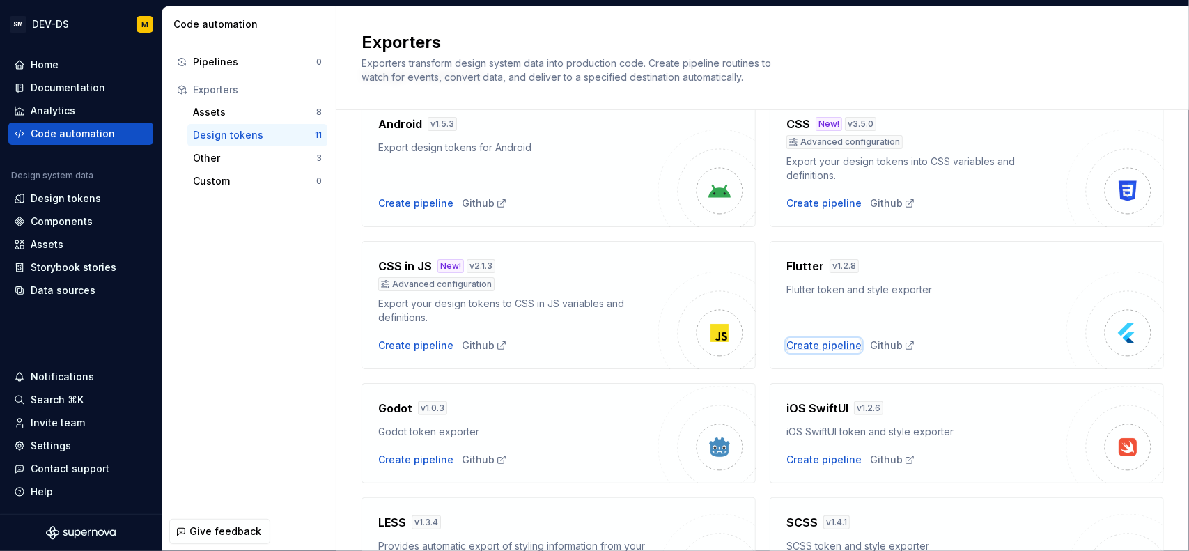
click at [816, 349] on div "Create pipeline" at bounding box center [824, 346] width 75 height 14
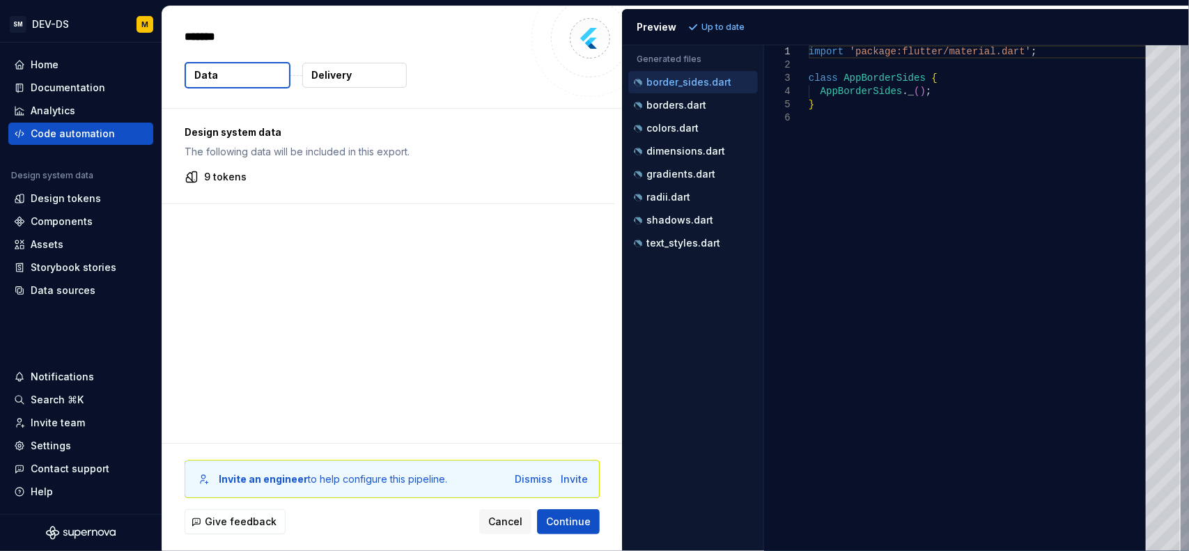
type textarea "*"
click at [695, 104] on p "borders.dart" at bounding box center [676, 105] width 60 height 11
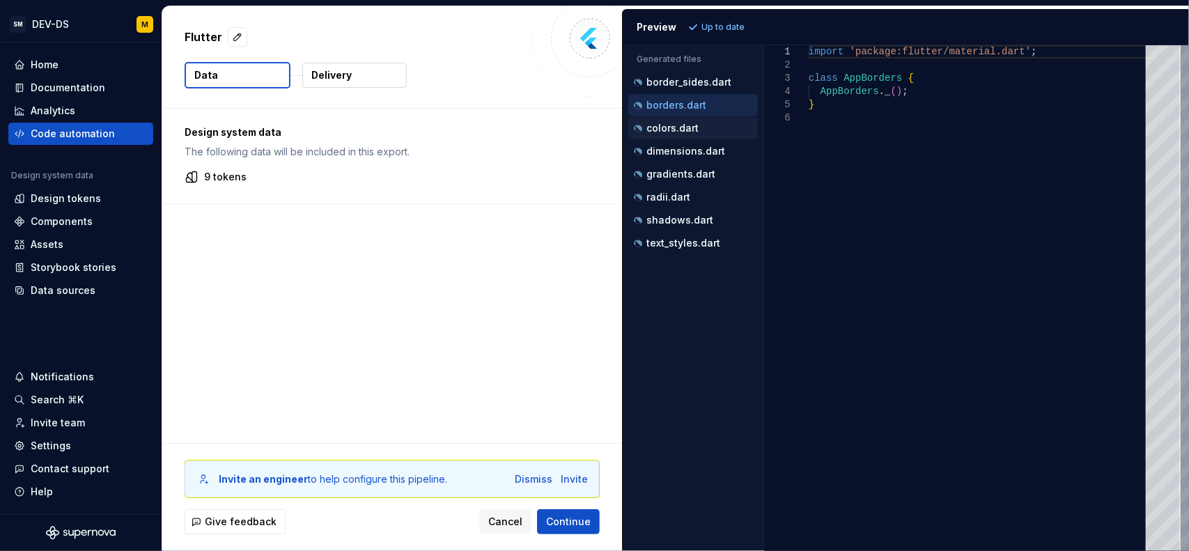
click at [679, 126] on p "colors.dart" at bounding box center [672, 128] width 52 height 11
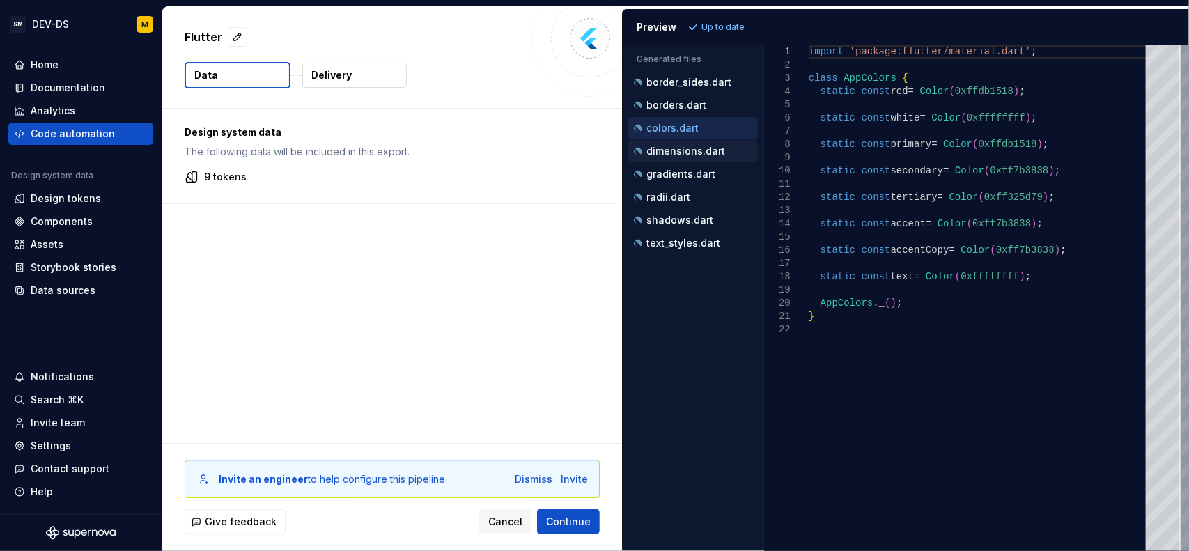
click at [673, 150] on p "dimensions.dart" at bounding box center [685, 151] width 79 height 11
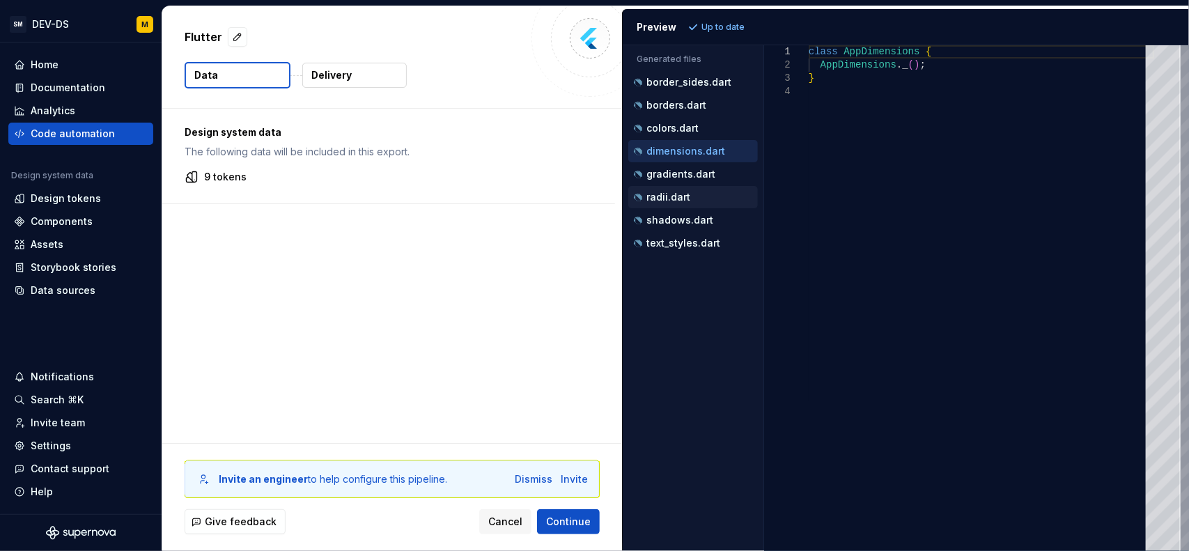
click at [665, 186] on div "radii.dart" at bounding box center [693, 197] width 130 height 22
click at [669, 182] on div "gradients.dart" at bounding box center [693, 174] width 130 height 22
click at [663, 203] on div "radii.dart" at bounding box center [693, 197] width 130 height 22
click at [672, 194] on p "radii.dart" at bounding box center [668, 197] width 44 height 11
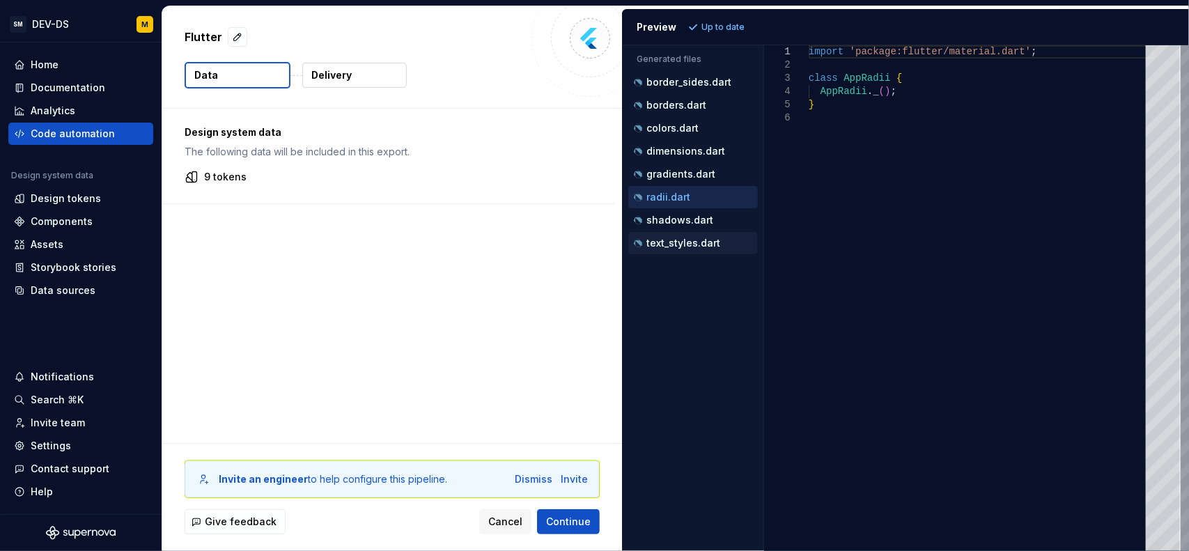
click at [669, 238] on p "text_styles.dart" at bounding box center [683, 243] width 74 height 11
type textarea "**********"
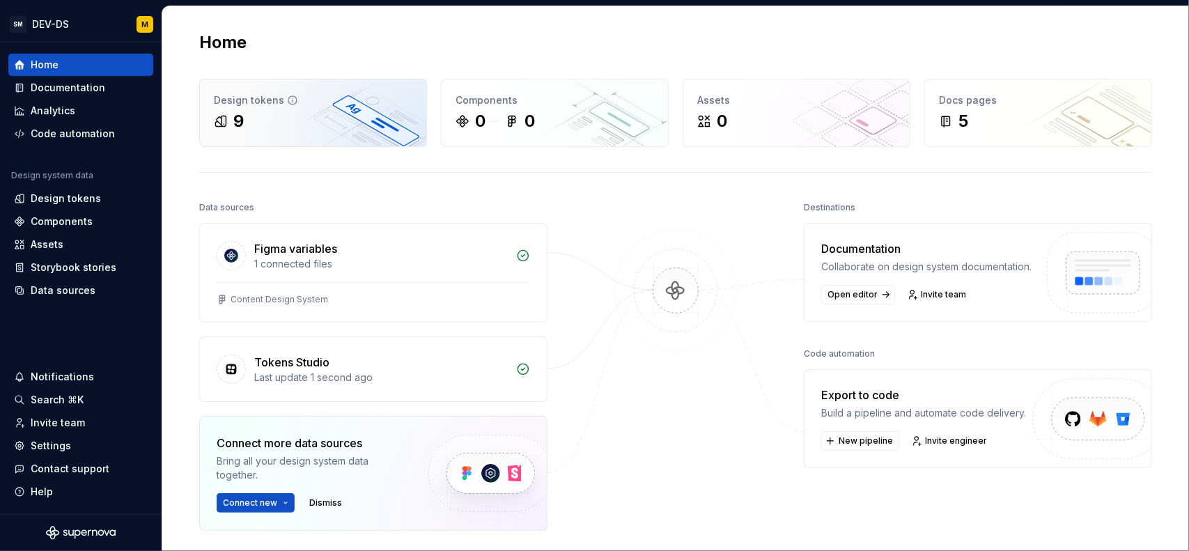
click at [341, 132] on div "Design tokens 9" at bounding box center [313, 112] width 226 height 67
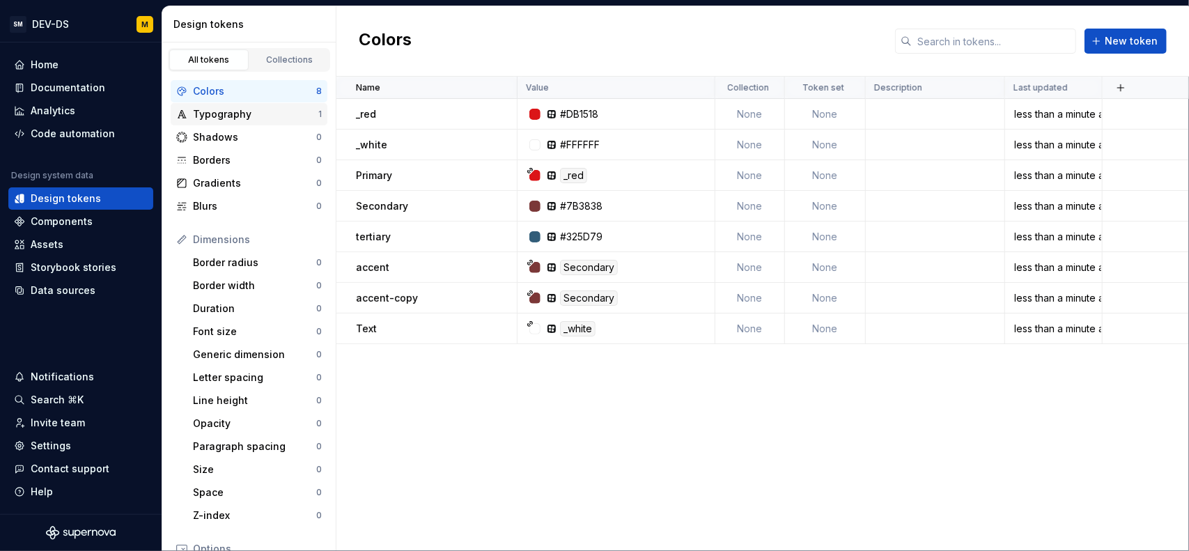
click at [240, 117] on div "Typography" at bounding box center [255, 114] width 125 height 14
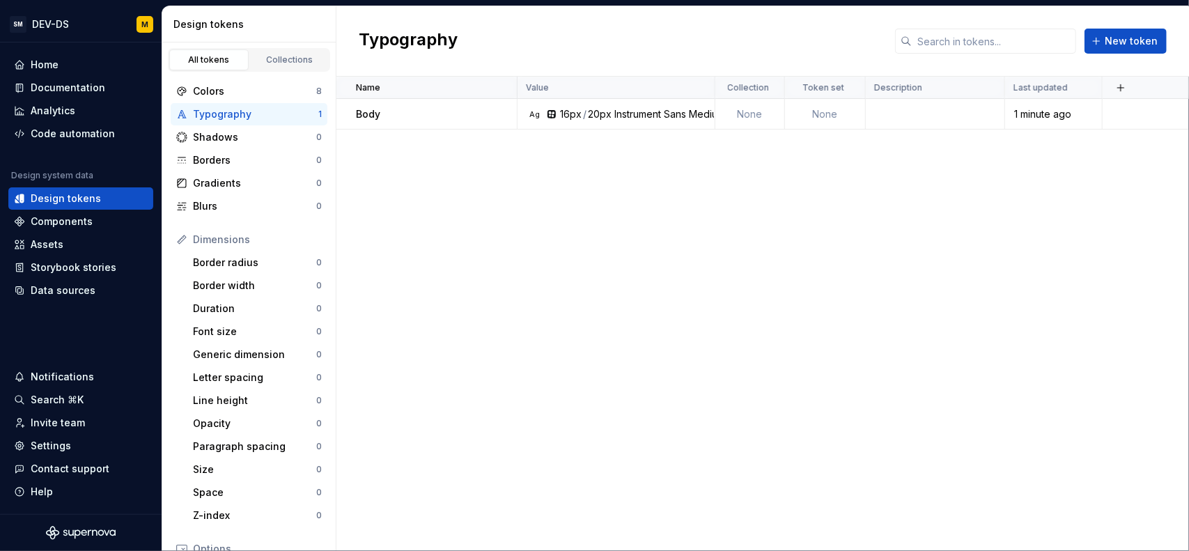
click at [288, 72] on div "Colors 8 Typography 1 Shadows 0 Borders 0 Gradients 0 Blurs 0 Dimensions Border…" at bounding box center [248, 417] width 173 height 691
click at [289, 66] on link "Collections" at bounding box center [289, 59] width 79 height 21
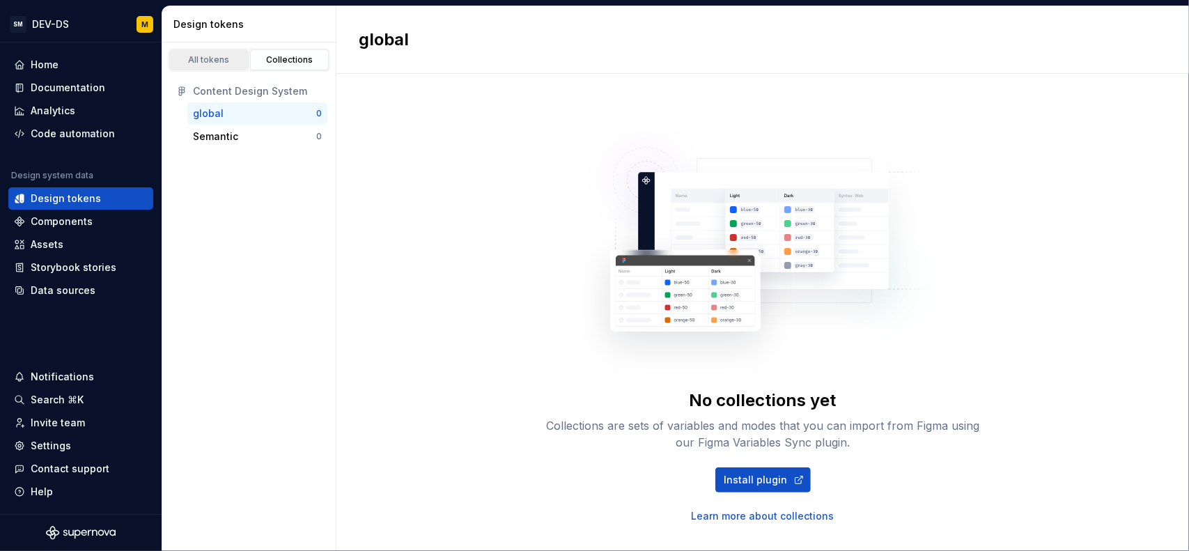
click at [217, 60] on div "All tokens" at bounding box center [209, 59] width 70 height 11
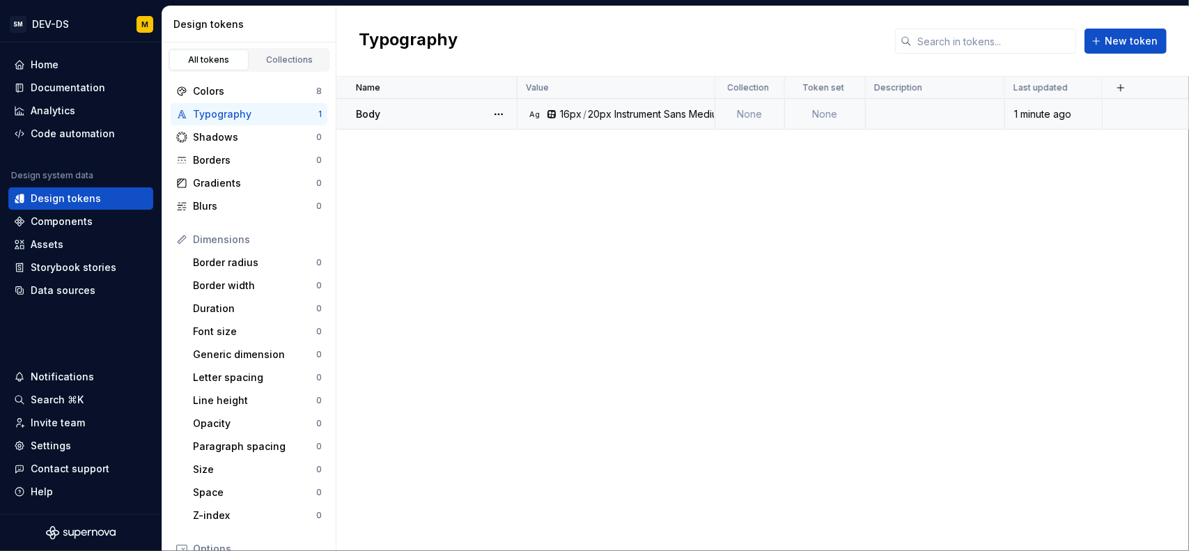
click at [752, 125] on td "None" at bounding box center [750, 114] width 70 height 31
click at [756, 116] on td "None" at bounding box center [750, 114] width 70 height 31
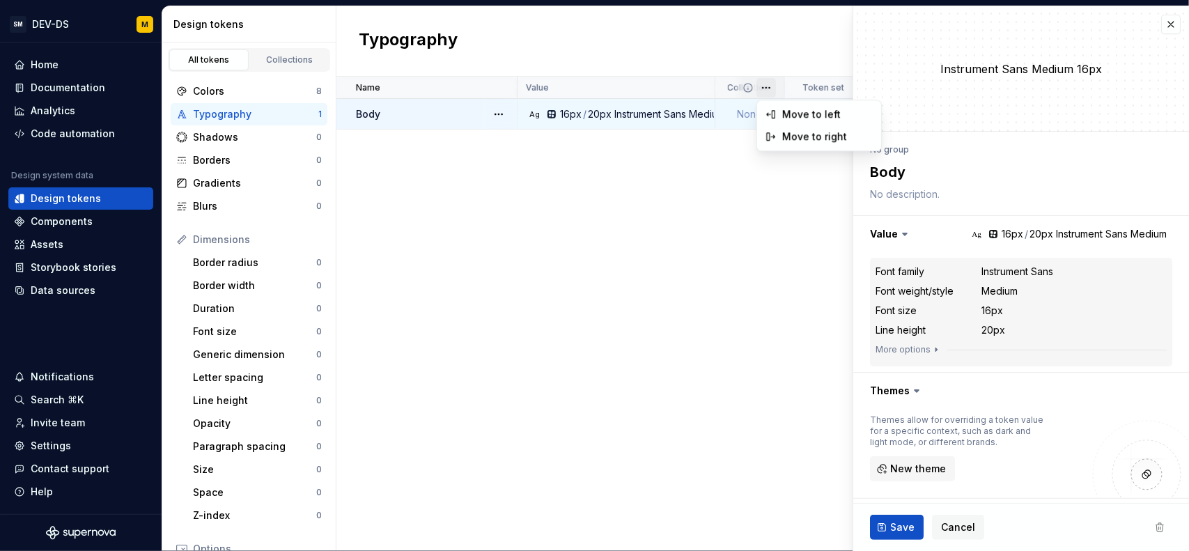
click at [763, 90] on html "SM DEV-DS M Home Documentation Analytics Code automation Design system data Des…" at bounding box center [594, 275] width 1189 height 551
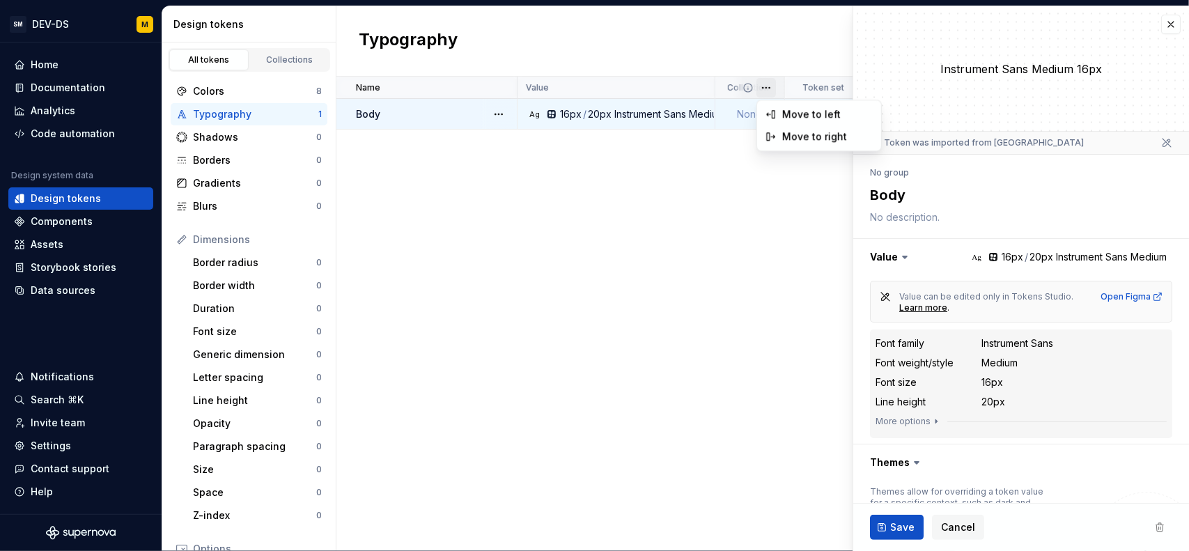
click at [747, 111] on html "SM DEV-DS M Home Documentation Analytics Code automation Design system data Des…" at bounding box center [594, 275] width 1189 height 551
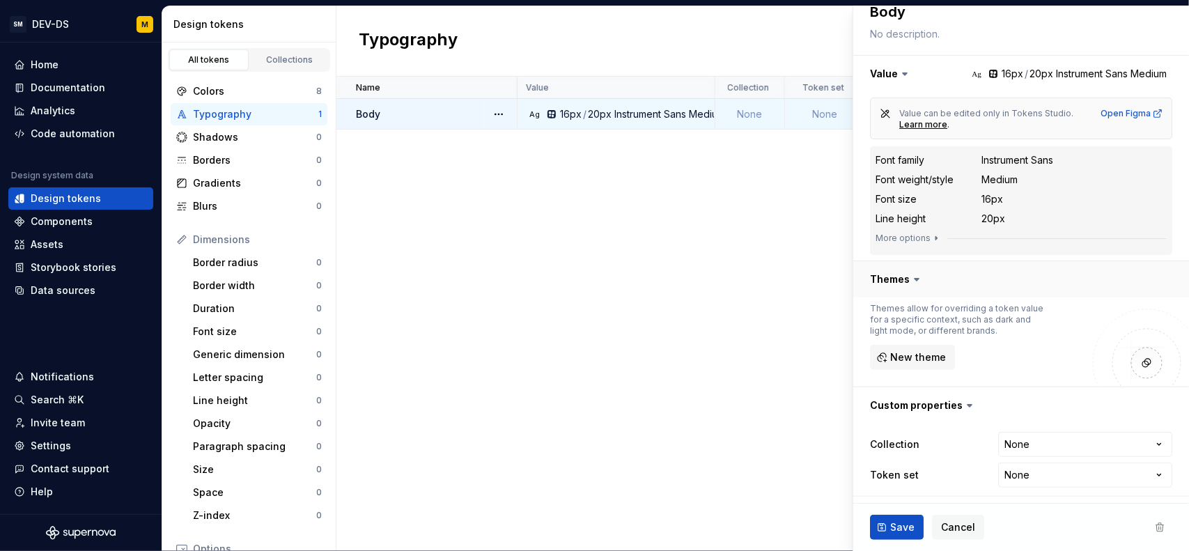
click at [917, 287] on button "button" at bounding box center [1021, 279] width 336 height 36
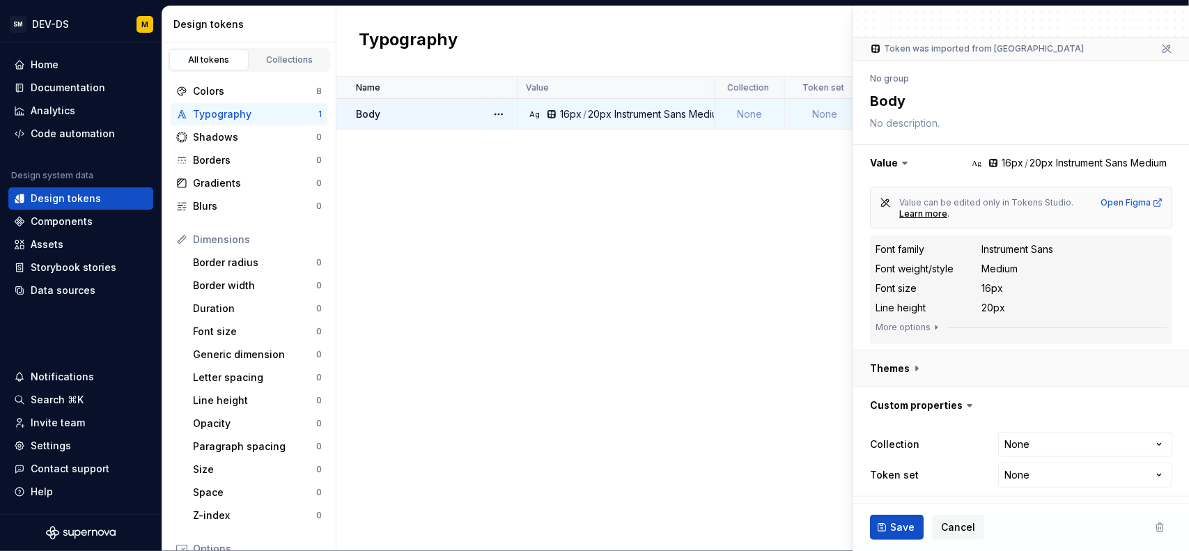
click at [913, 362] on button "button" at bounding box center [1021, 368] width 336 height 36
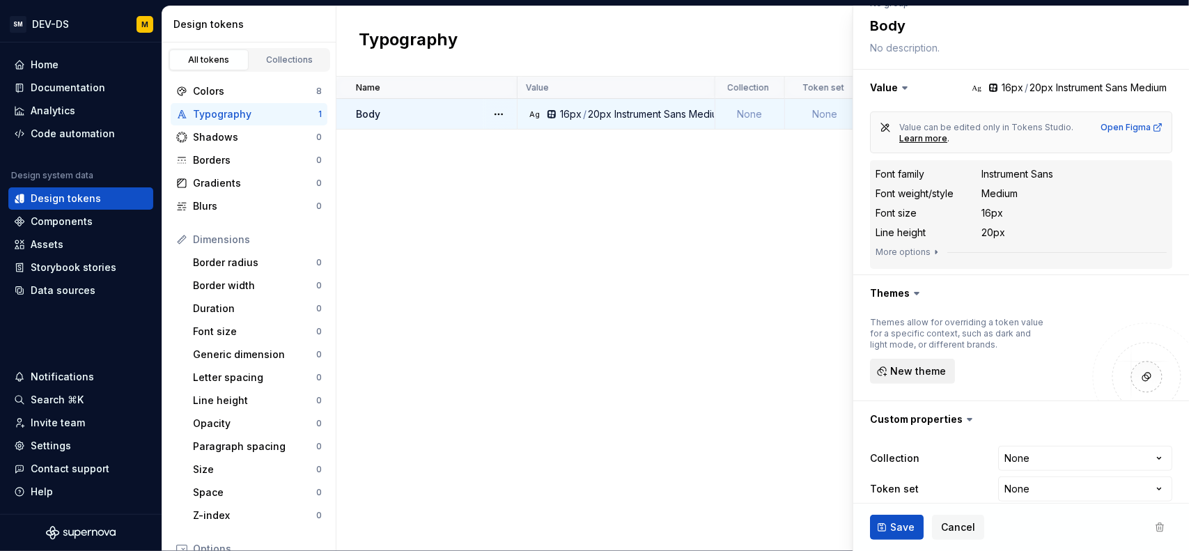
scroll to position [183, 0]
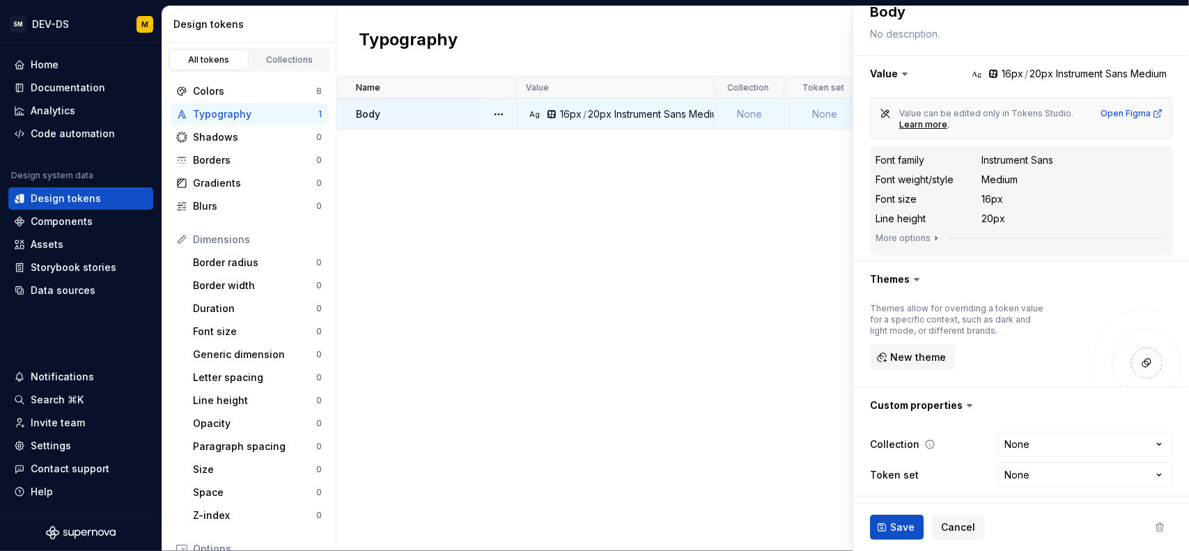
type textarea "*"
click at [1031, 446] on html "SM DEV-DS M Home Documentation Analytics Code automation Design system data Des…" at bounding box center [594, 275] width 1189 height 551
click at [1011, 406] on html "SM DEV-DS M Home Documentation Analytics Code automation Design system data Des…" at bounding box center [594, 275] width 1189 height 551
click at [1034, 481] on html "SM DEV-DS M Home Documentation Analytics Code automation Design system data Des…" at bounding box center [594, 275] width 1189 height 551
click at [1019, 474] on html "SM DEV-DS M Home Documentation Analytics Code automation Design system data Des…" at bounding box center [594, 275] width 1189 height 551
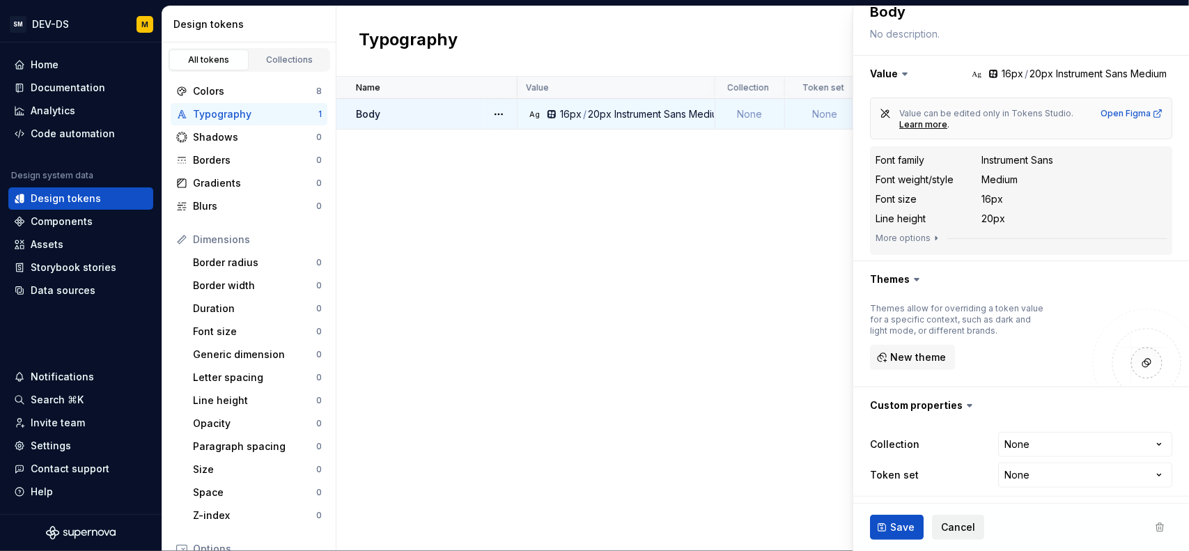
click at [960, 520] on button "Cancel" at bounding box center [958, 527] width 52 height 25
